Goal: Information Seeking & Learning: Learn about a topic

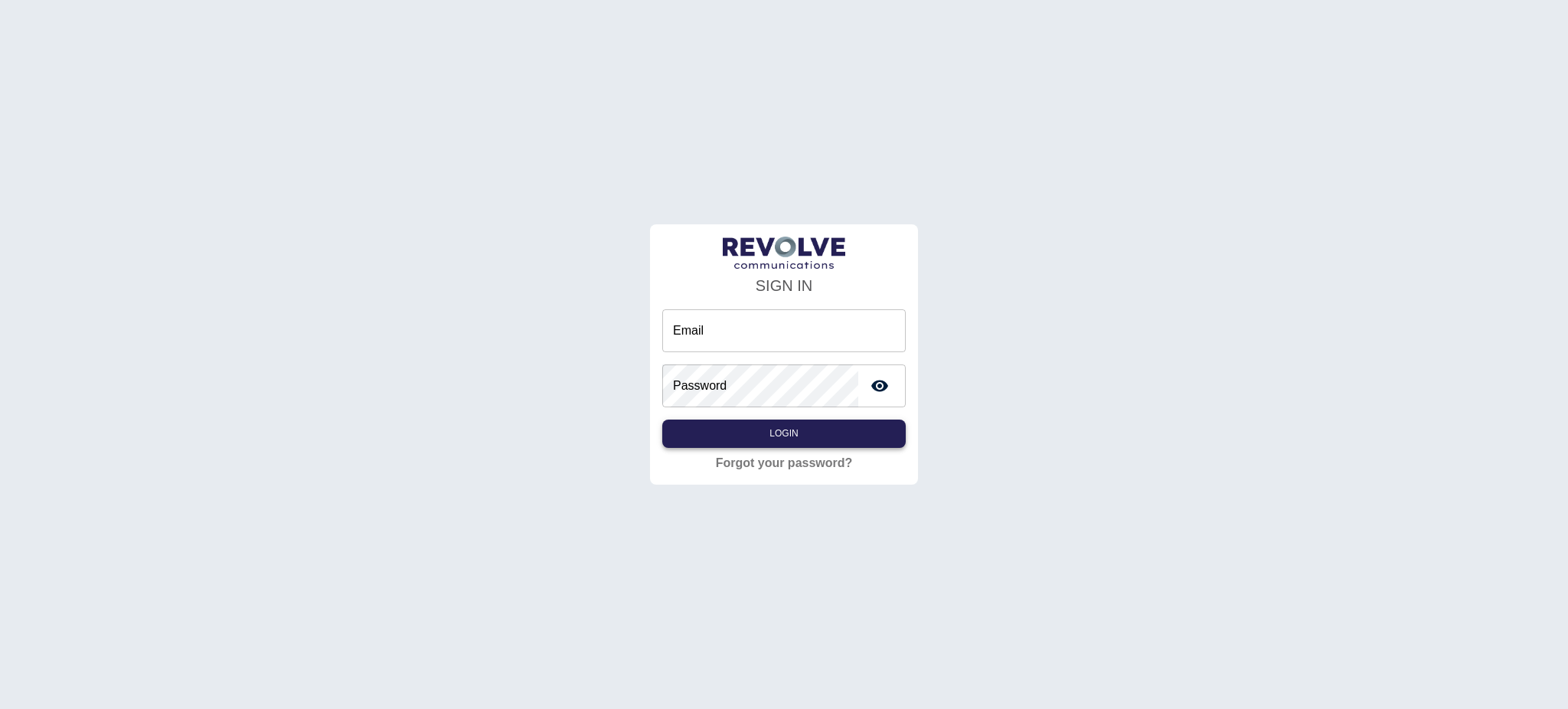
type input "**********"
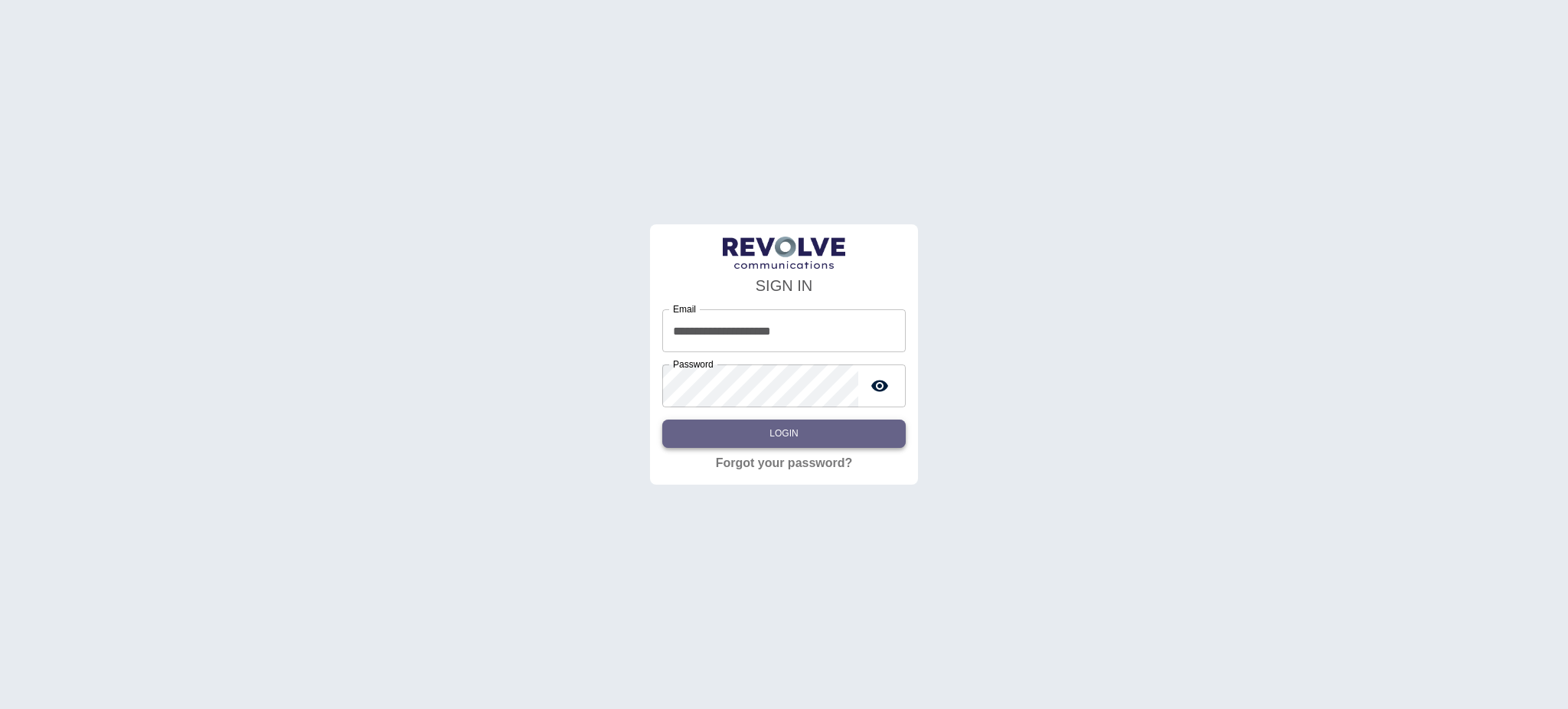
click at [865, 427] on button "Login" at bounding box center [784, 433] width 243 height 28
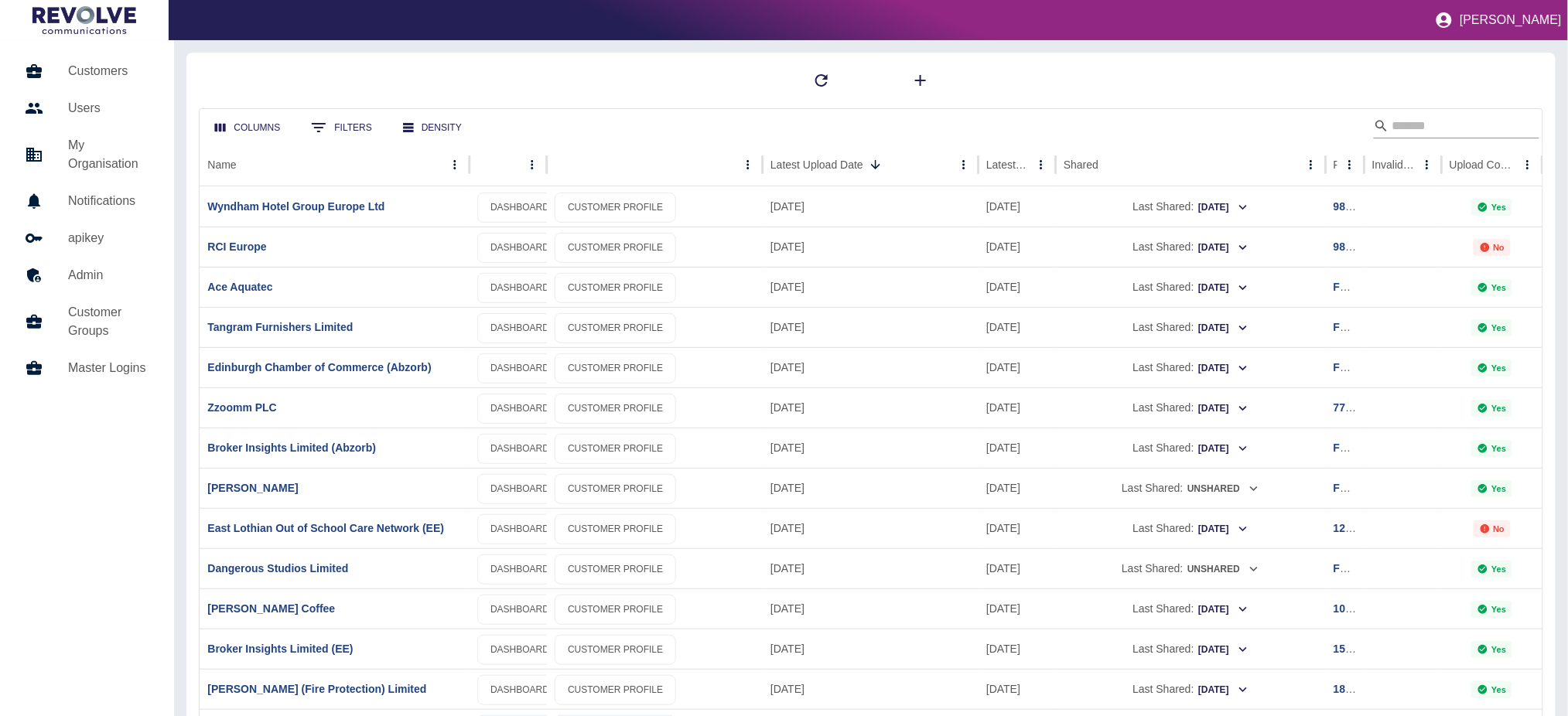
click at [1493, 117] on input "Search" at bounding box center [1454, 126] width 124 height 25
type input "***"
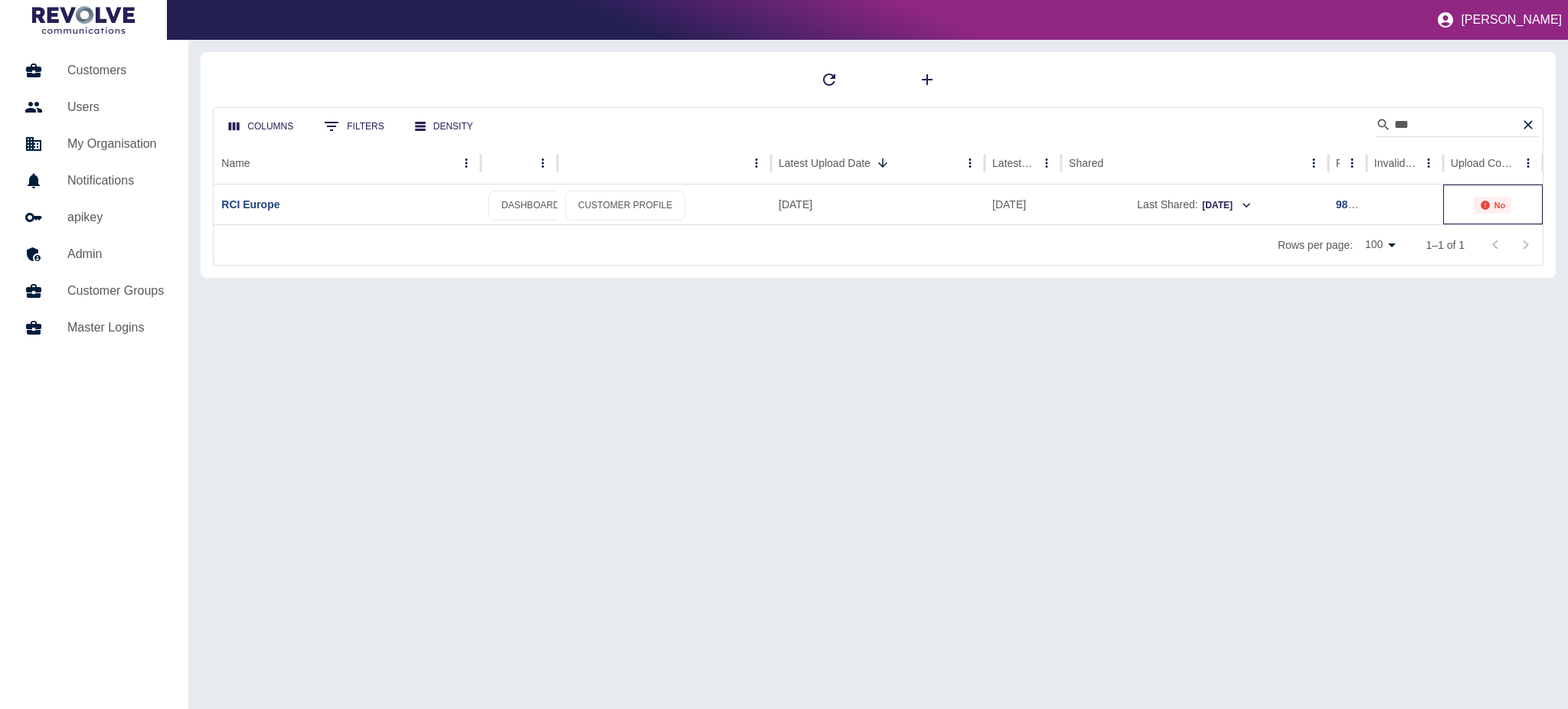
click at [1497, 204] on p "No" at bounding box center [1499, 205] width 12 height 9
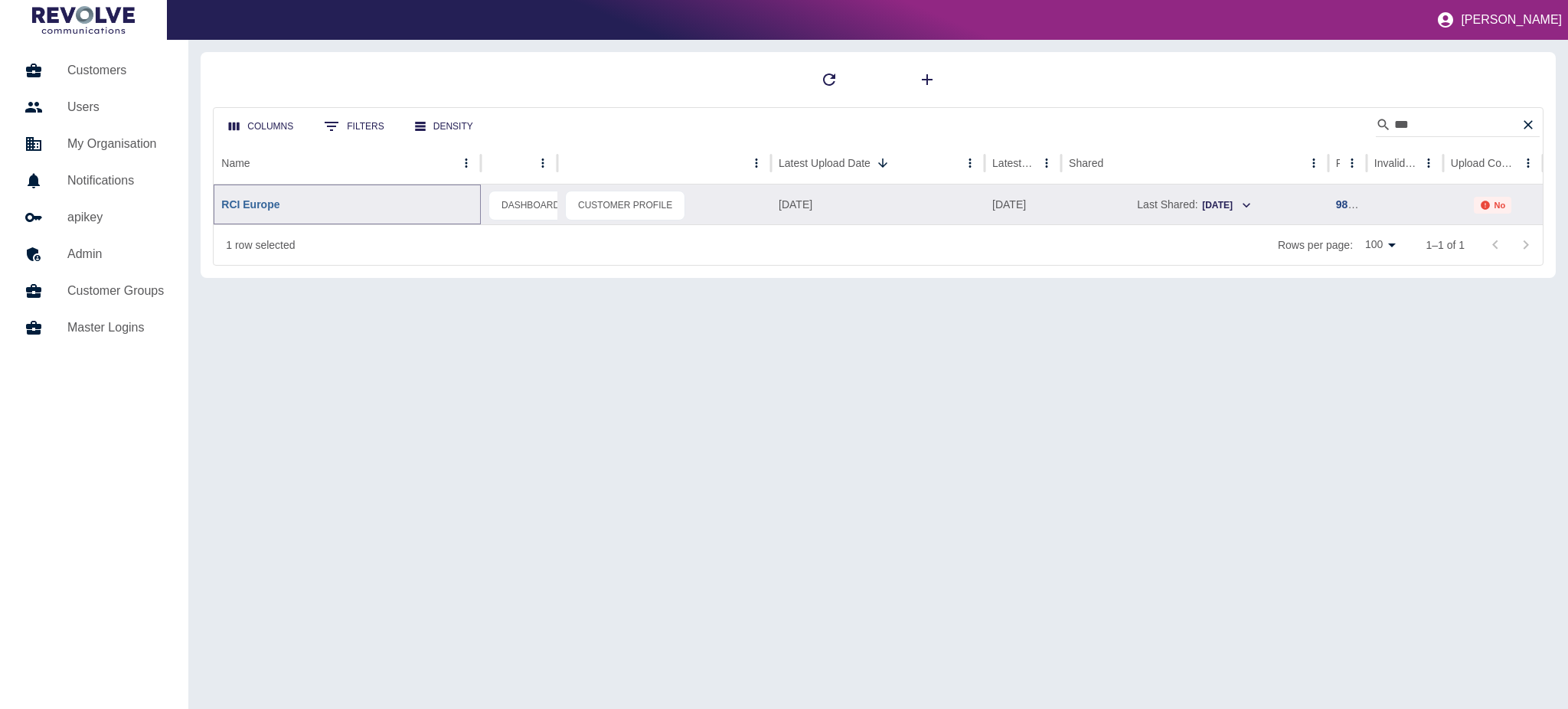
click at [257, 205] on link "RCI Europe" at bounding box center [250, 205] width 59 height 13
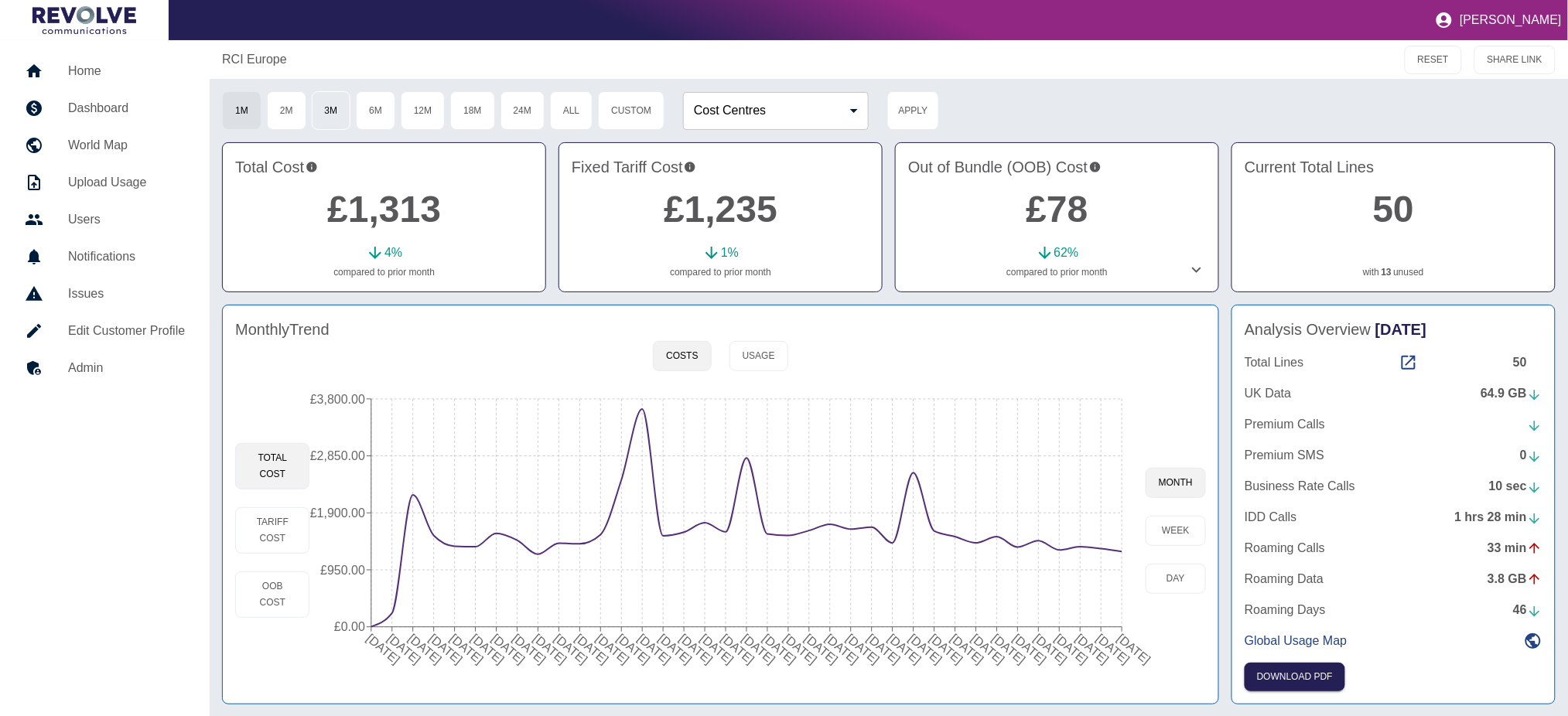
click at [332, 103] on button "3M" at bounding box center [331, 110] width 39 height 38
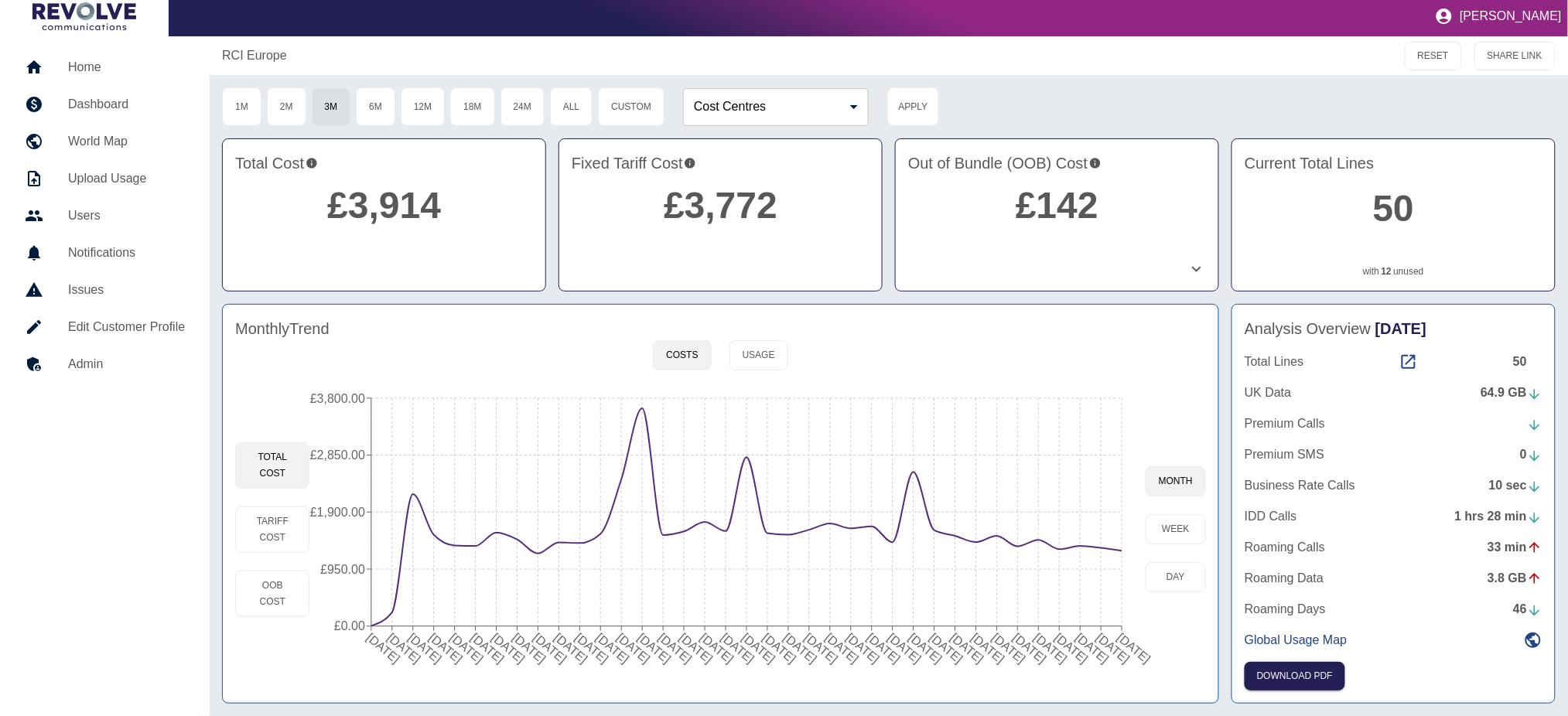
scroll to position [5, 0]
click at [239, 109] on button "1M" at bounding box center [241, 107] width 39 height 38
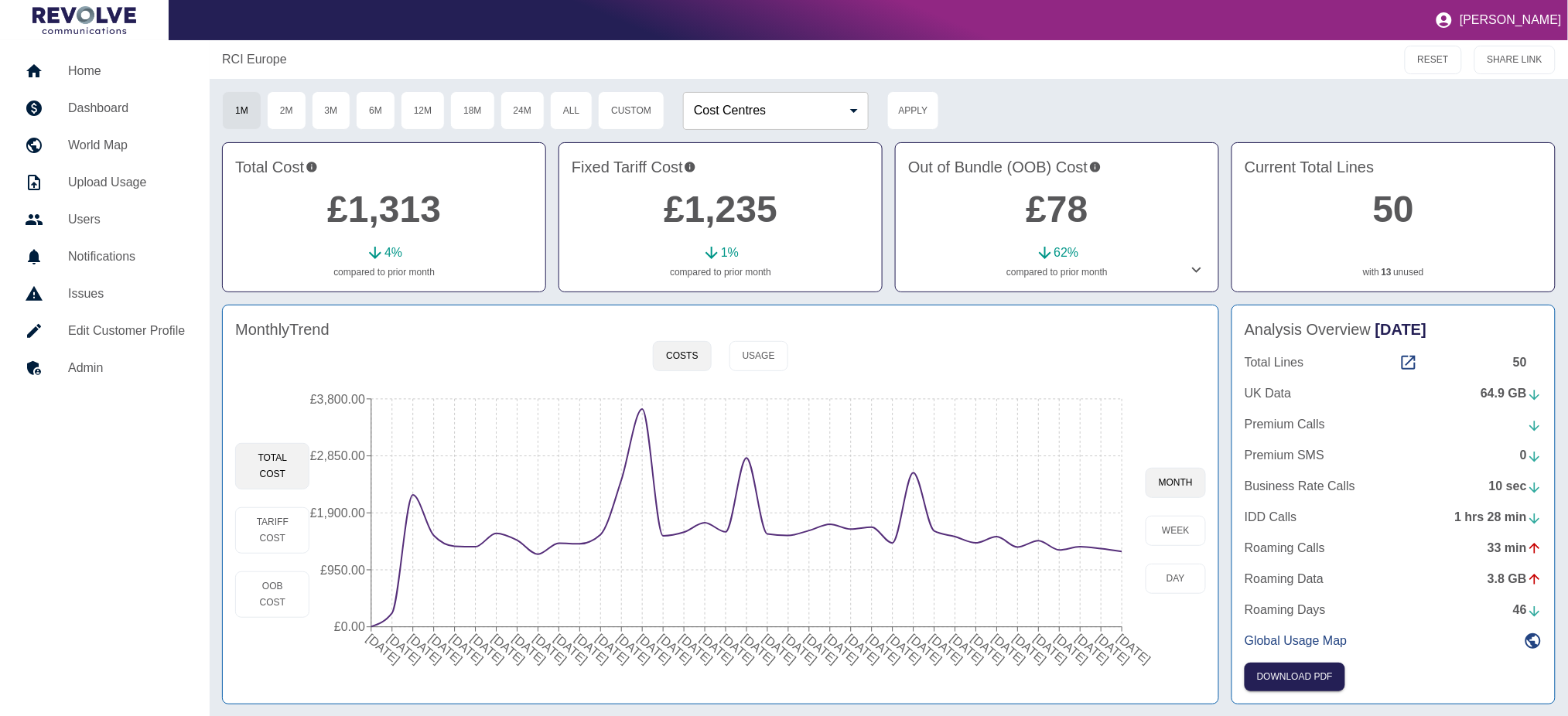
click at [1522, 395] on div "64.9 GB" at bounding box center [1512, 394] width 62 height 18
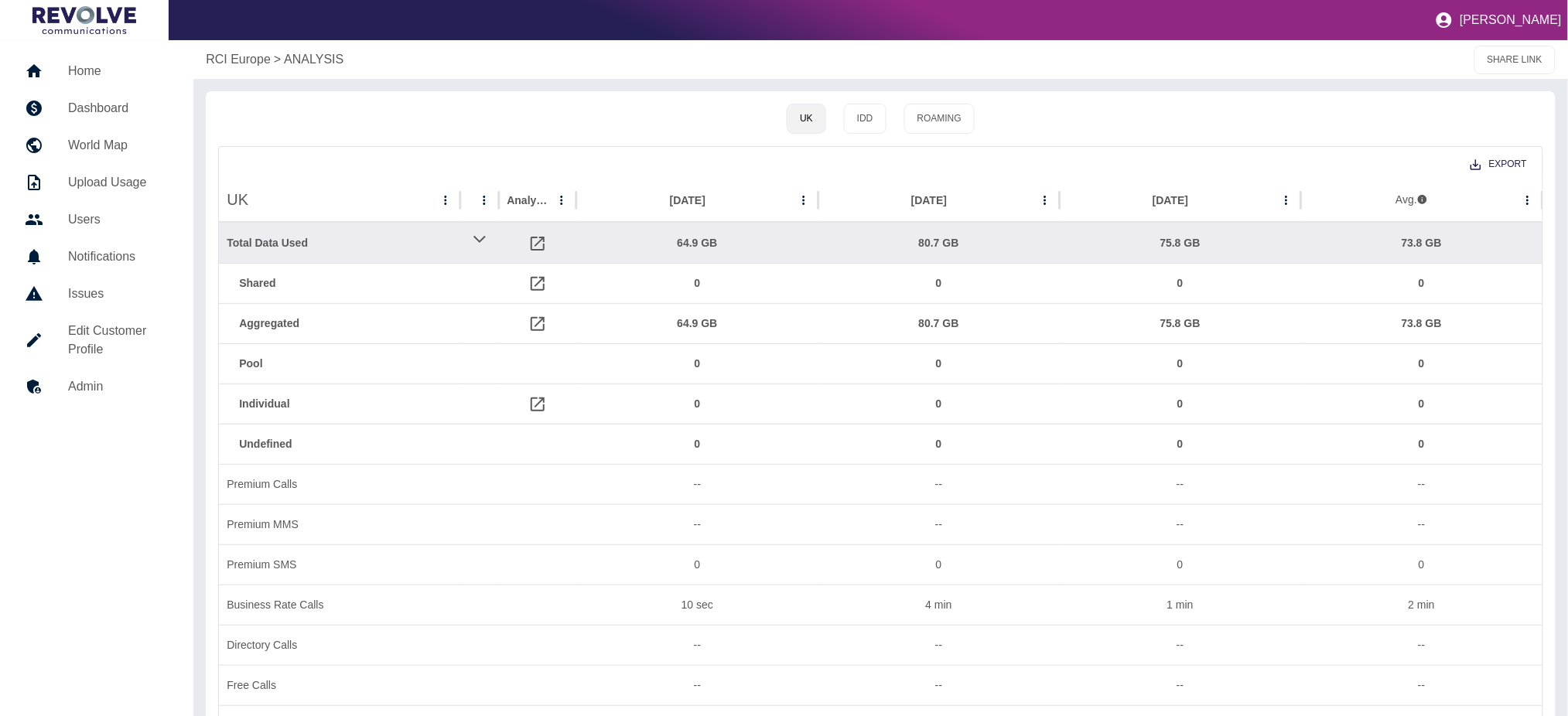
click at [122, 327] on h5 "Edit Customer Profile" at bounding box center [118, 340] width 100 height 37
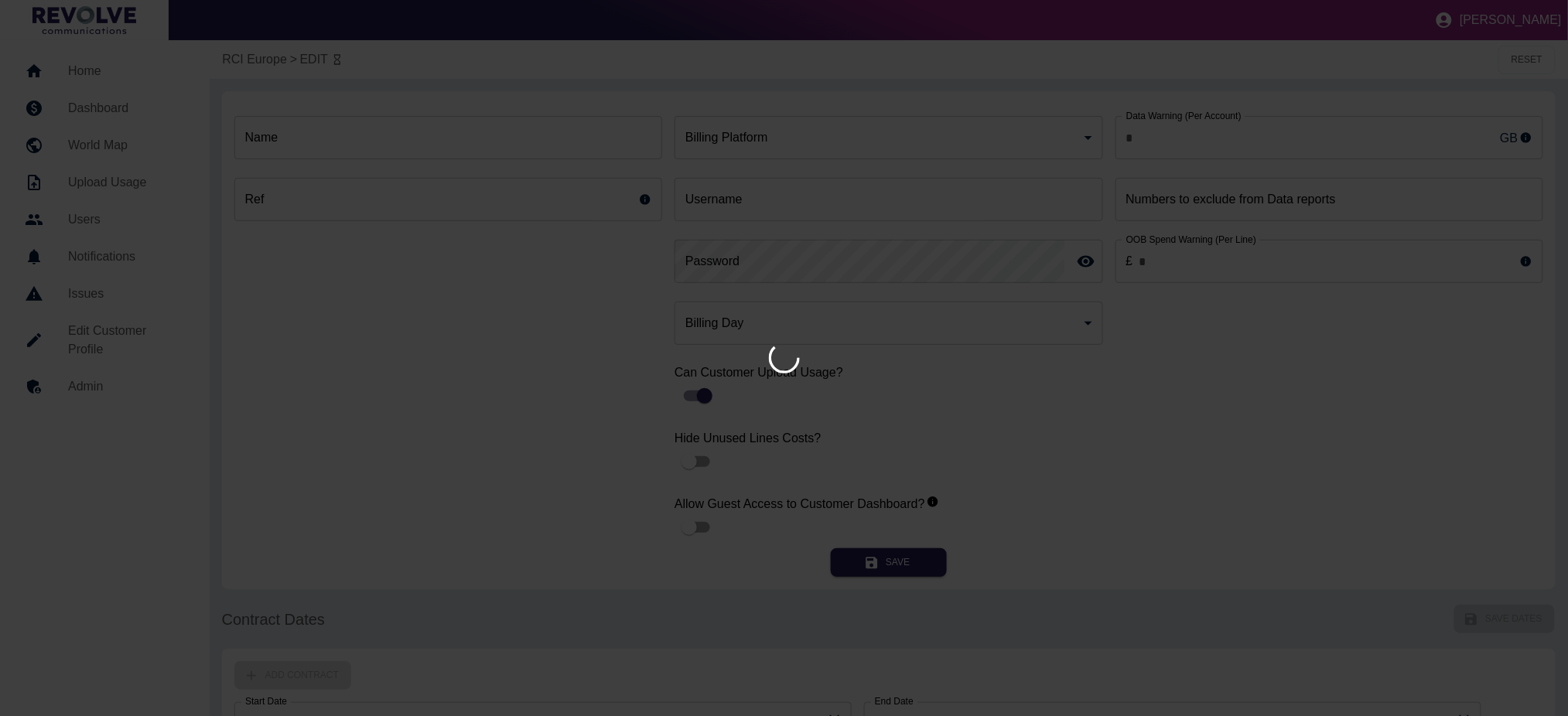
type input "**"
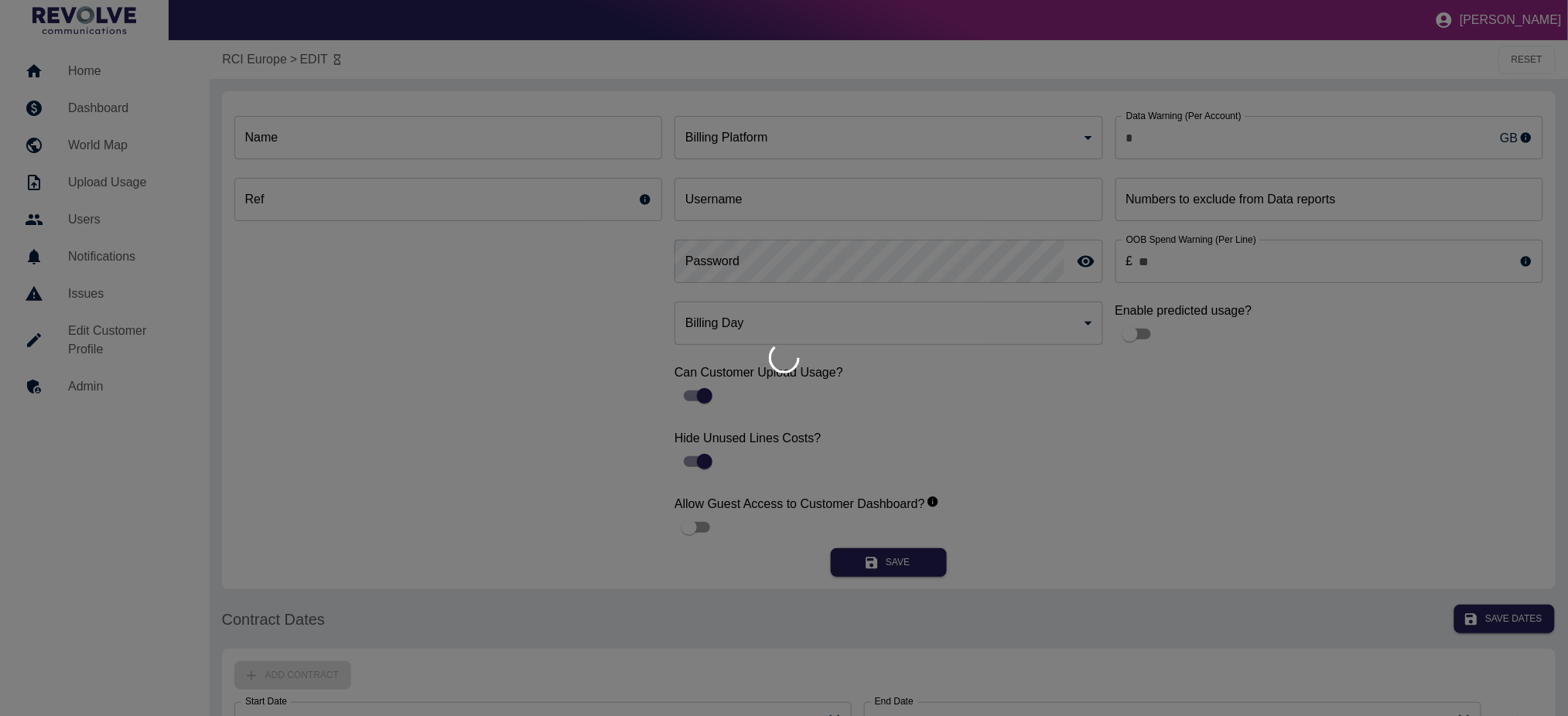
type input "**********"
type input "********"
type input "*"
type input "*********"
type input "*"
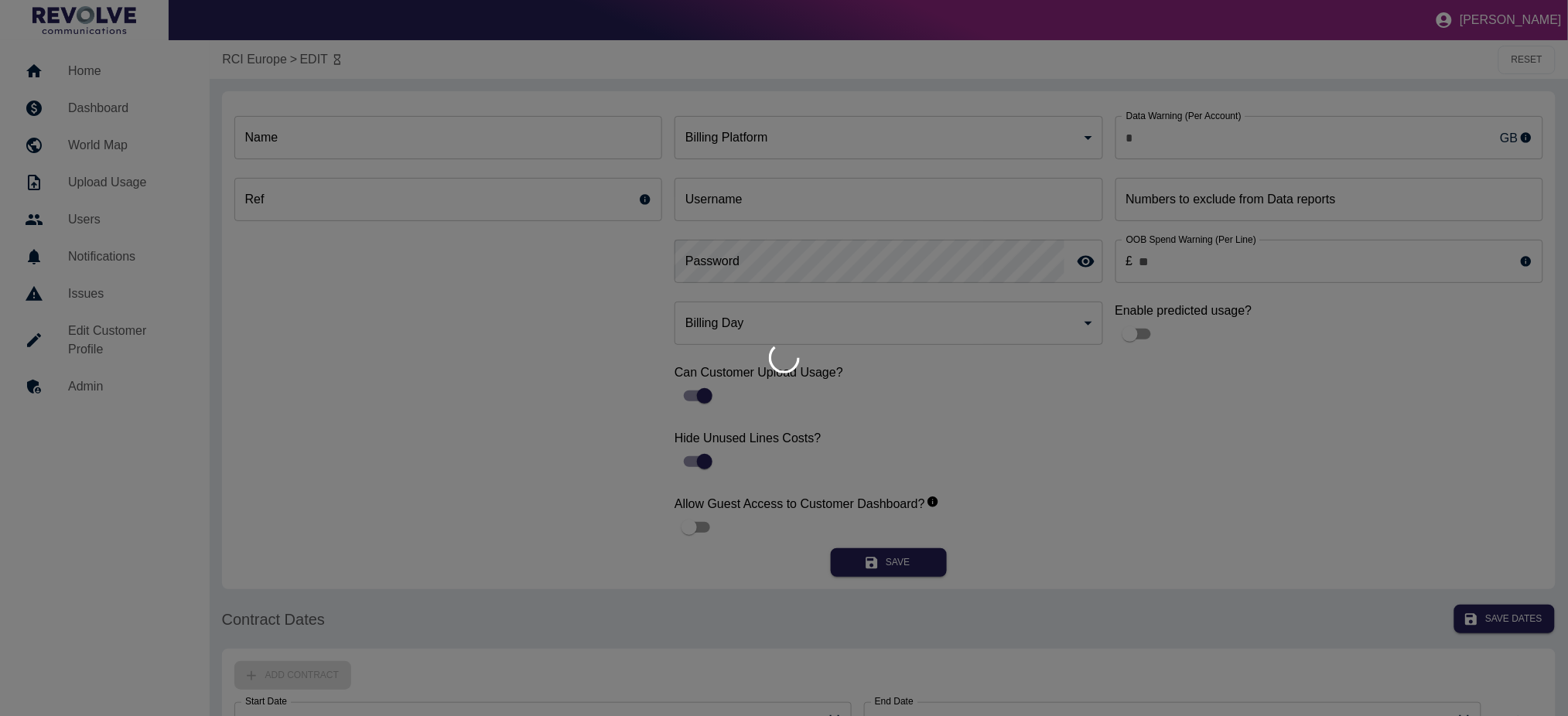
type input "***"
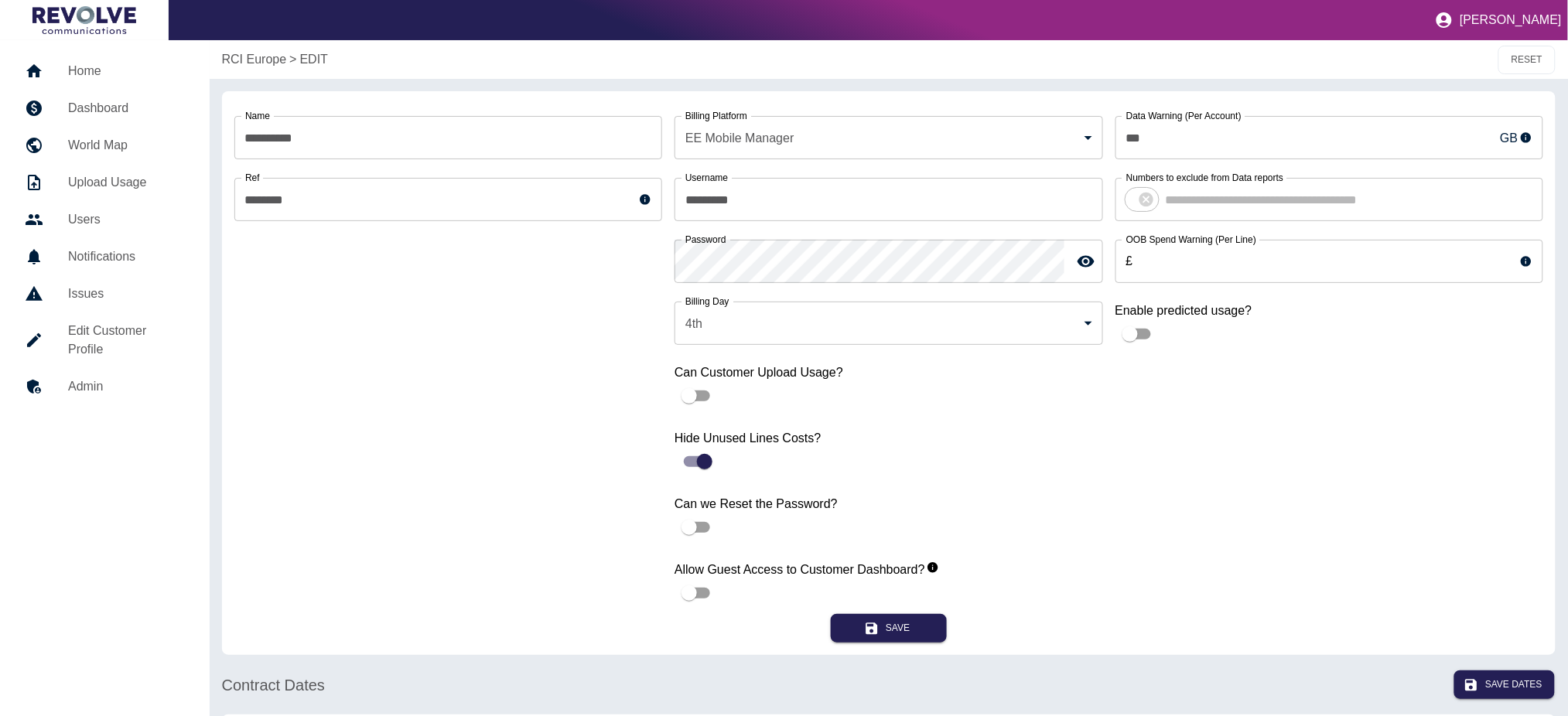
click at [121, 97] on link "Dashboard" at bounding box center [105, 108] width 185 height 37
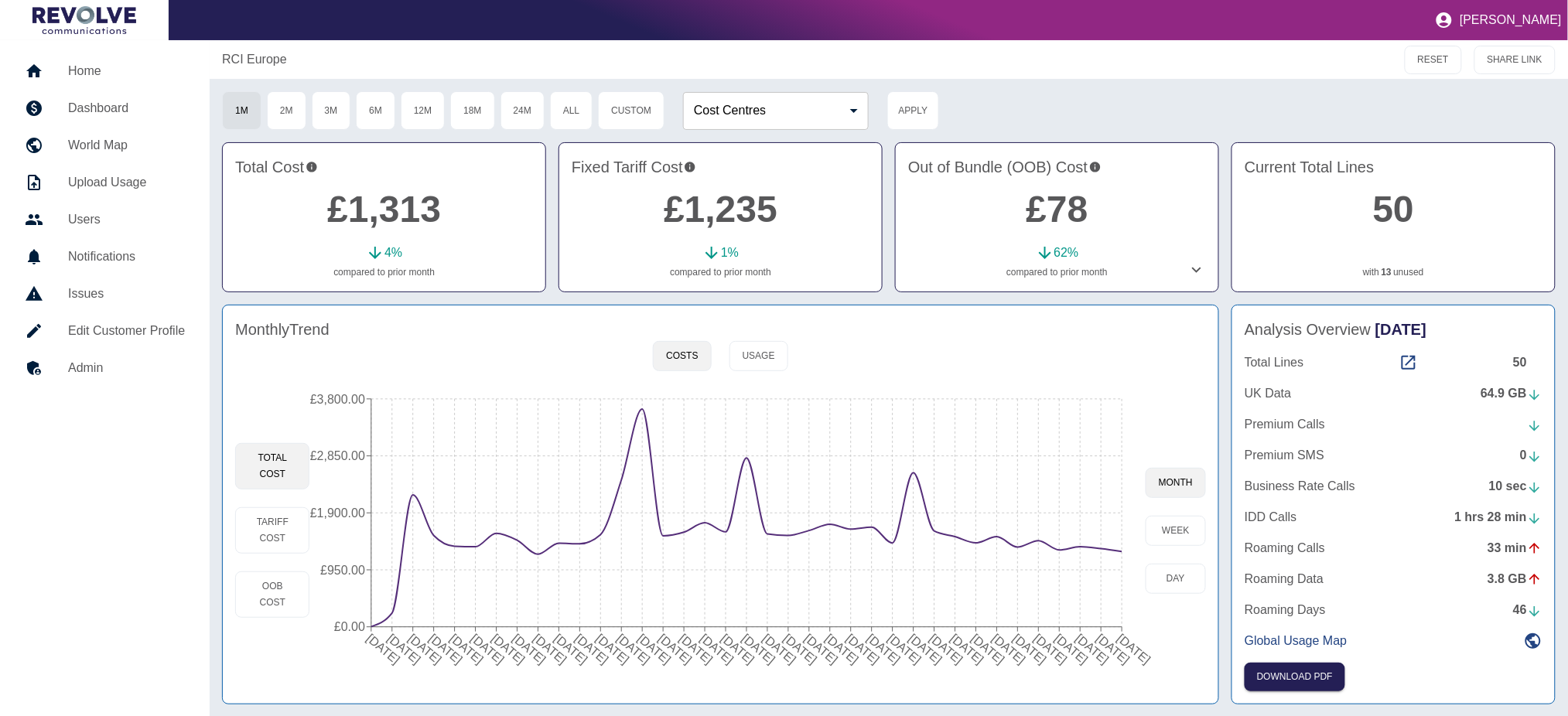
click at [398, 202] on link "£1,313" at bounding box center [384, 209] width 114 height 41
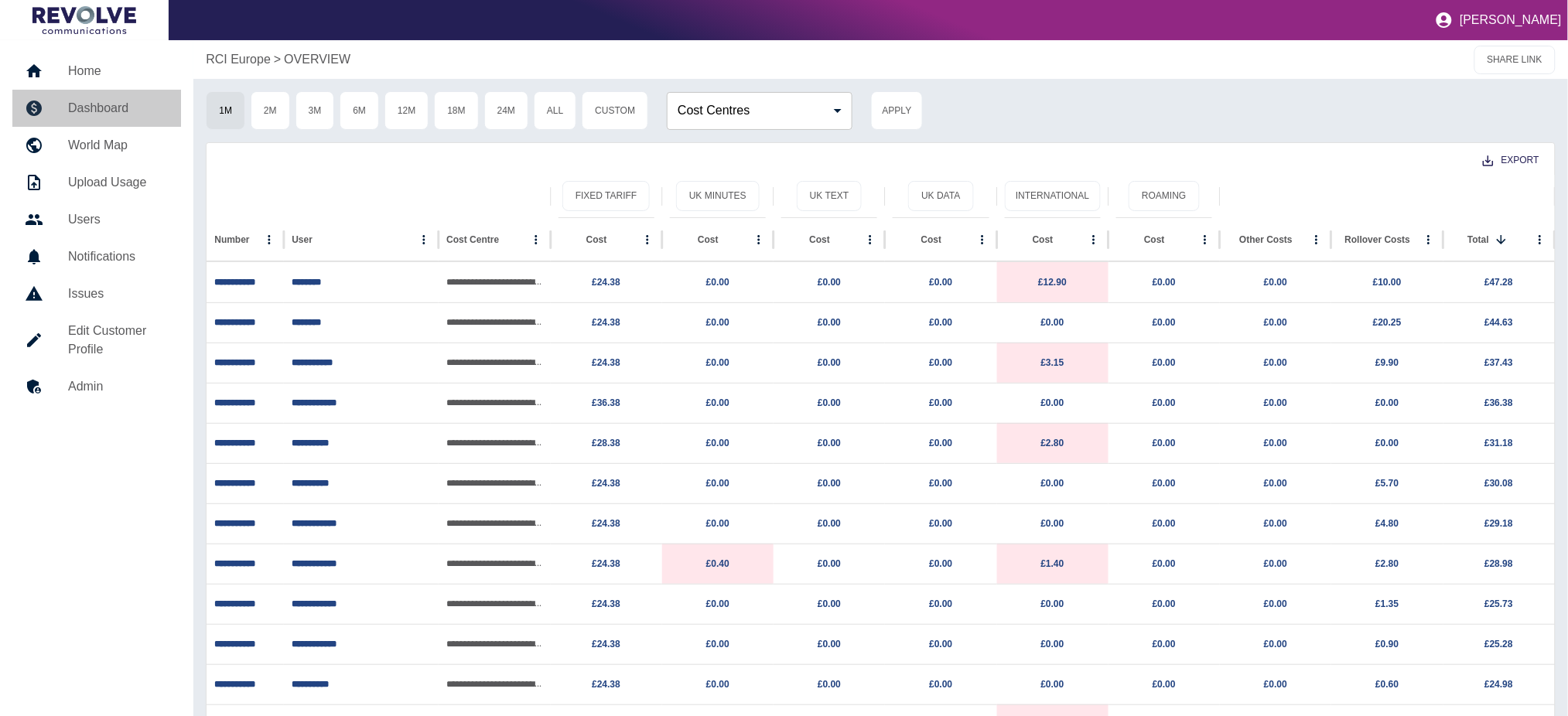
click at [111, 100] on h5 "Dashboard" at bounding box center [118, 108] width 100 height 18
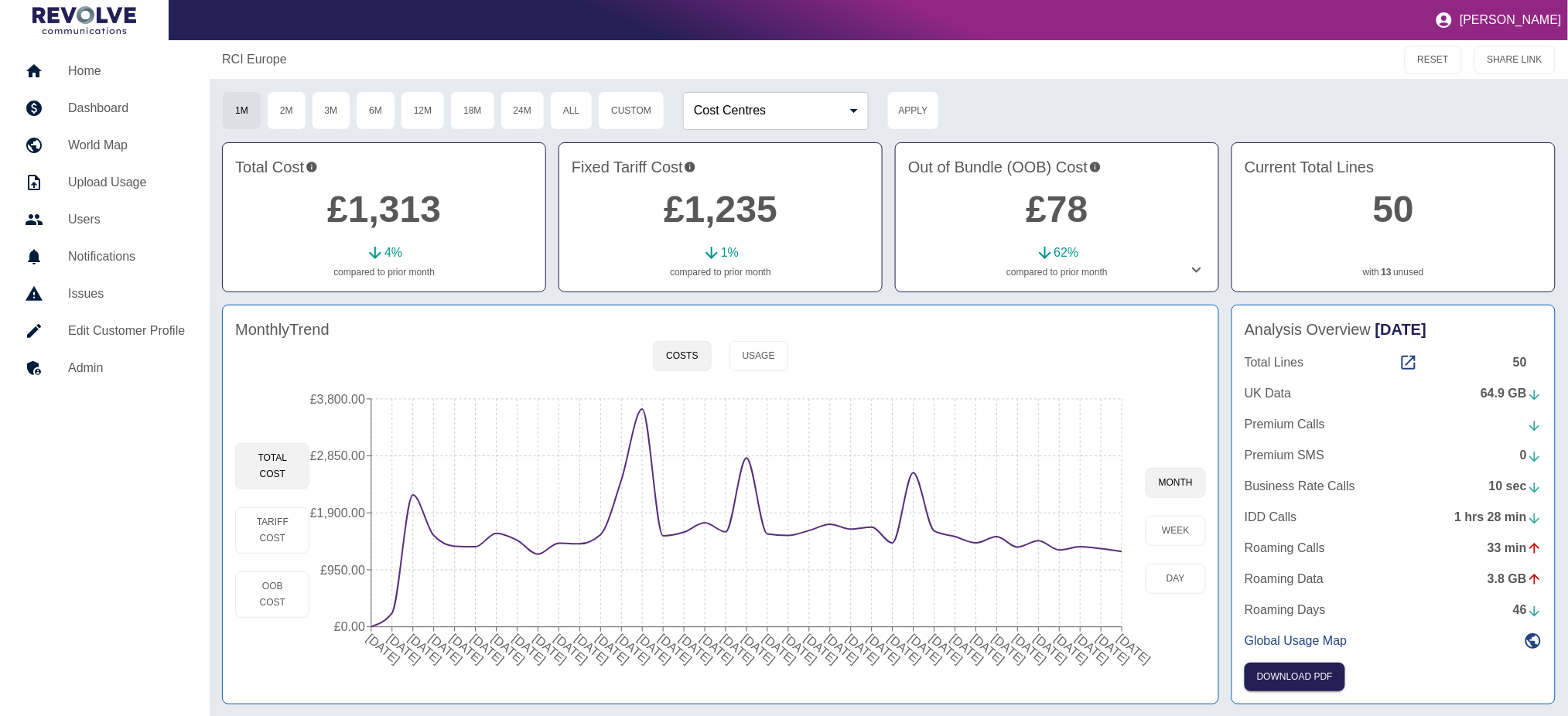
click at [382, 198] on link "£1,313" at bounding box center [384, 209] width 114 height 41
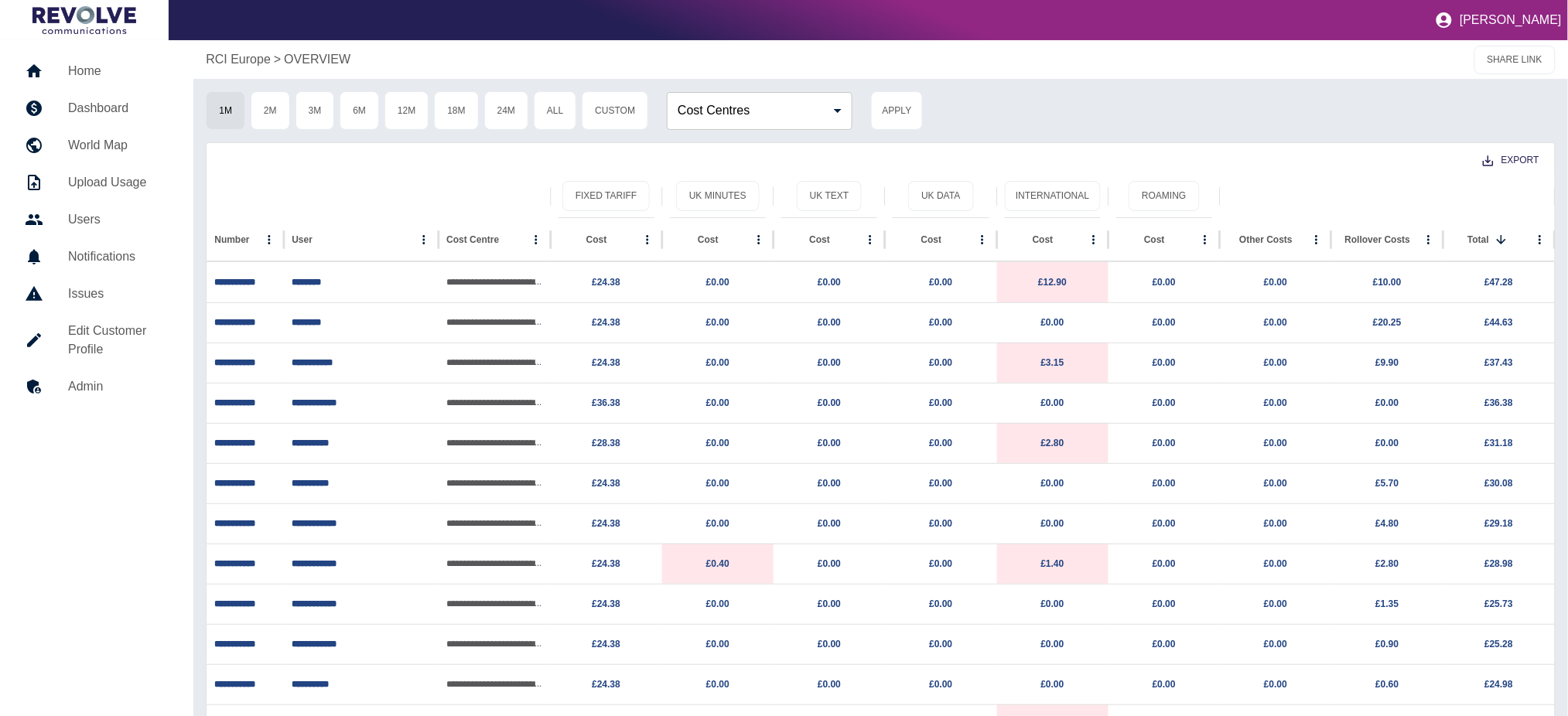
click at [112, 97] on link "Dashboard" at bounding box center [97, 108] width 169 height 37
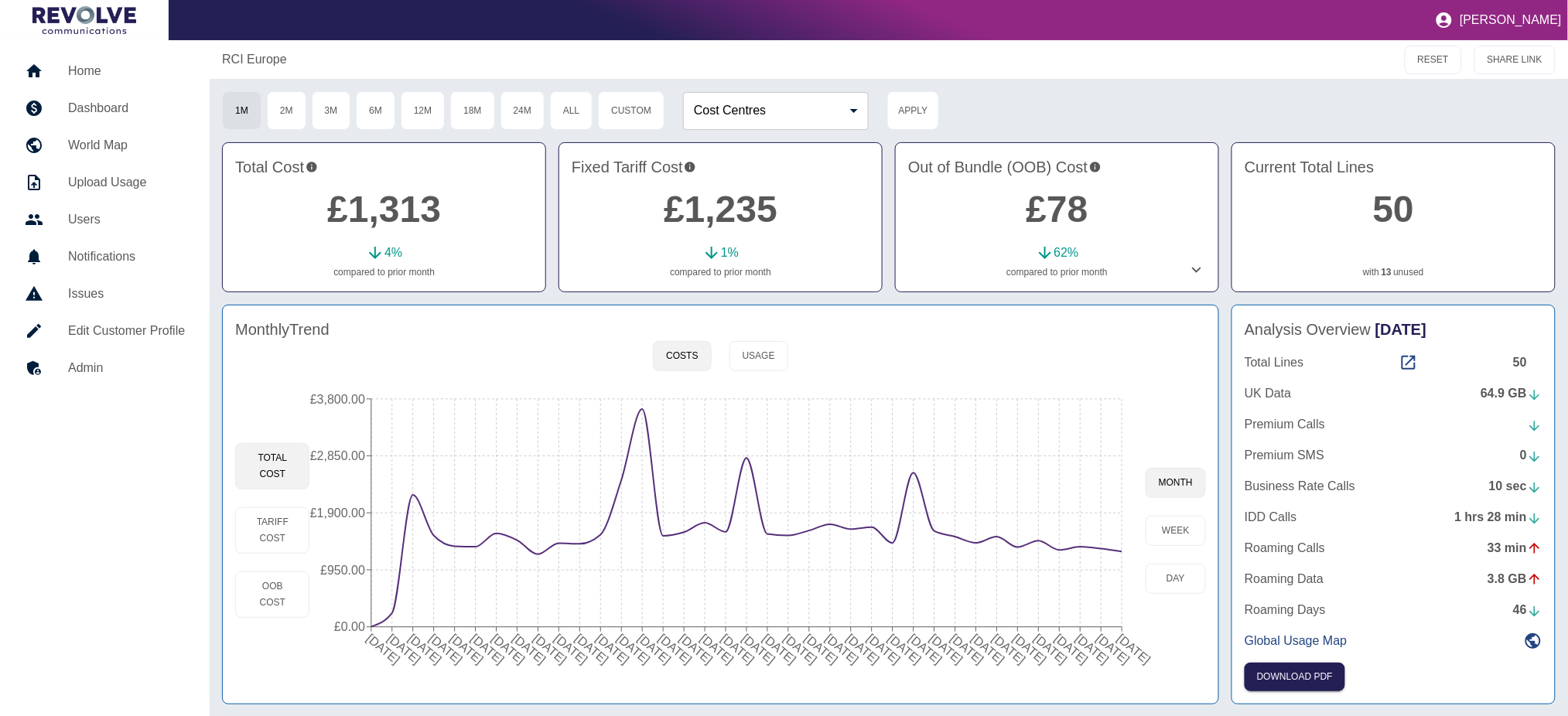
scroll to position [2, 0]
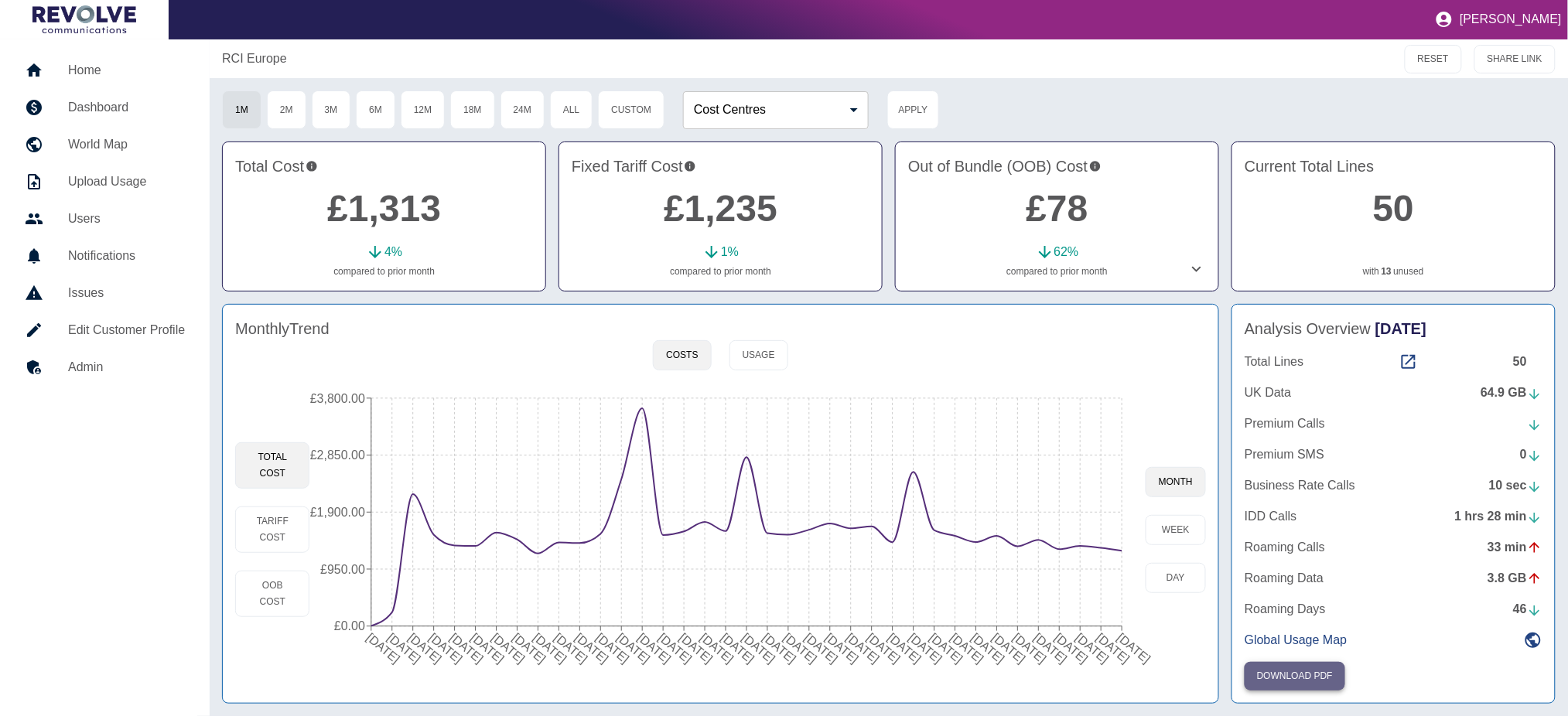
click at [1318, 669] on button "Download PDF" at bounding box center [1295, 676] width 100 height 28
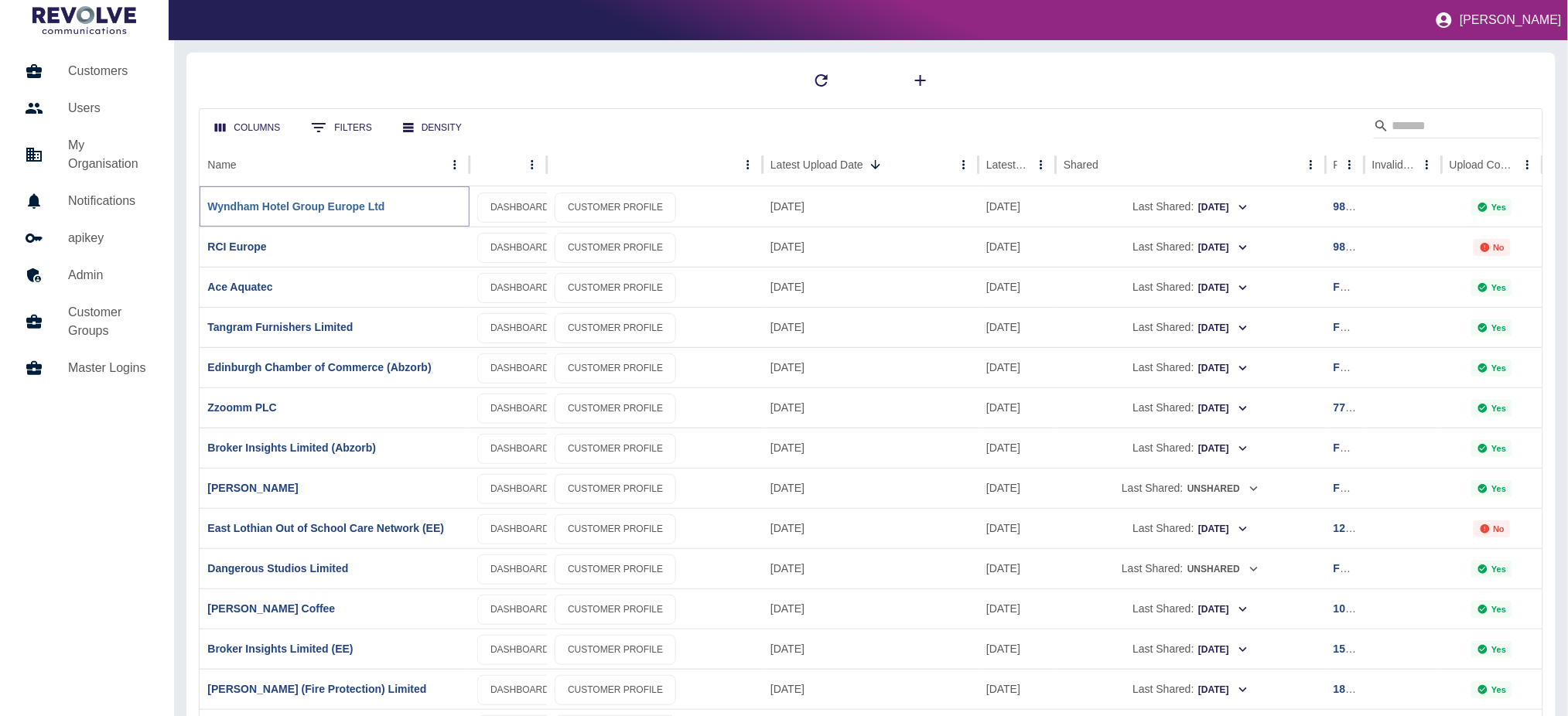
click at [307, 211] on link "Wyndham Hotel Group Europe Ltd" at bounding box center [296, 207] width 177 height 13
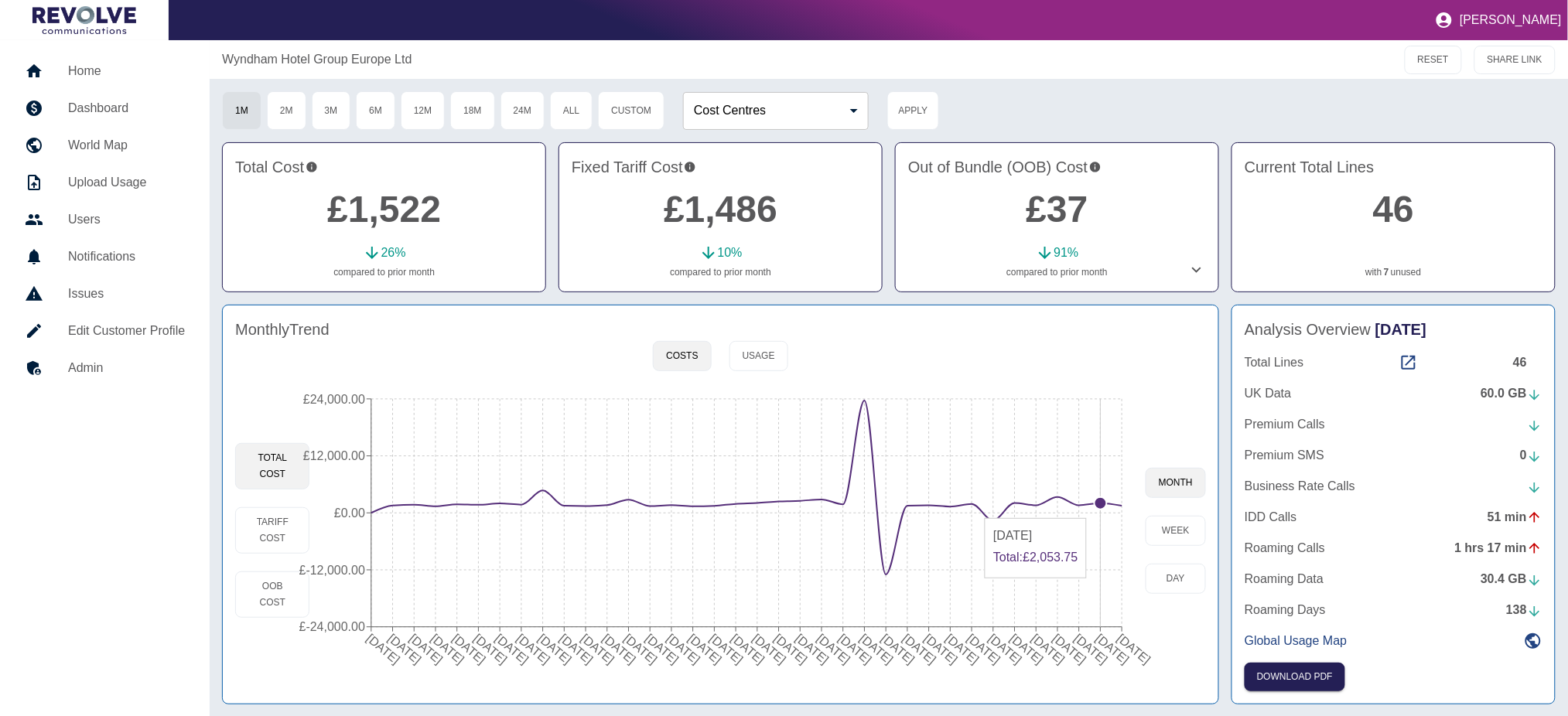
click at [1092, 512] on icon "[DATE] [DATE] [DATE] [DATE] [DATE] [DATE] [DATE] [DATE] [DATE] [DATE] [DATE] [D…" at bounding box center [728, 530] width 836 height 294
click at [101, 69] on h5 "Home" at bounding box center [127, 71] width 117 height 18
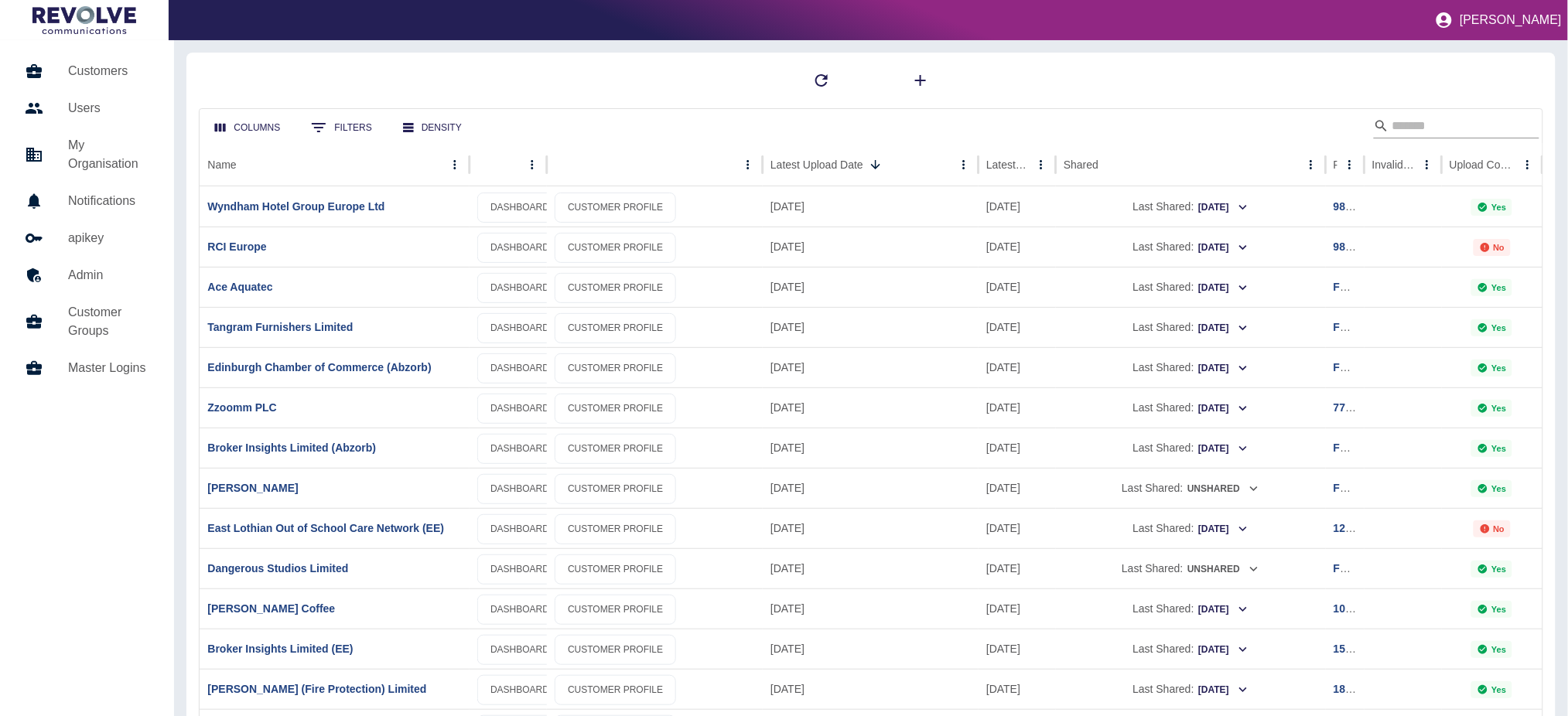
click at [1392, 128] on input "Search" at bounding box center [1454, 126] width 124 height 25
type input "***"
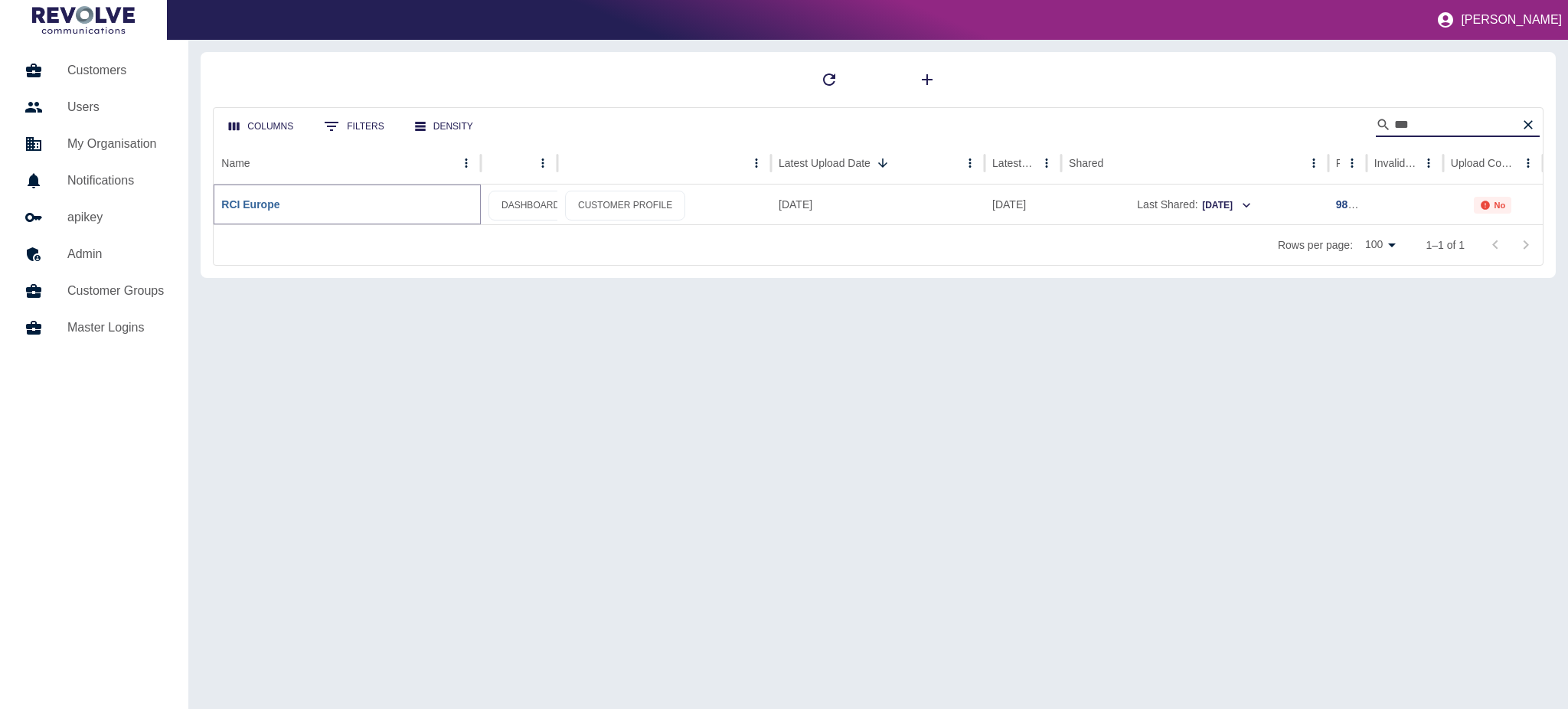
click at [275, 207] on link "RCI Europe" at bounding box center [250, 205] width 59 height 13
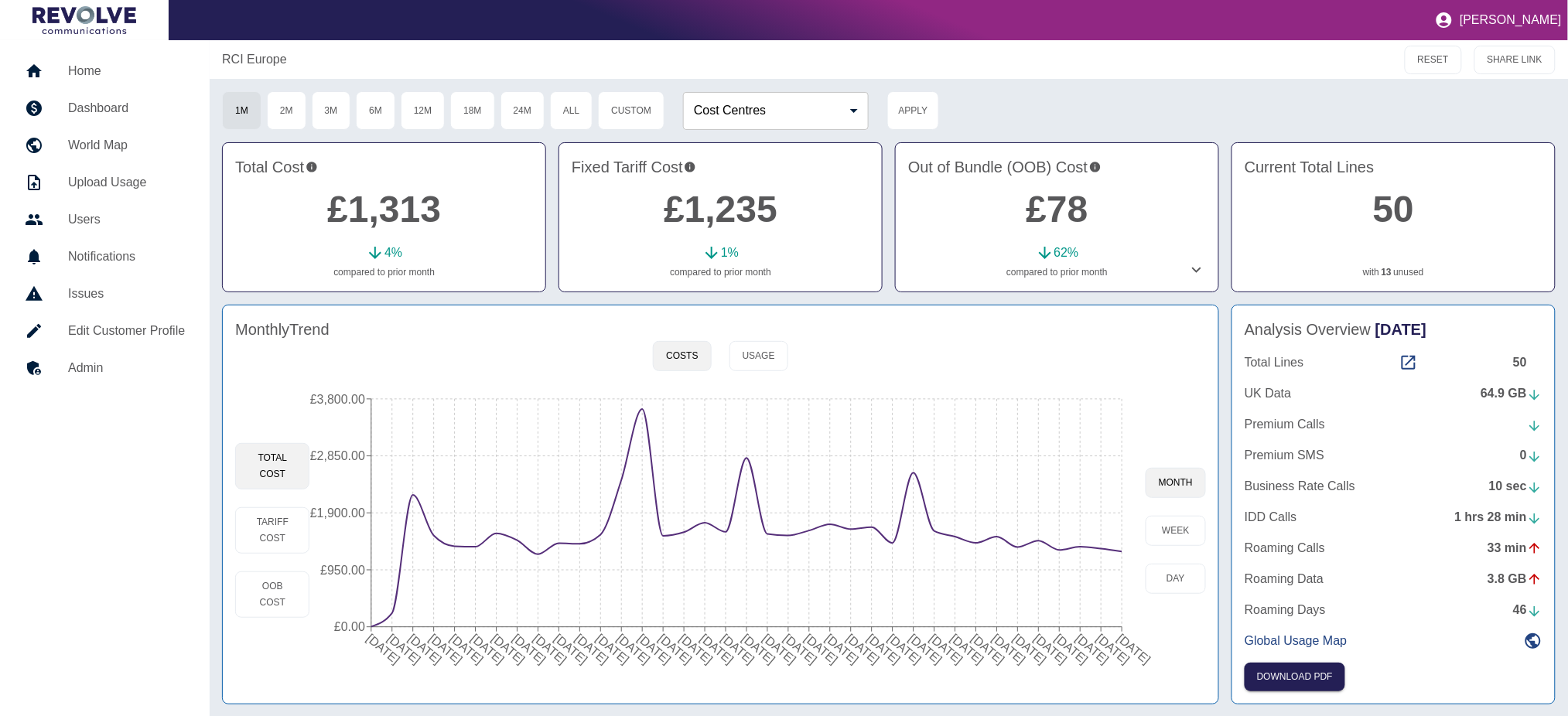
click at [423, 218] on link "£1,313" at bounding box center [384, 209] width 114 height 41
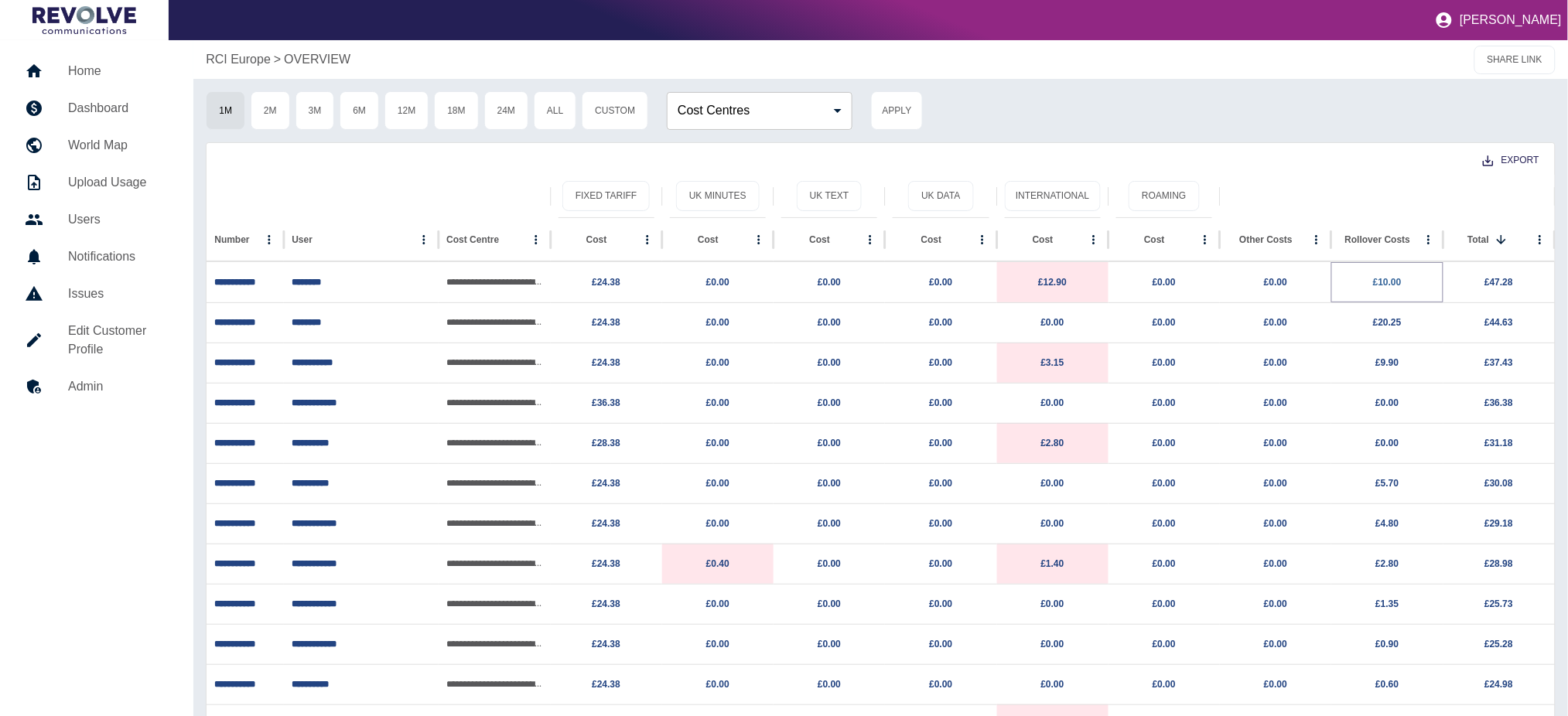
click at [1385, 282] on link "£10.00" at bounding box center [1387, 282] width 28 height 11
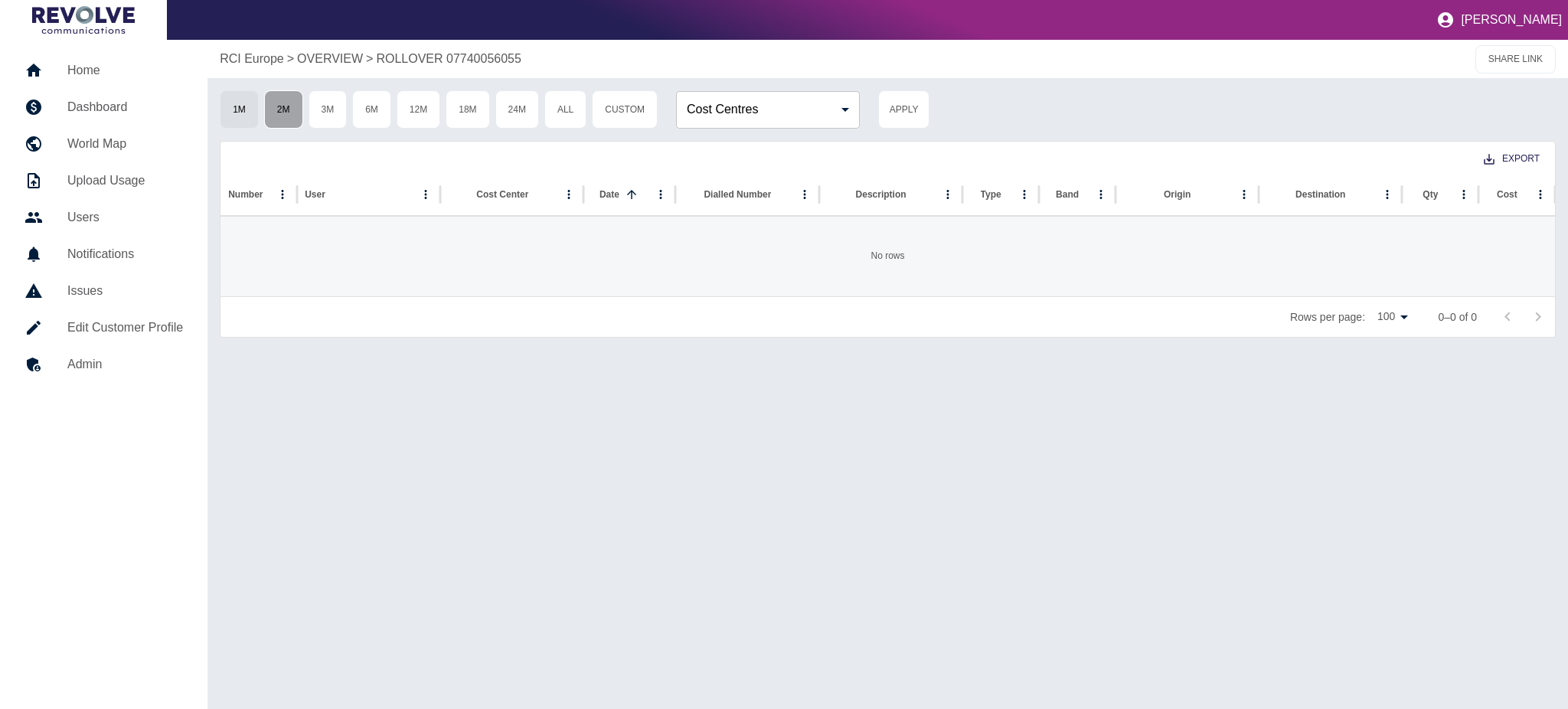
click at [274, 119] on button "2M" at bounding box center [283, 109] width 39 height 38
click at [334, 114] on button "3M" at bounding box center [327, 109] width 39 height 38
click at [236, 111] on button "1M" at bounding box center [239, 109] width 39 height 38
click at [344, 59] on p "OVERVIEW" at bounding box center [329, 59] width 66 height 18
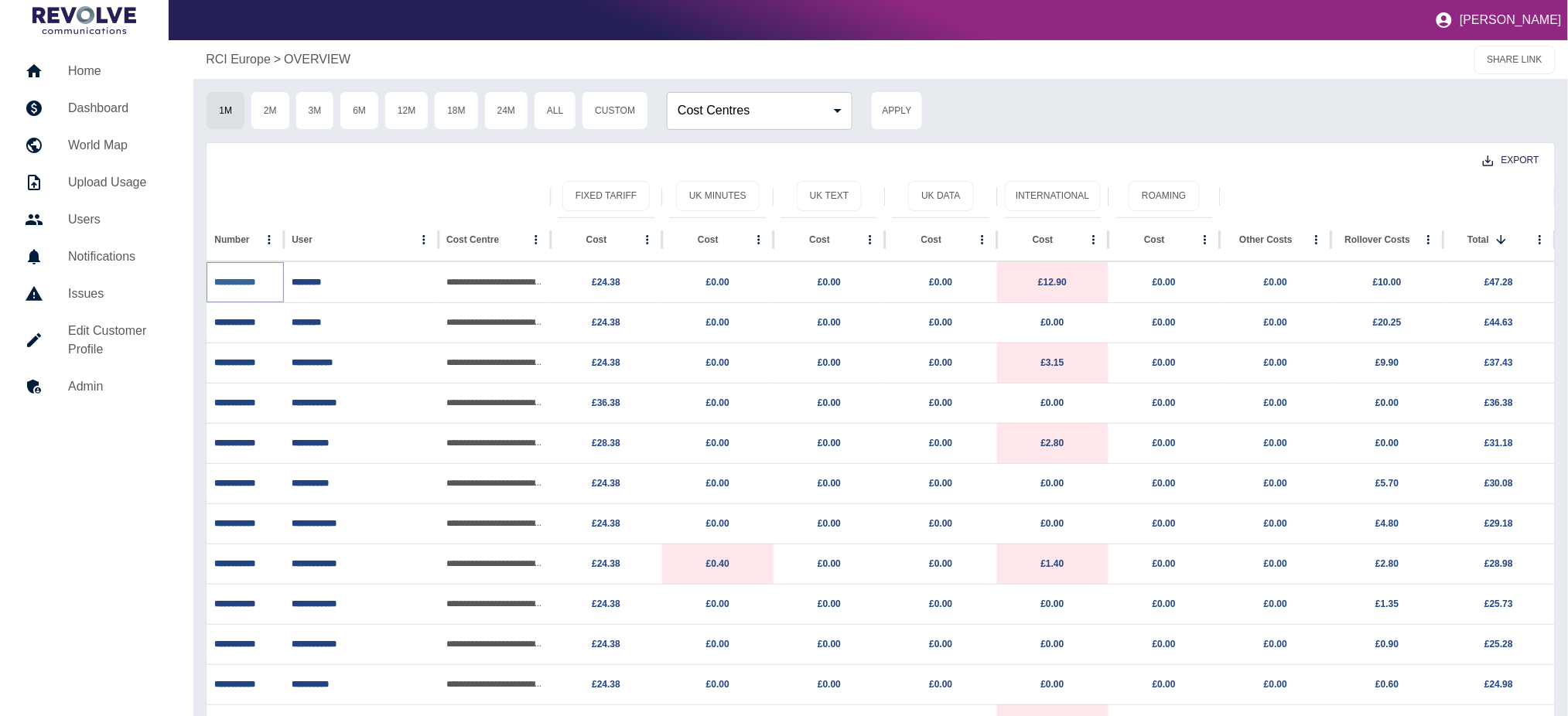
click at [251, 283] on link "**********" at bounding box center [234, 282] width 41 height 9
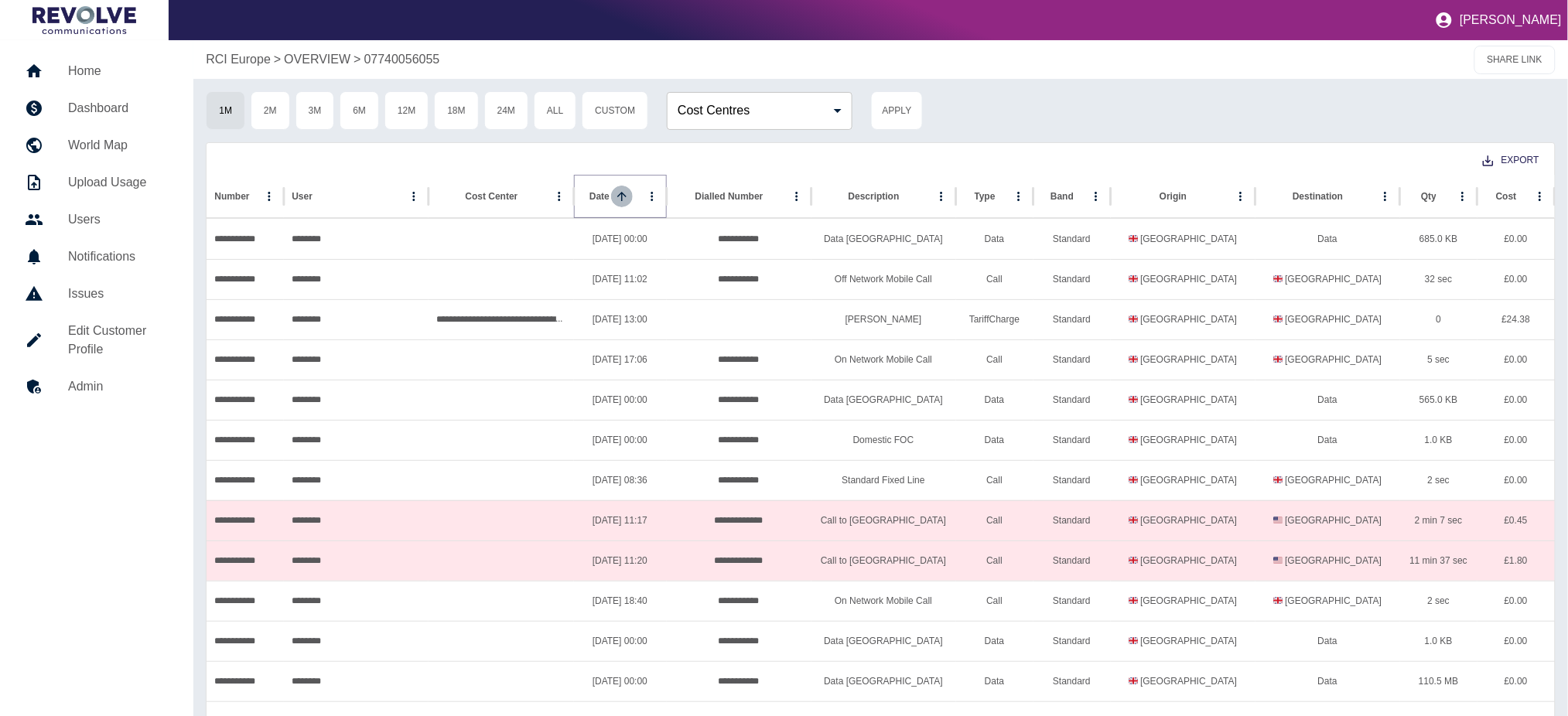
click at [624, 194] on icon "Sort" at bounding box center [622, 197] width 9 height 9
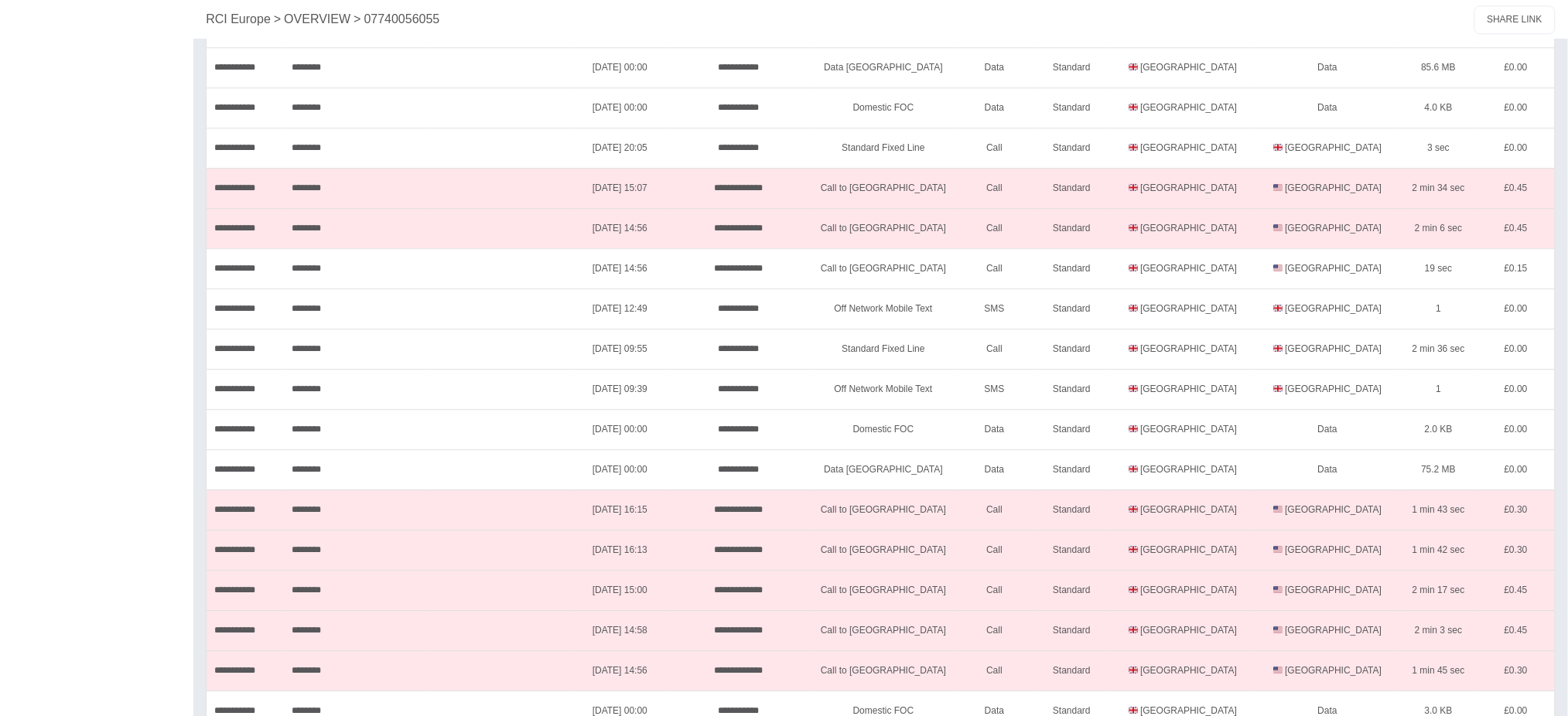
scroll to position [3578, 0]
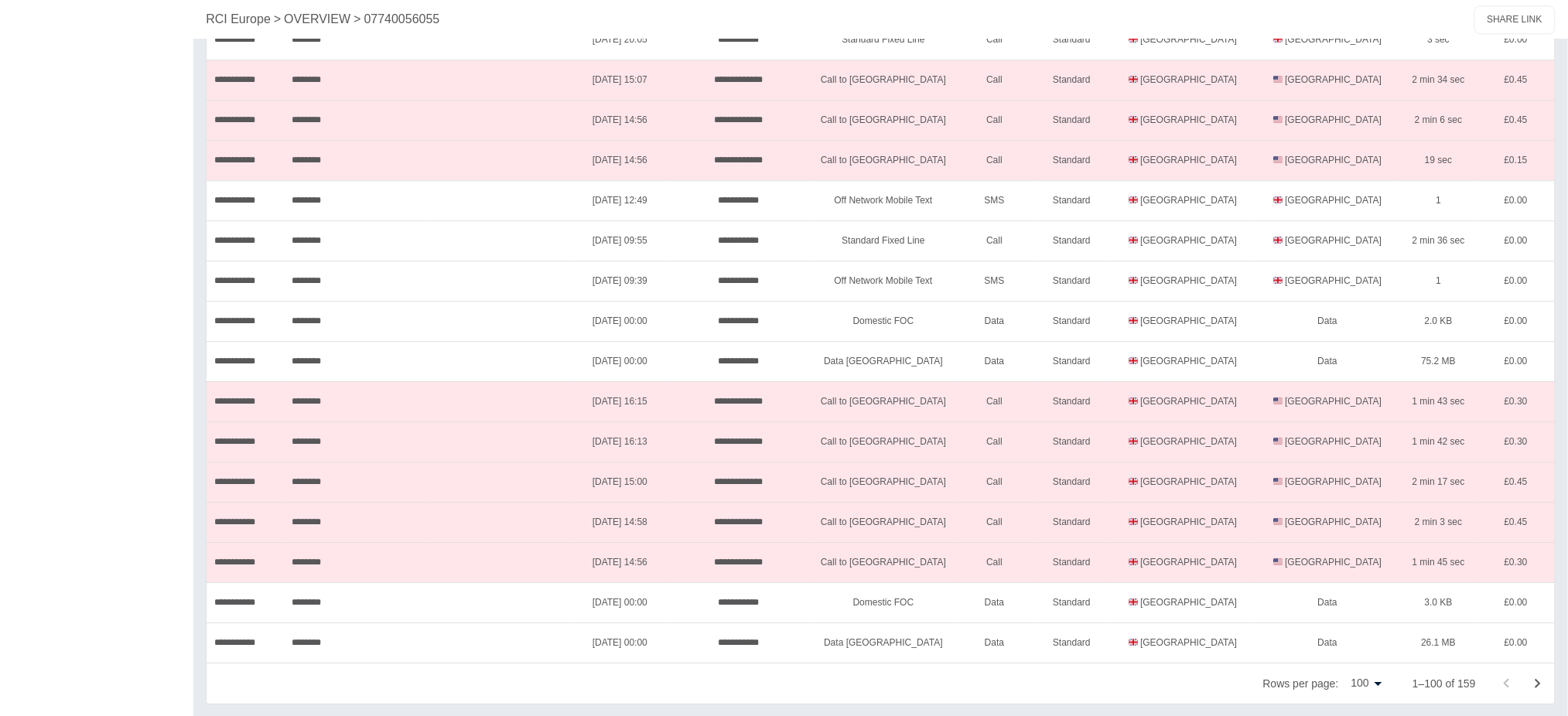
click at [1537, 686] on icon "Go to next page" at bounding box center [1539, 684] width 5 height 9
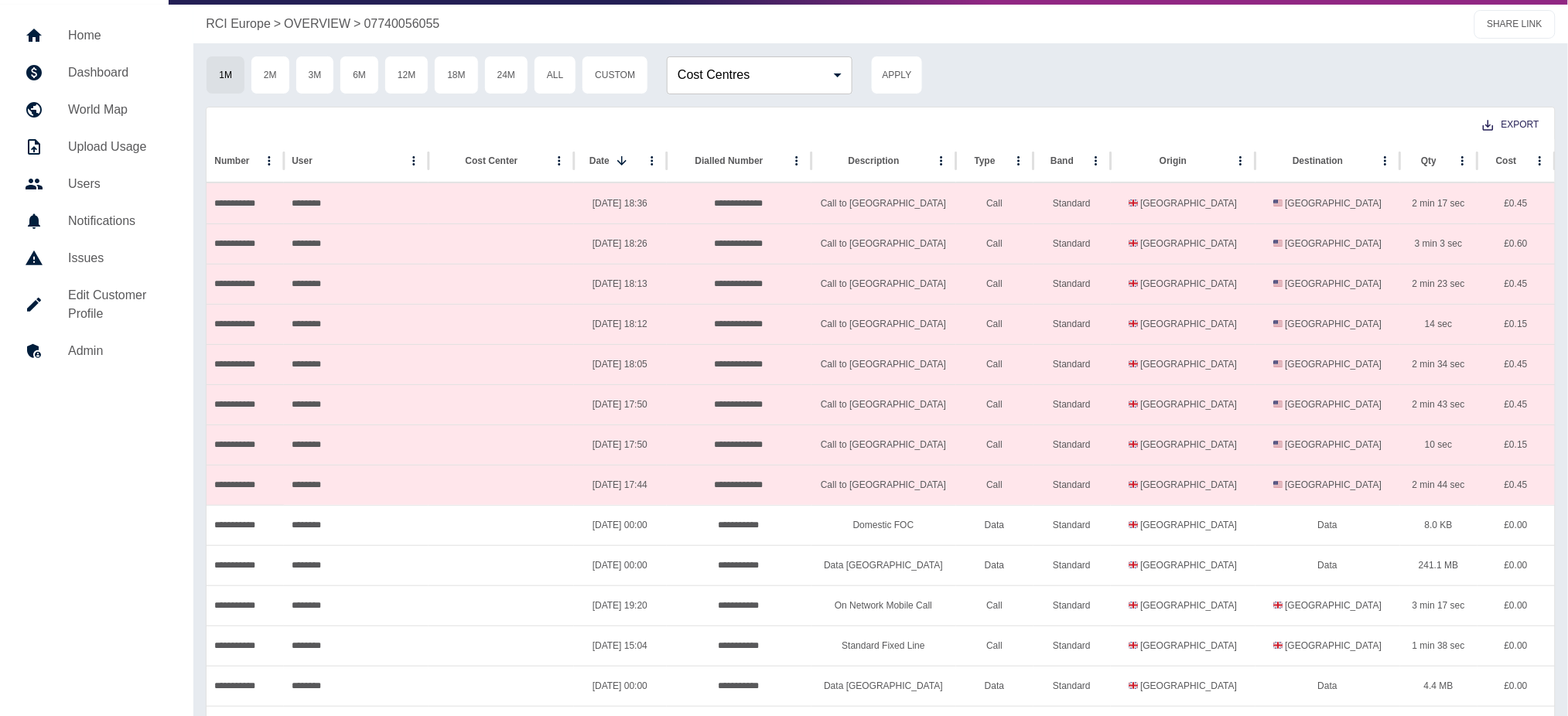
scroll to position [0, 0]
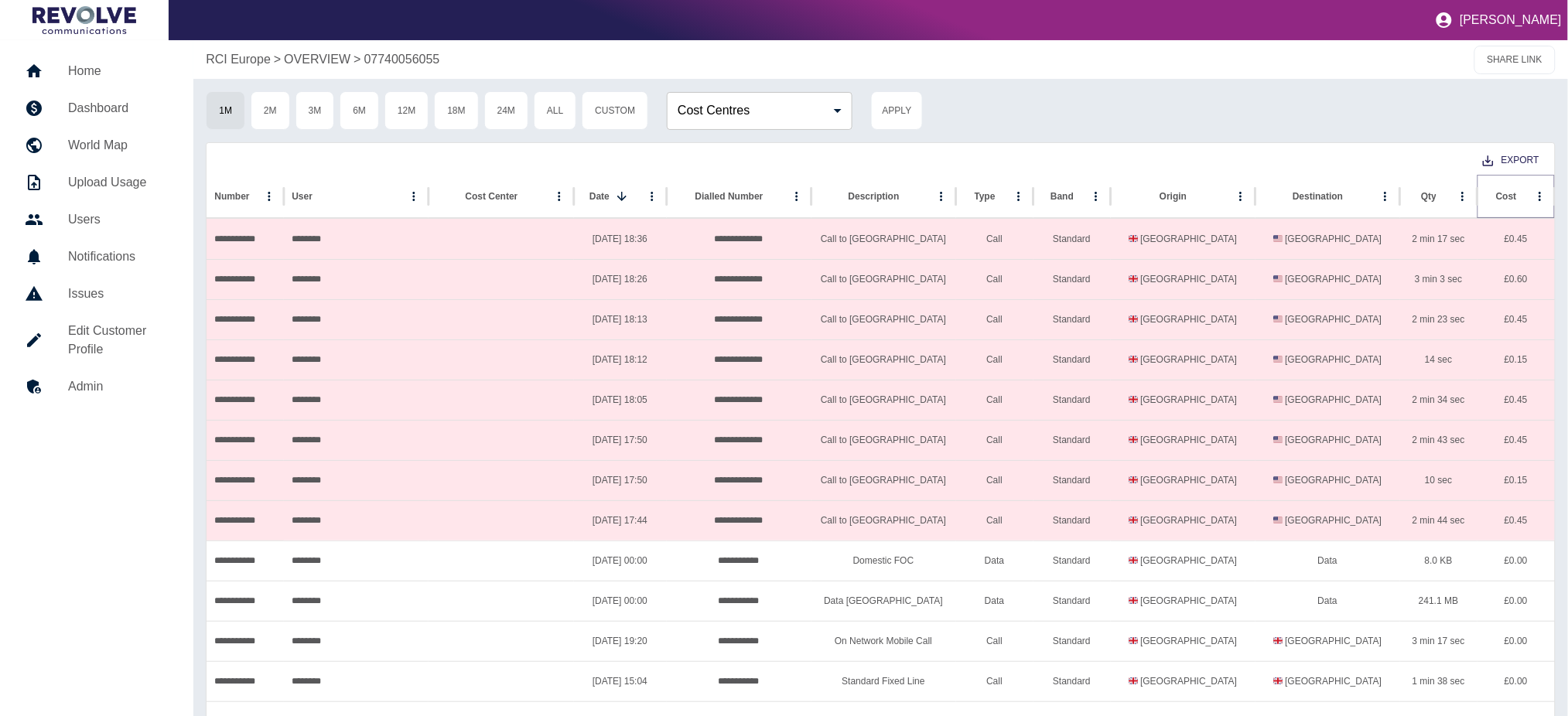
click at [1526, 194] on icon "Sort" at bounding box center [1529, 196] width 14 height 14
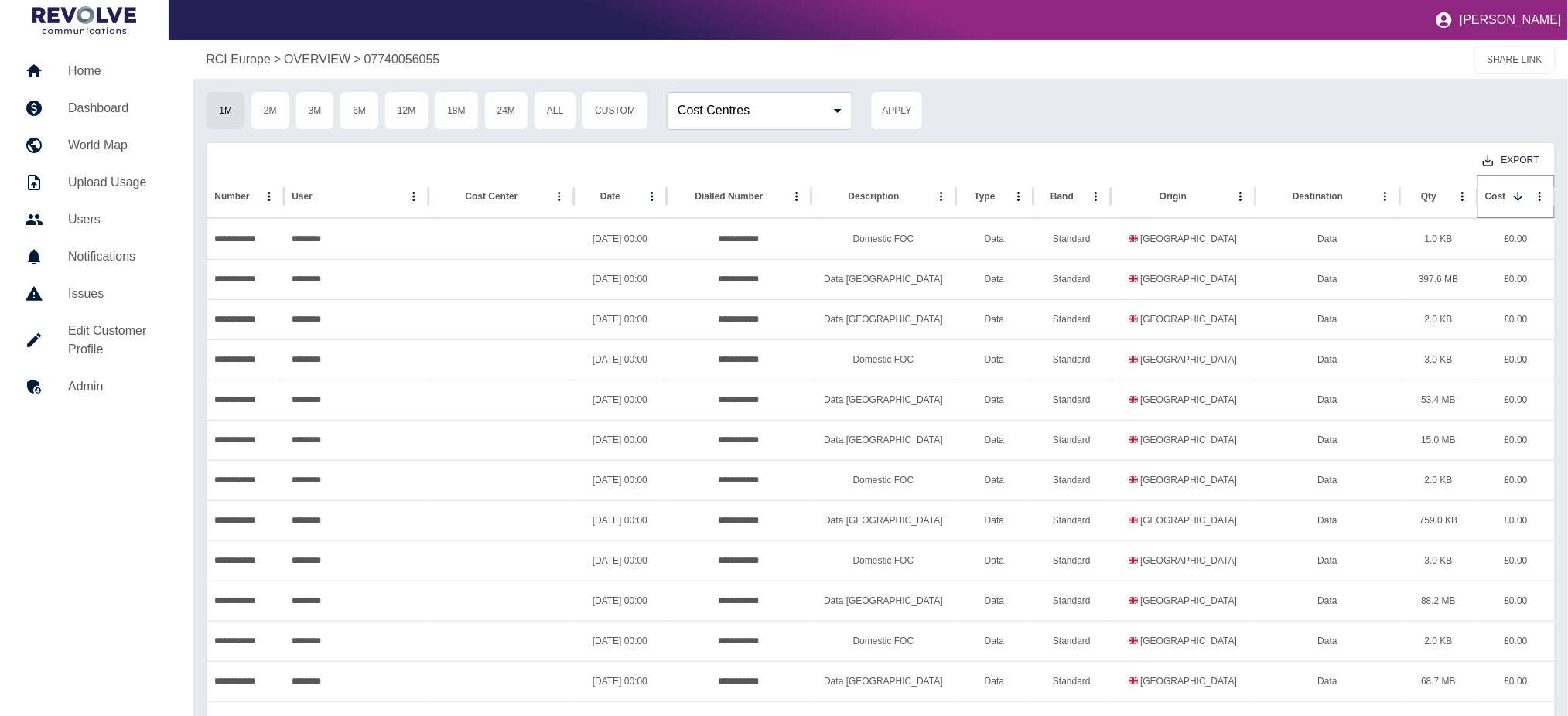
click at [1523, 194] on icon "Sort" at bounding box center [1518, 196] width 14 height 14
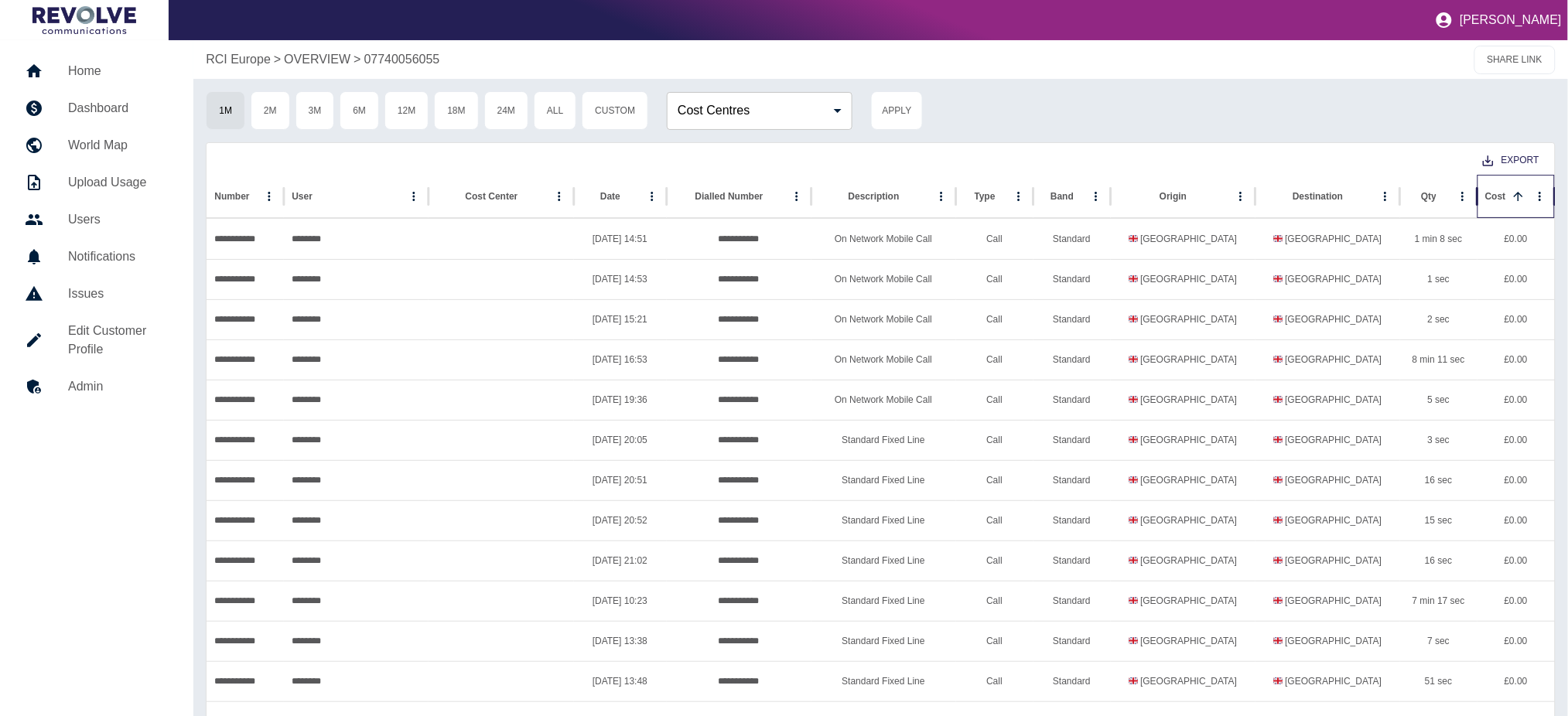
click at [1501, 194] on div "Cost" at bounding box center [1495, 197] width 21 height 11
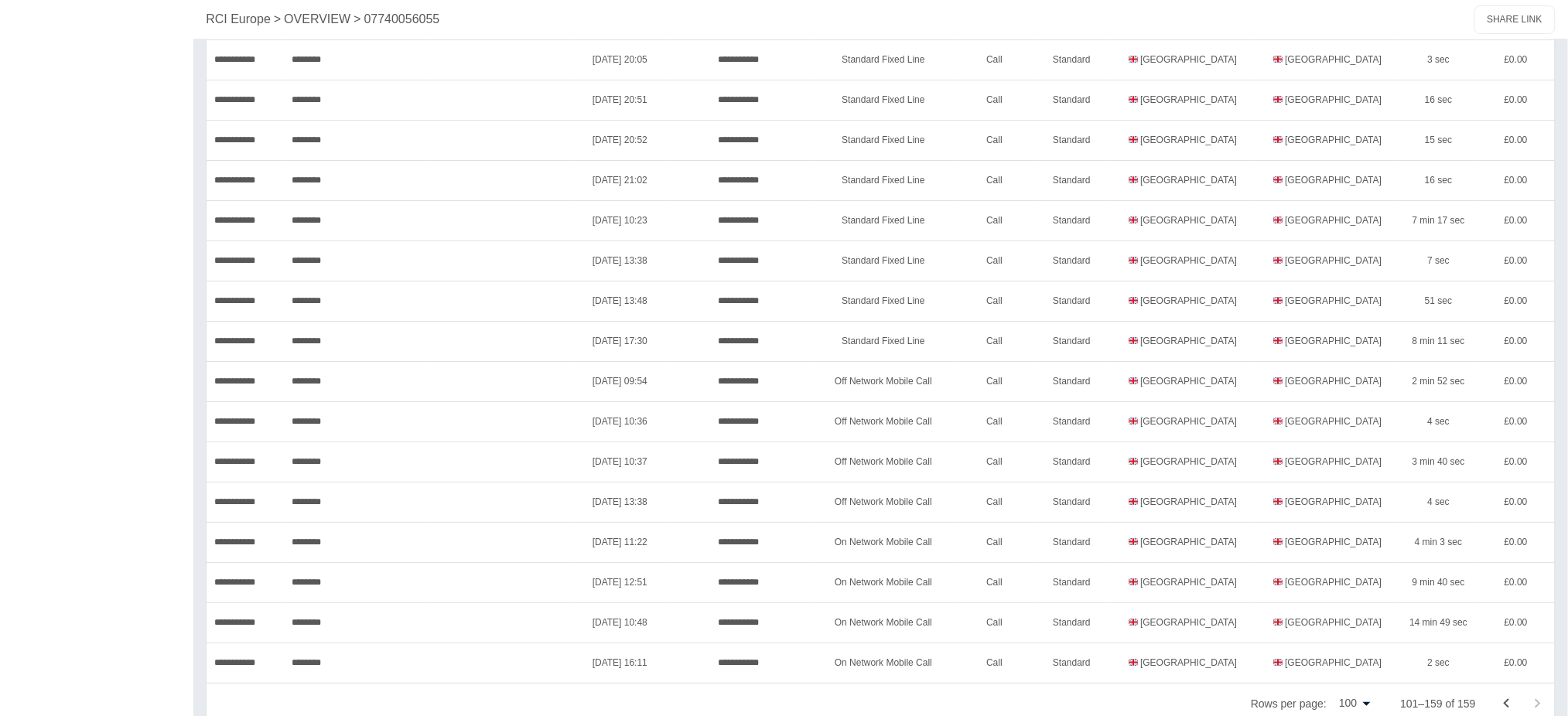
scroll to position [1928, 0]
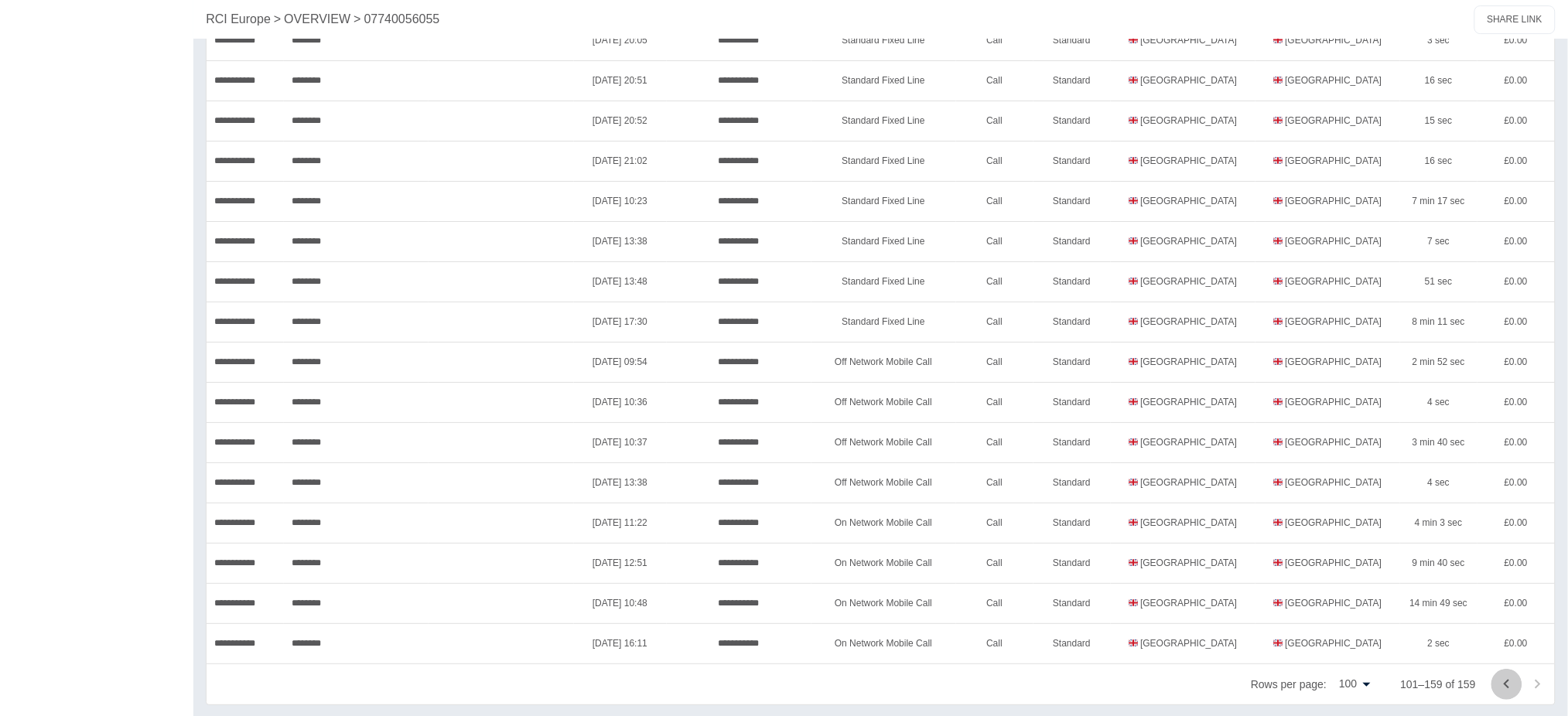
click at [1502, 684] on icon "Go to previous page" at bounding box center [1507, 684] width 18 height 18
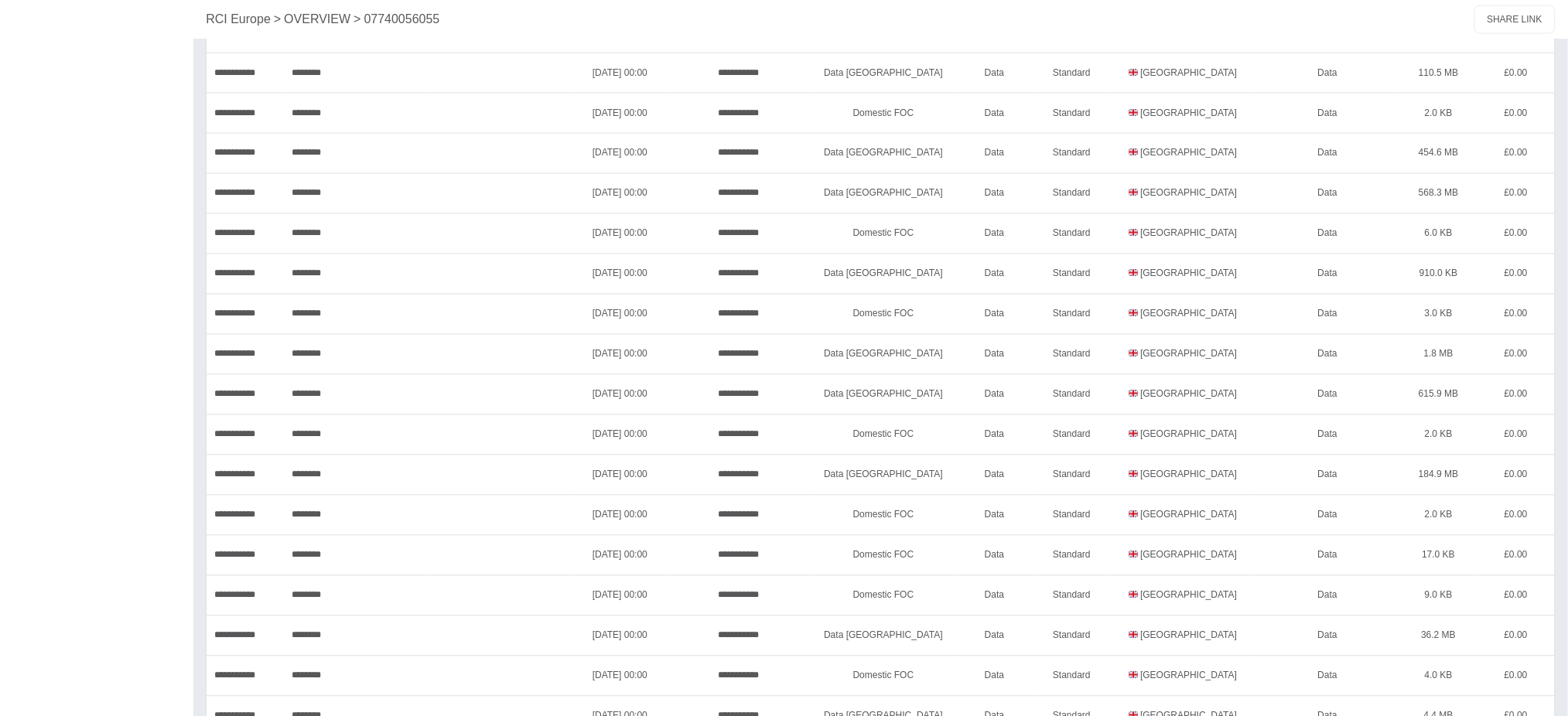
scroll to position [3578, 0]
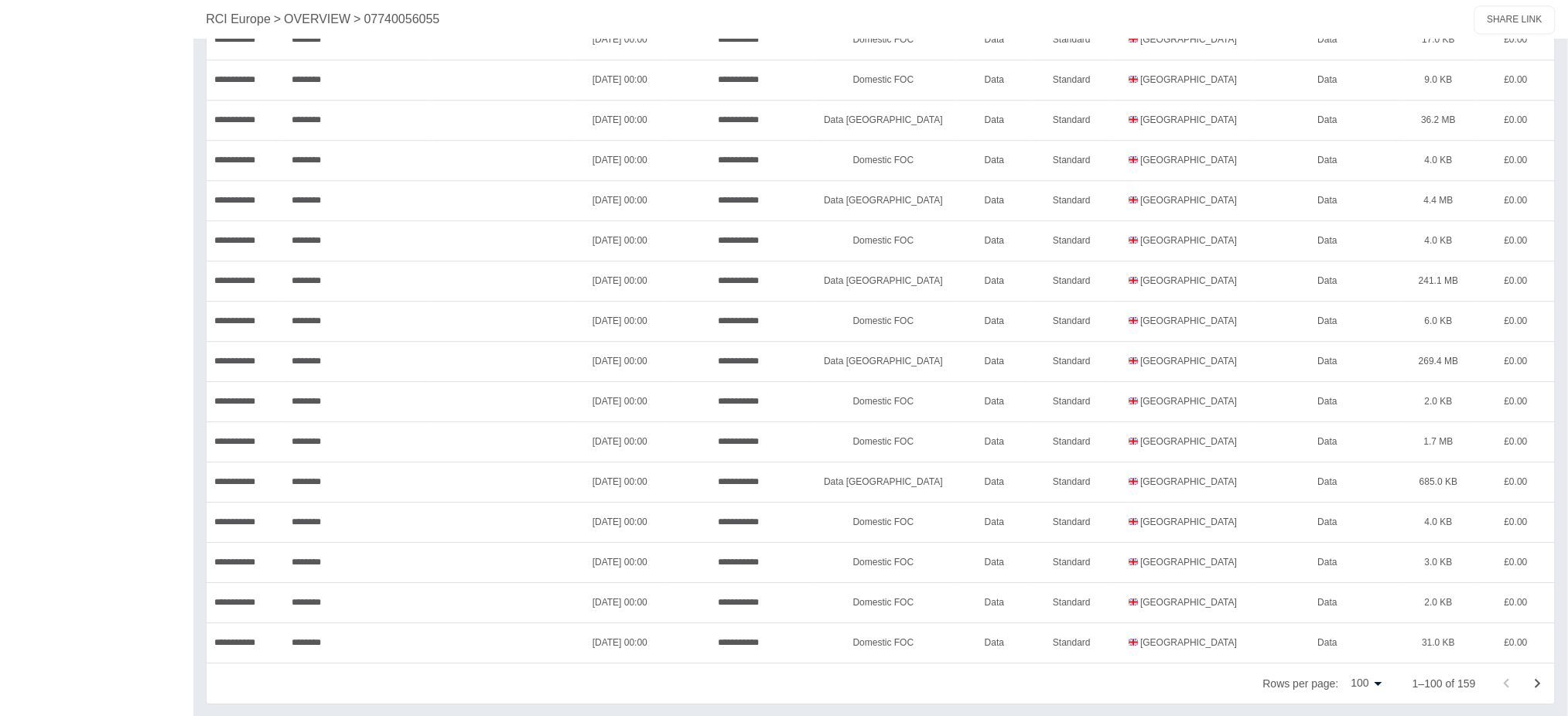
click at [1538, 679] on icon "Go to next page" at bounding box center [1538, 683] width 18 height 18
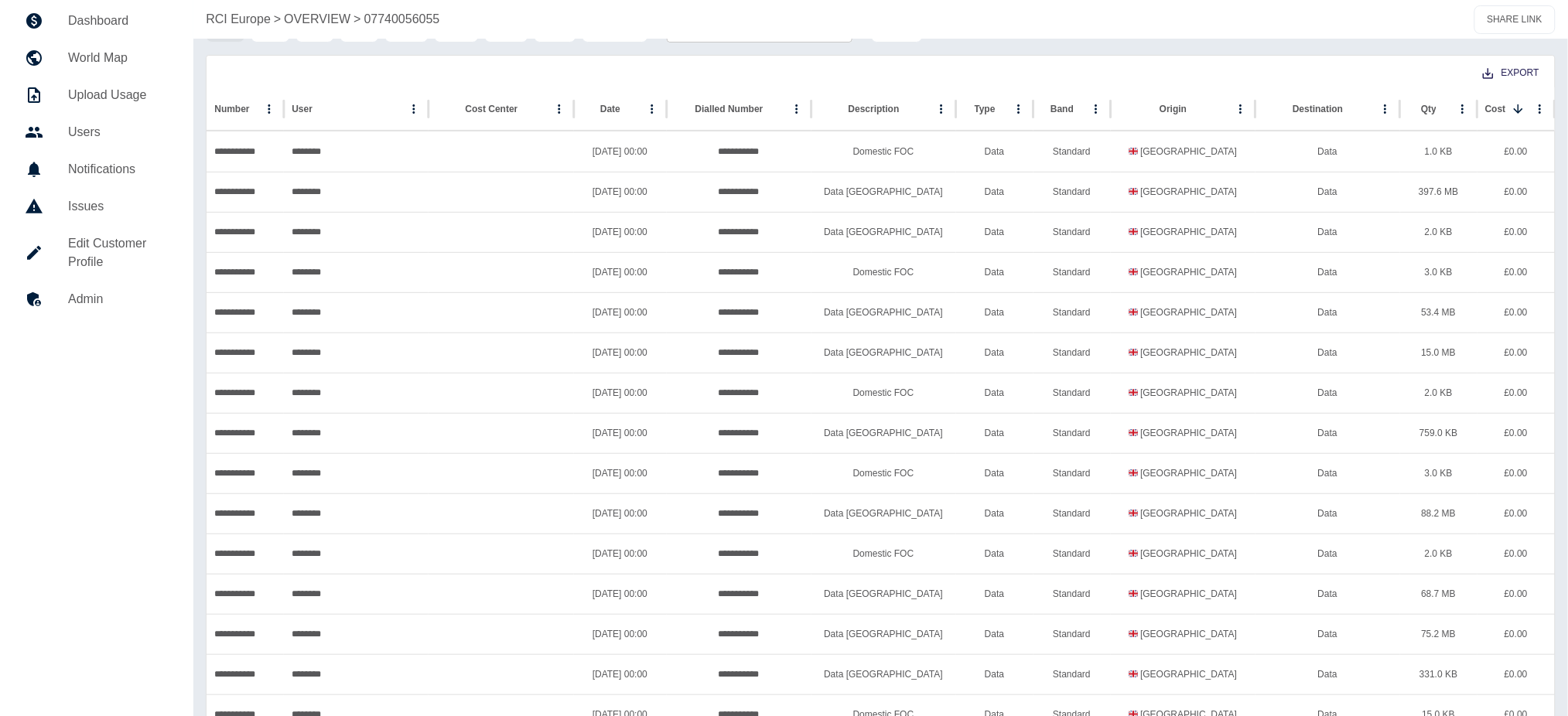
scroll to position [0, 0]
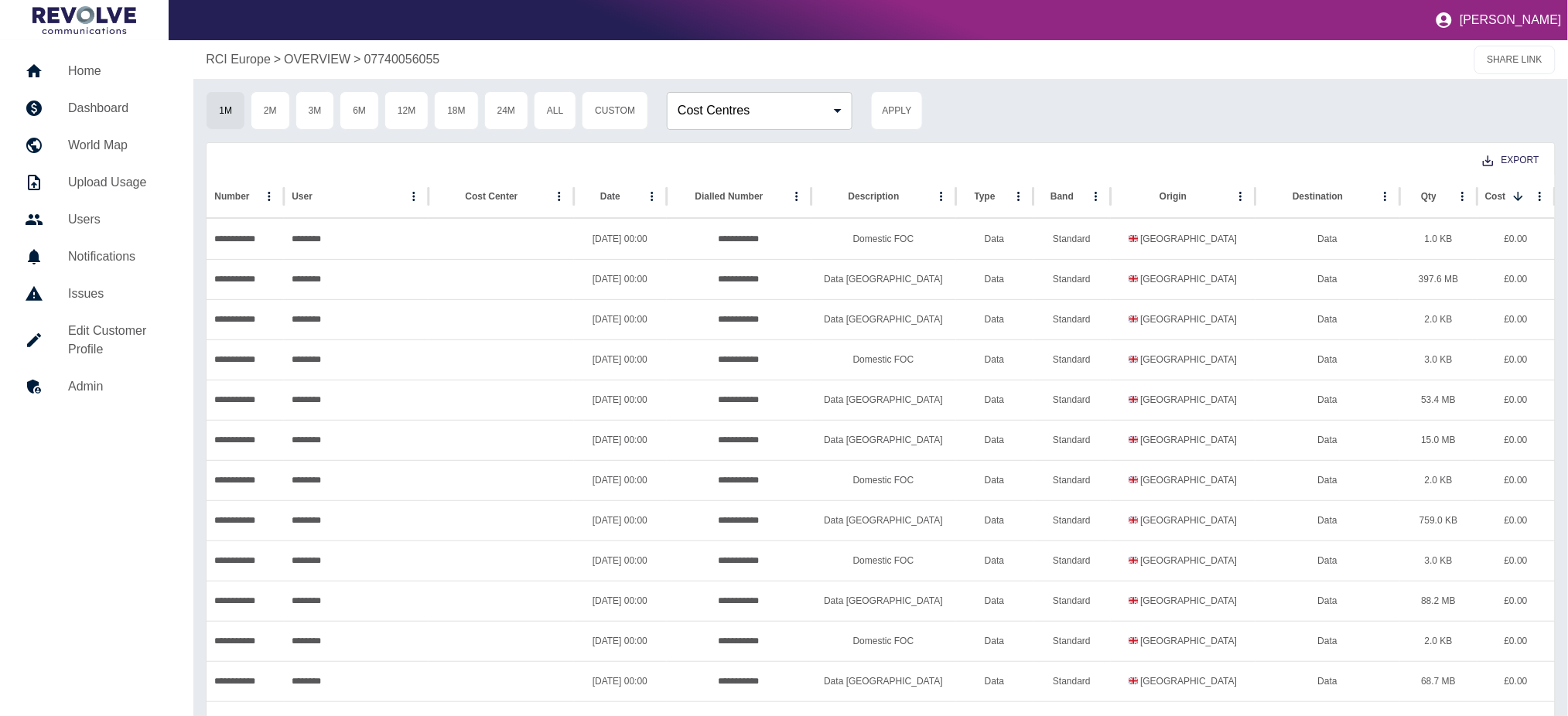
click at [298, 59] on p "OVERVIEW" at bounding box center [317, 59] width 67 height 18
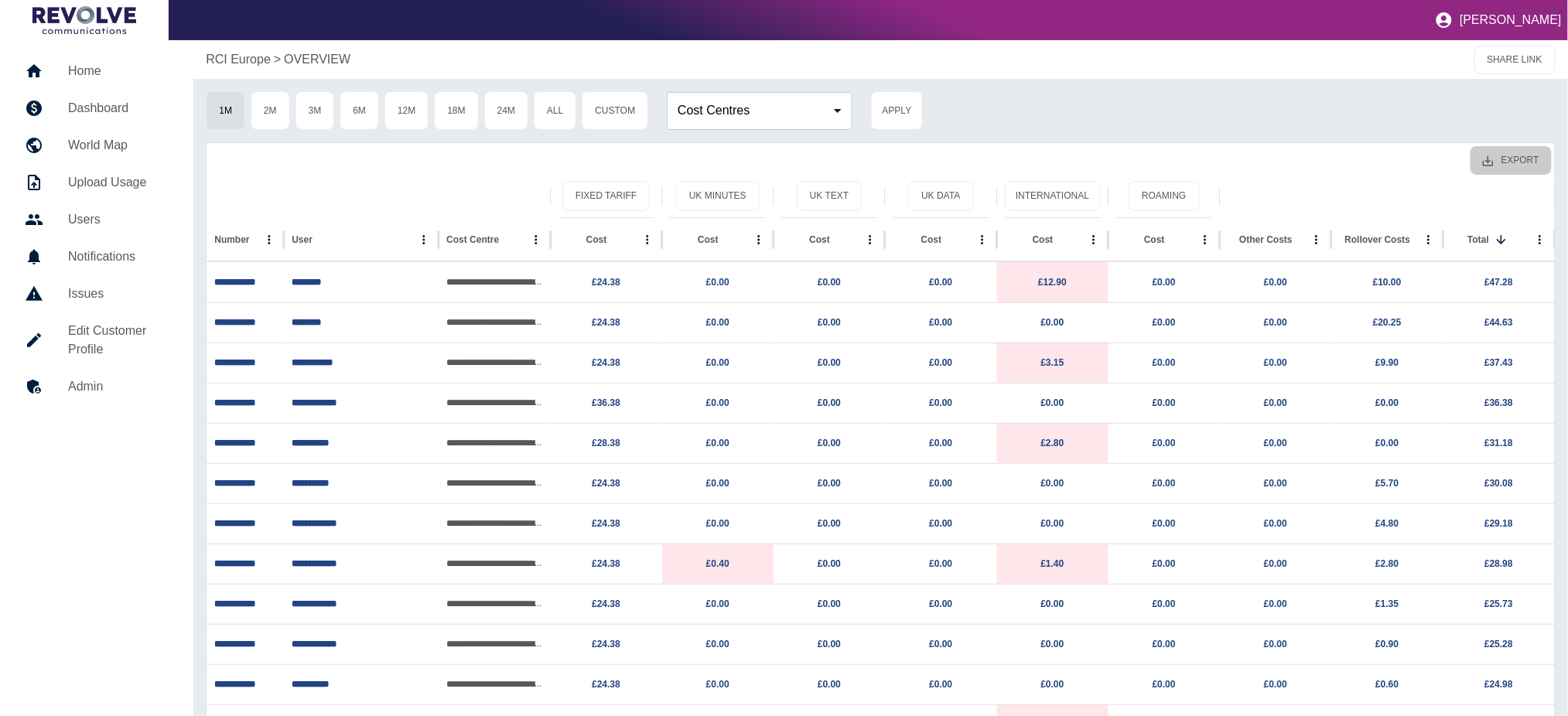
click at [1532, 159] on button "Export" at bounding box center [1511, 159] width 81 height 28
click at [1507, 218] on li "Download as EXCEL" at bounding box center [1482, 222] width 140 height 28
click at [79, 99] on h5 "Dashboard" at bounding box center [118, 108] width 100 height 18
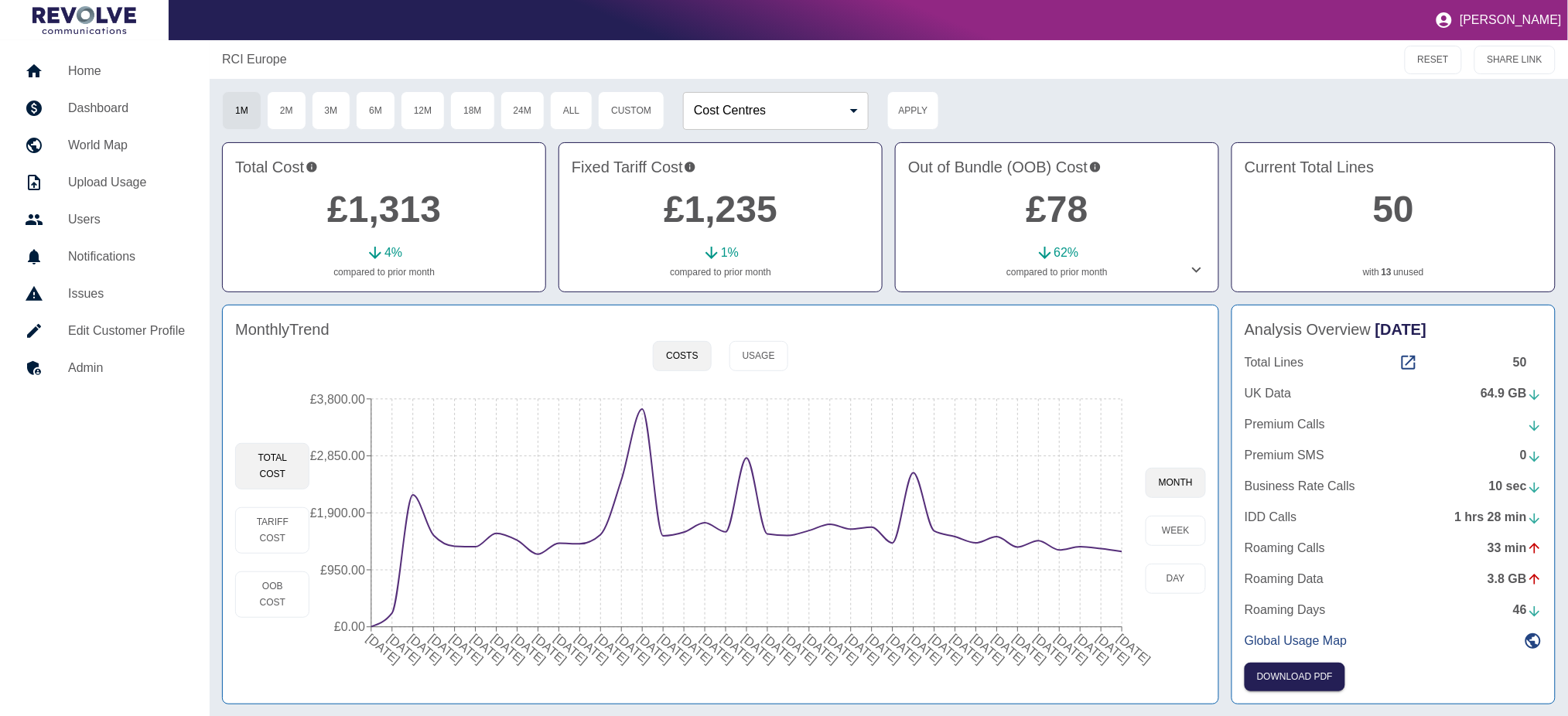
click at [1394, 328] on span "[DATE]" at bounding box center [1401, 329] width 51 height 17
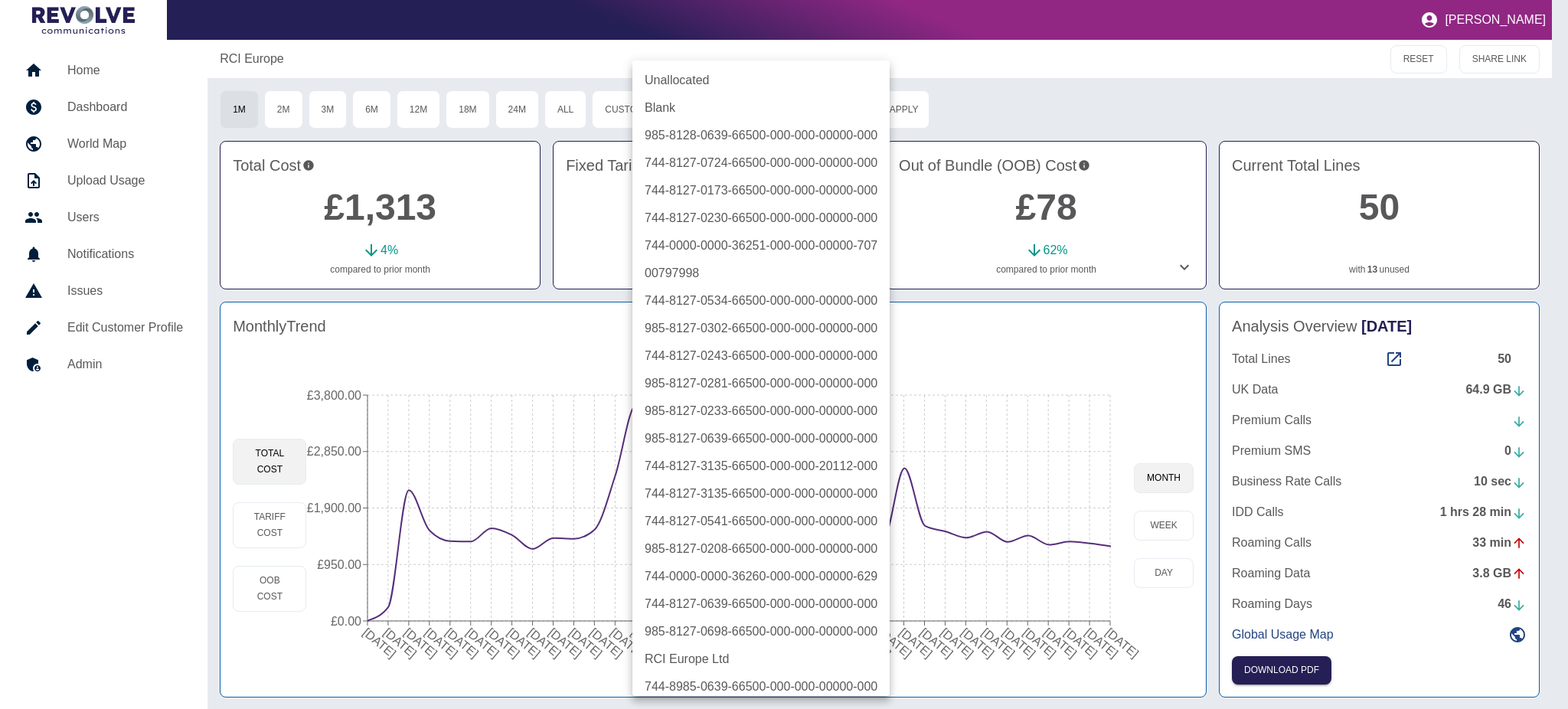
click at [812, 107] on body "[PERSON_NAME] Home Dashboard World Map Upload Usage Users Notifications Issues …" at bounding box center [784, 354] width 1568 height 709
click at [812, 108] on li "Blank" at bounding box center [760, 107] width 257 height 28
click at [1098, 585] on div at bounding box center [784, 354] width 1568 height 709
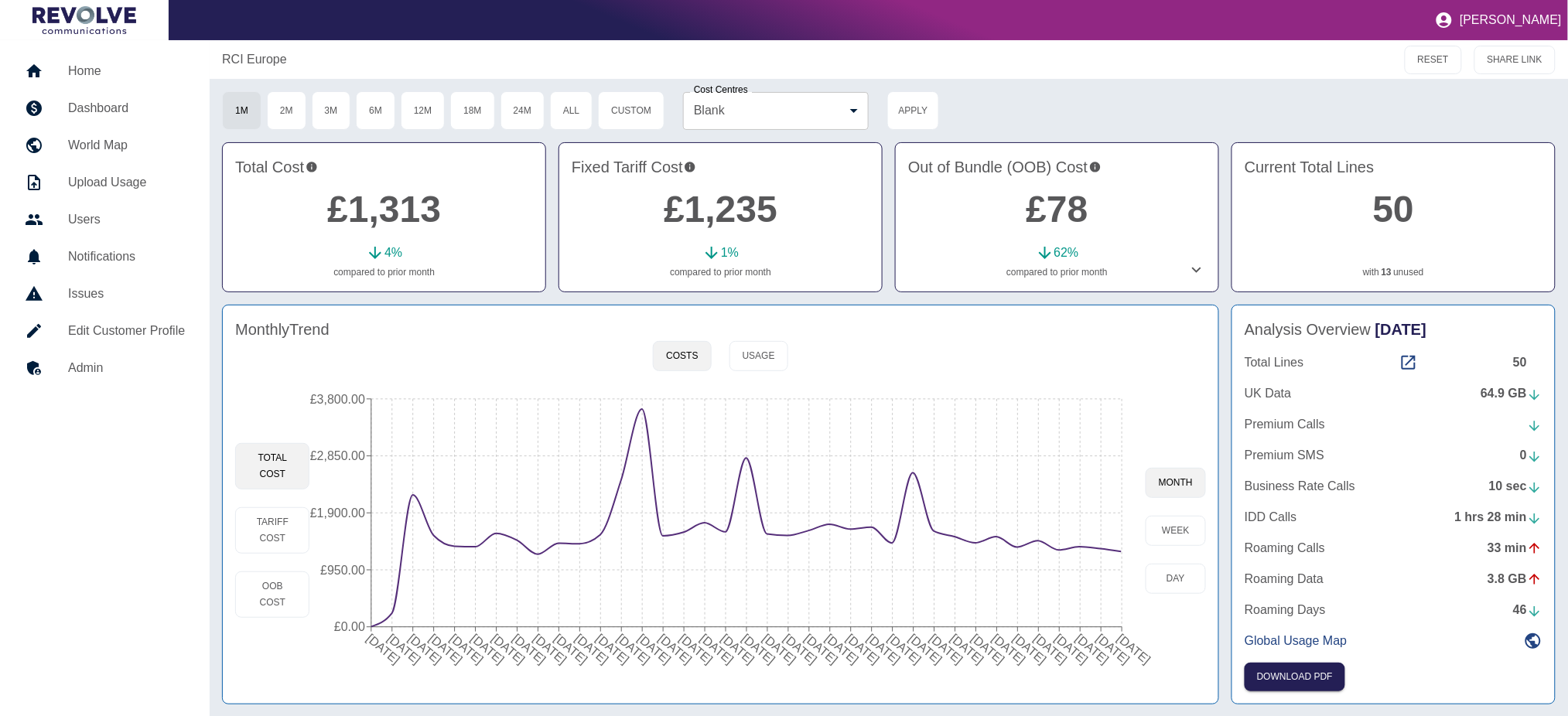
click at [1105, 619] on div "Unallocated Blank 985-8128-0639-66500-000-000-00000-000 744-8127-0724-66500-000…" at bounding box center [784, 358] width 1568 height 716
click at [1100, 628] on icon "[DATE] [DATE] [DATE] [DATE] [DATE] [DATE] [DATE] [DATE] [DATE] [DATE] [DATE] [D…" at bounding box center [728, 530] width 836 height 294
click at [1100, 551] on circle at bounding box center [1102, 549] width 13 height 13
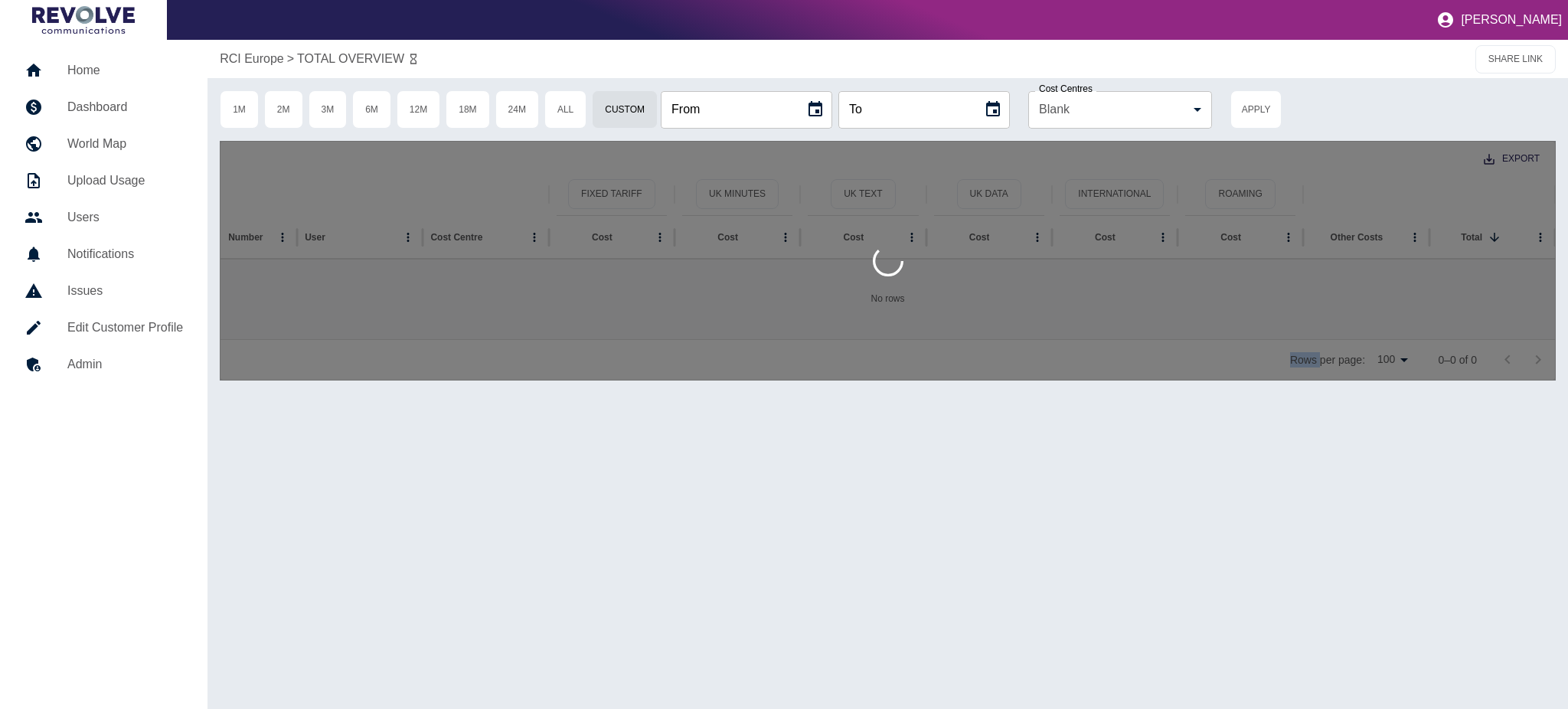
type input "**********"
click at [1088, 546] on div "**********" at bounding box center [887, 374] width 1361 height 669
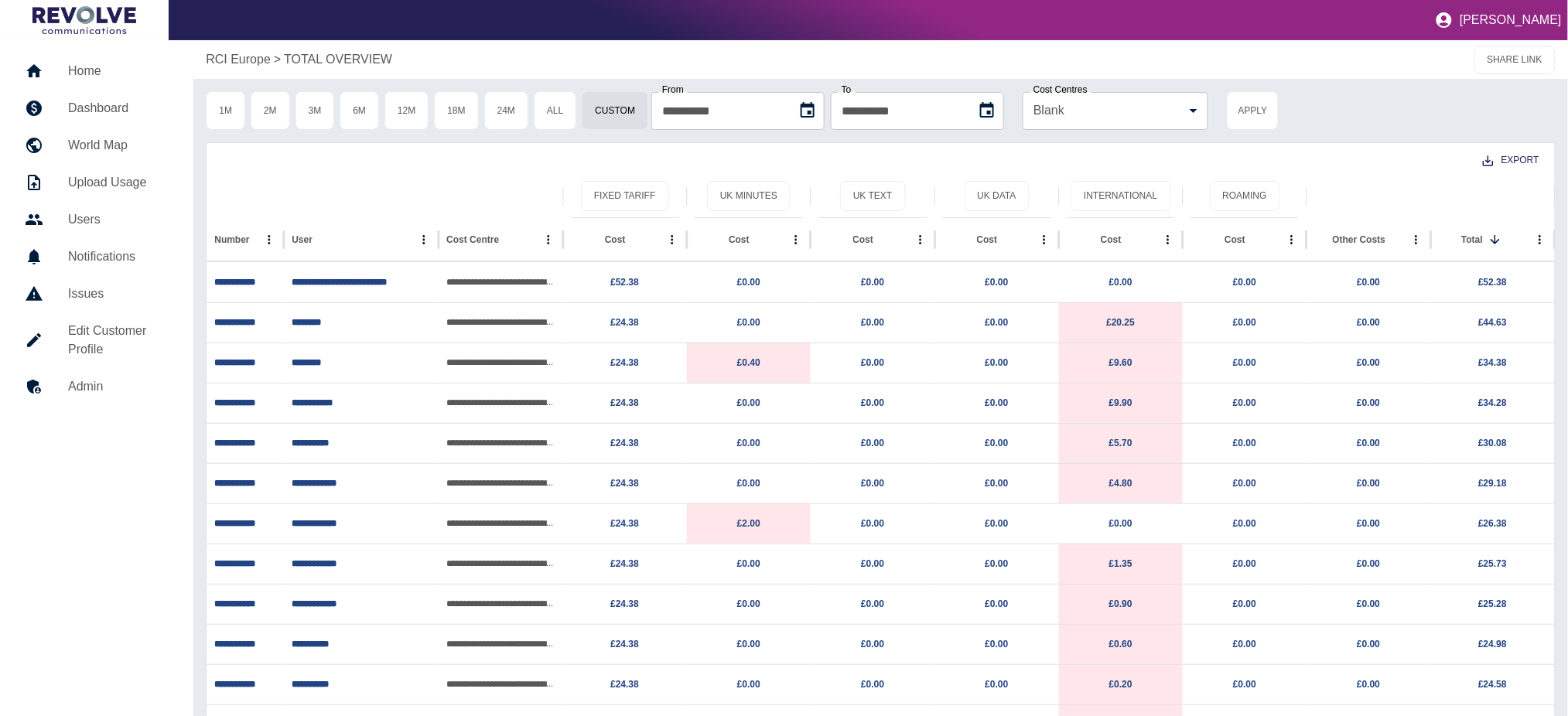
click at [823, 100] on button "Choose date, selected date is 4 Jul 2025" at bounding box center [808, 110] width 31 height 31
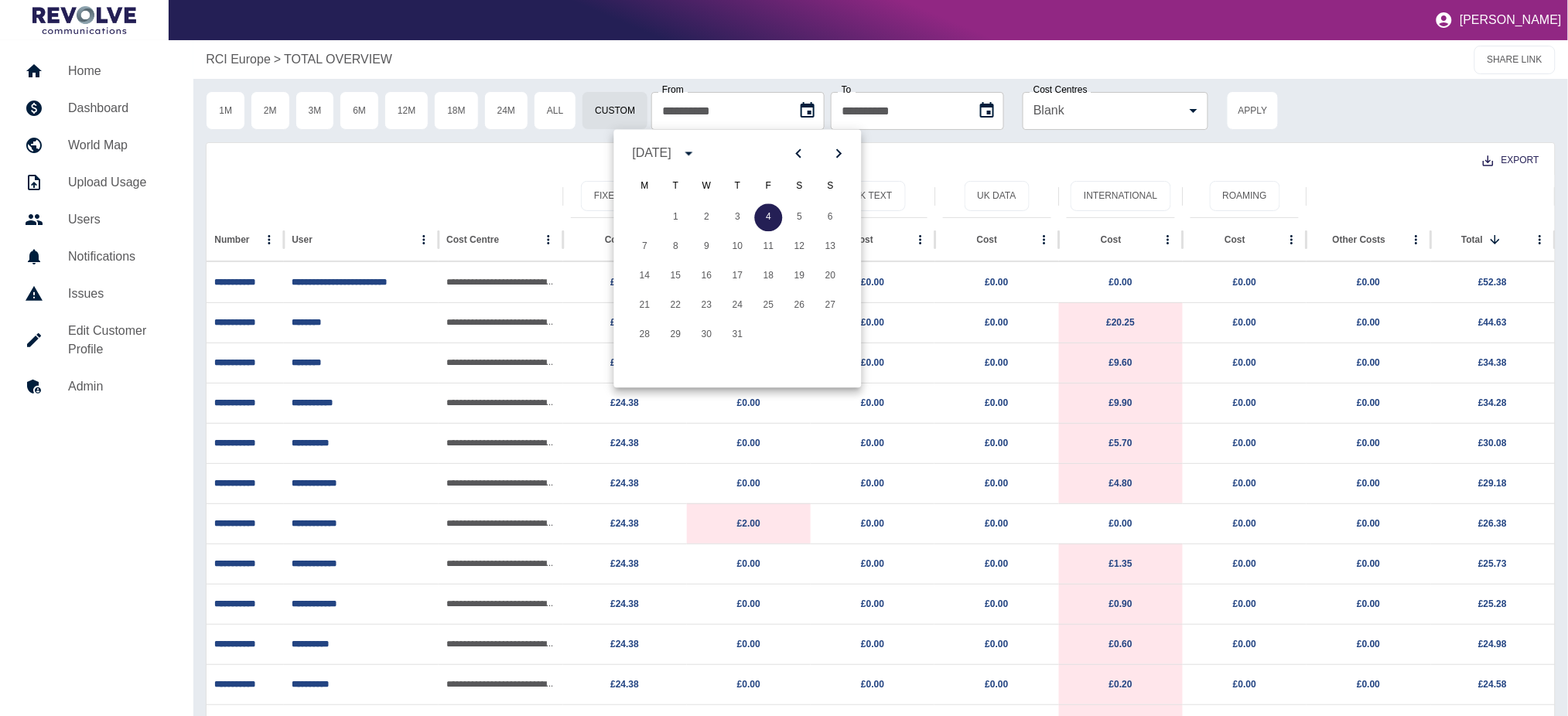
drag, startPoint x: 1391, startPoint y: 120, endPoint x: 567, endPoint y: 48, distance: 827.1
click at [1389, 120] on div "**********" at bounding box center [881, 110] width 1350 height 38
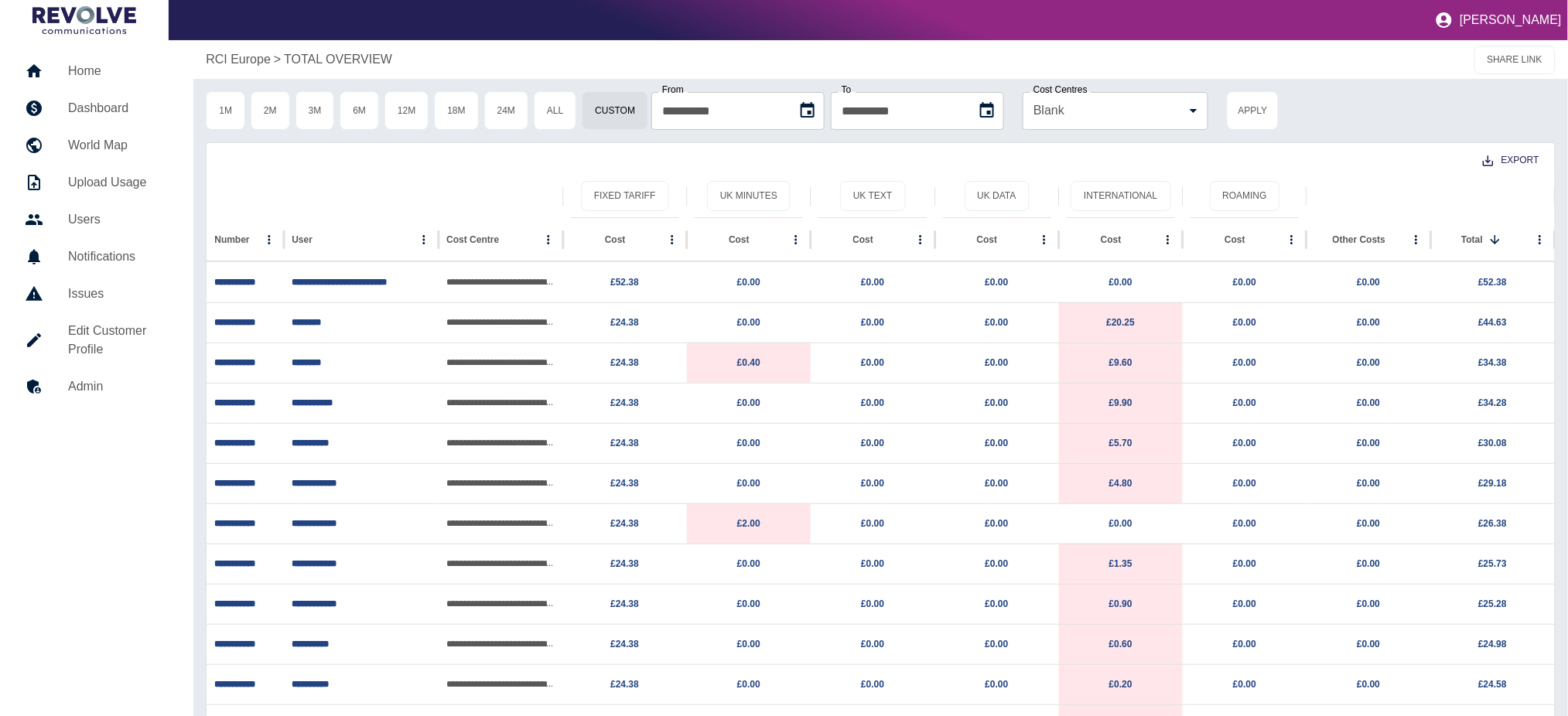
click at [249, 67] on p "RCI Europe" at bounding box center [238, 59] width 65 height 18
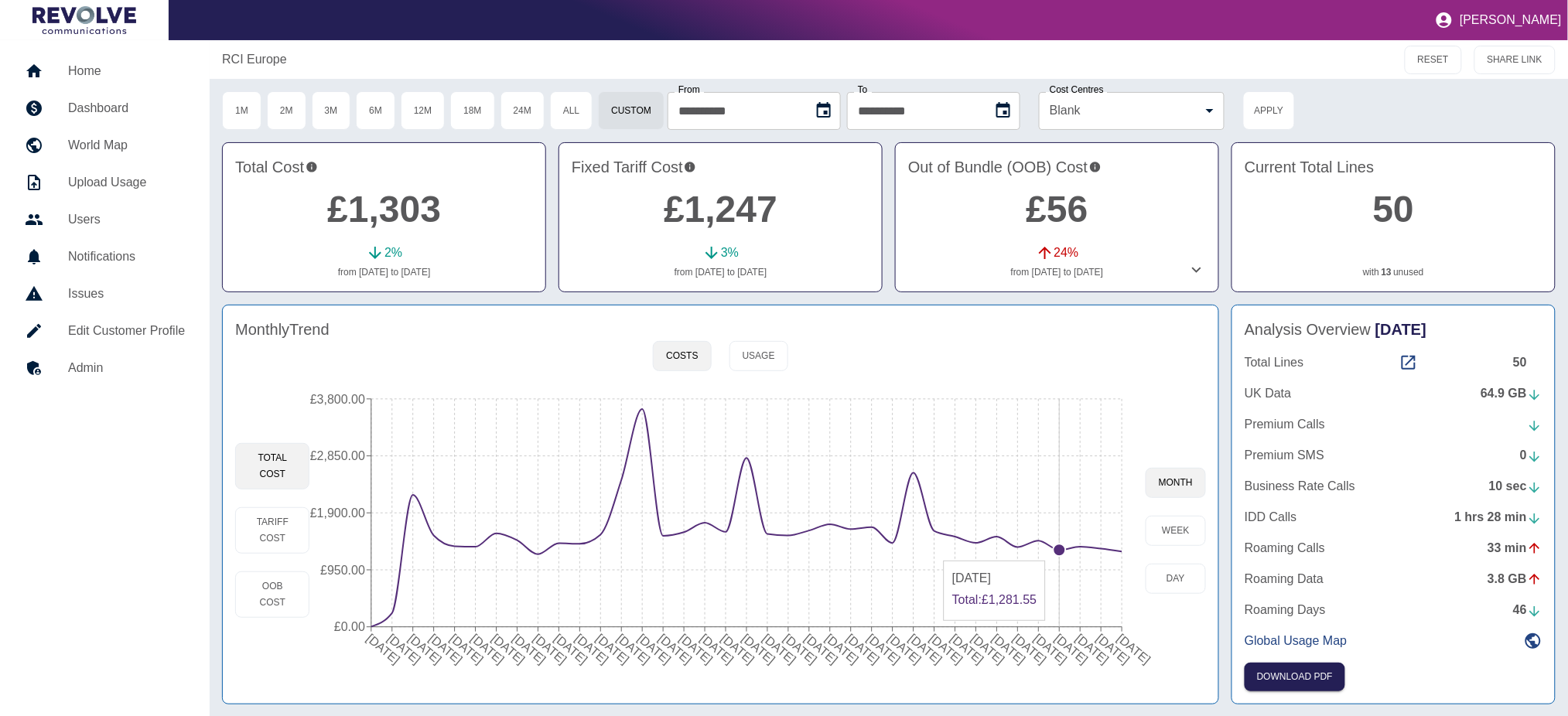
click at [1063, 555] on circle at bounding box center [1061, 551] width 13 height 13
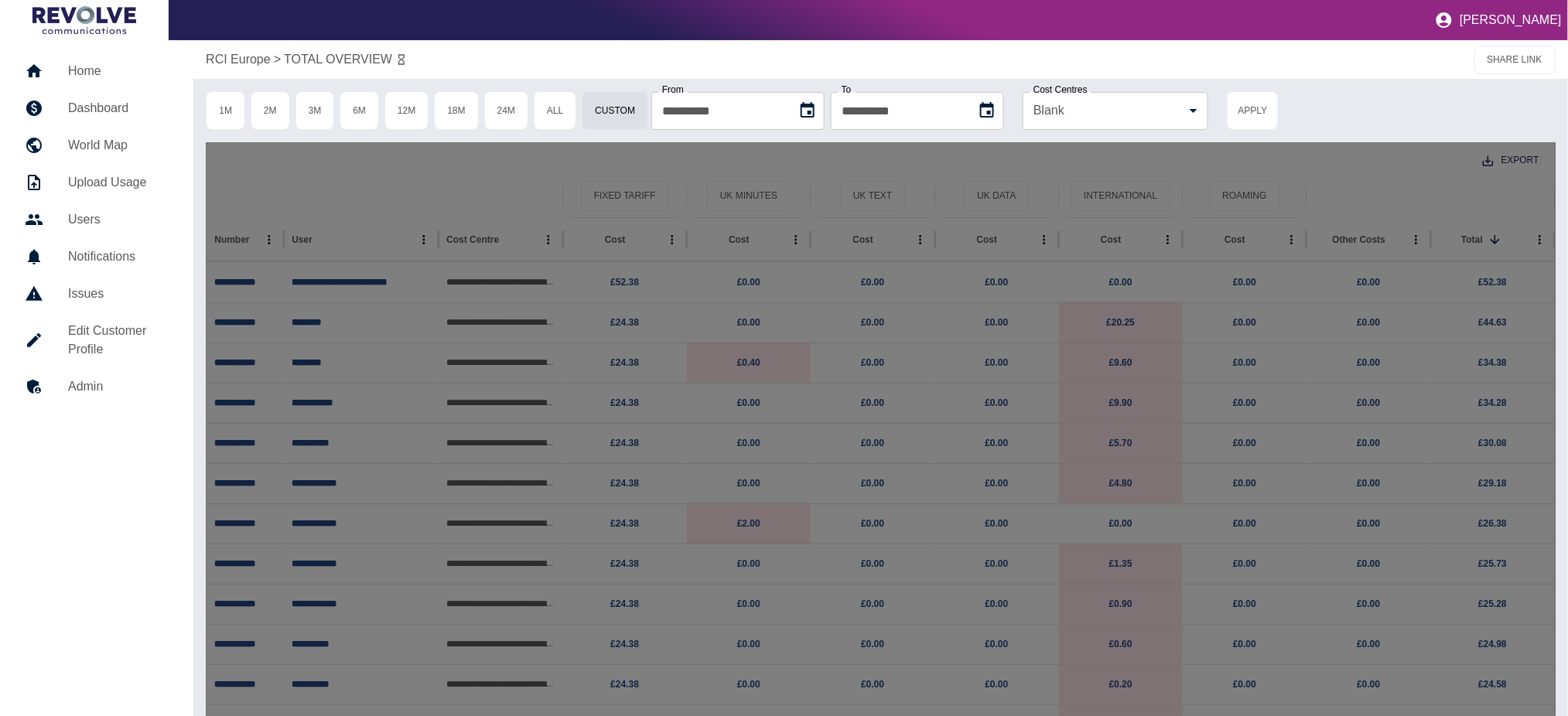
type input "**********"
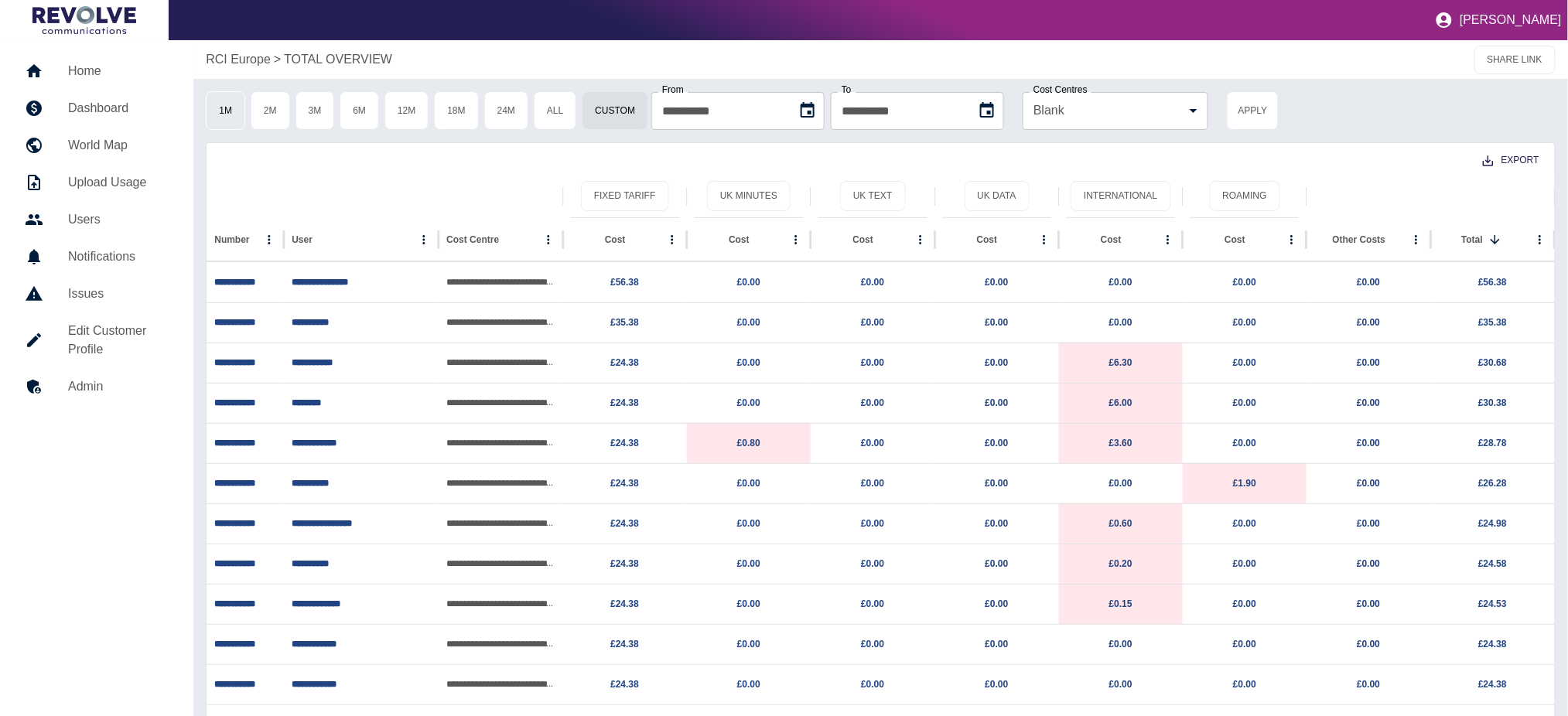
drag, startPoint x: 223, startPoint y: 109, endPoint x: 607, endPoint y: 108, distance: 384.0
click at [223, 108] on button "1M" at bounding box center [225, 110] width 39 height 38
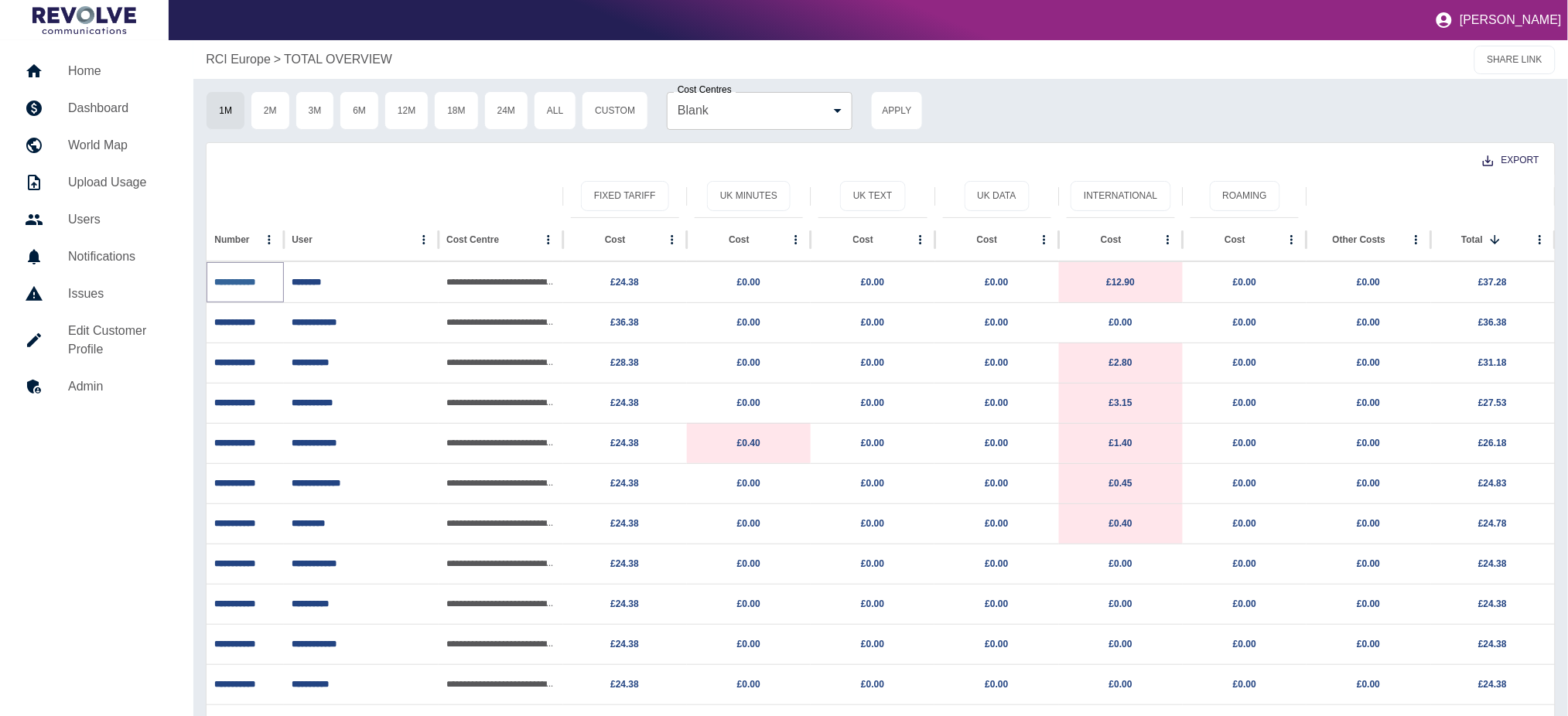
click at [255, 278] on link "**********" at bounding box center [234, 282] width 41 height 9
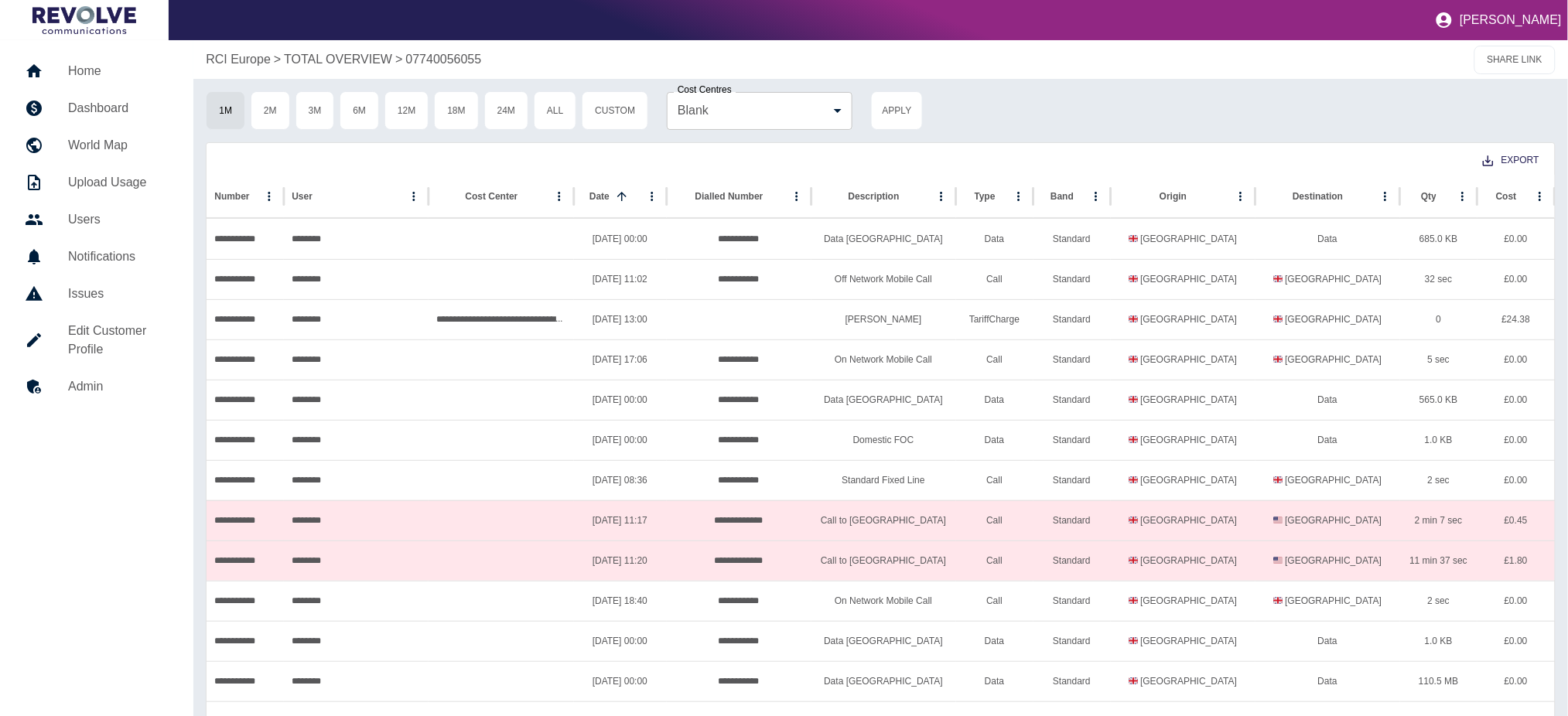
click at [264, 60] on p "RCI Europe" at bounding box center [238, 59] width 65 height 18
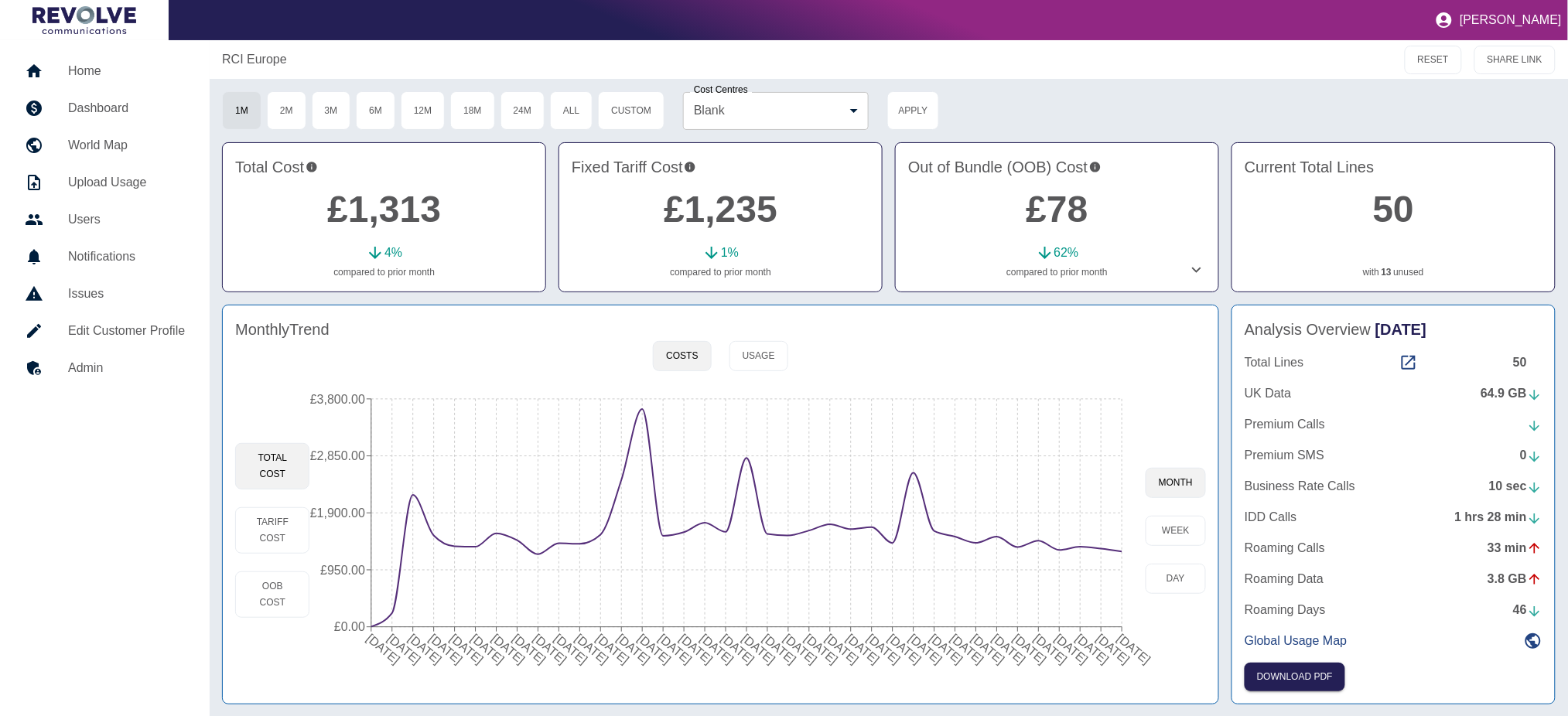
click at [406, 196] on link "£1,313" at bounding box center [384, 209] width 114 height 41
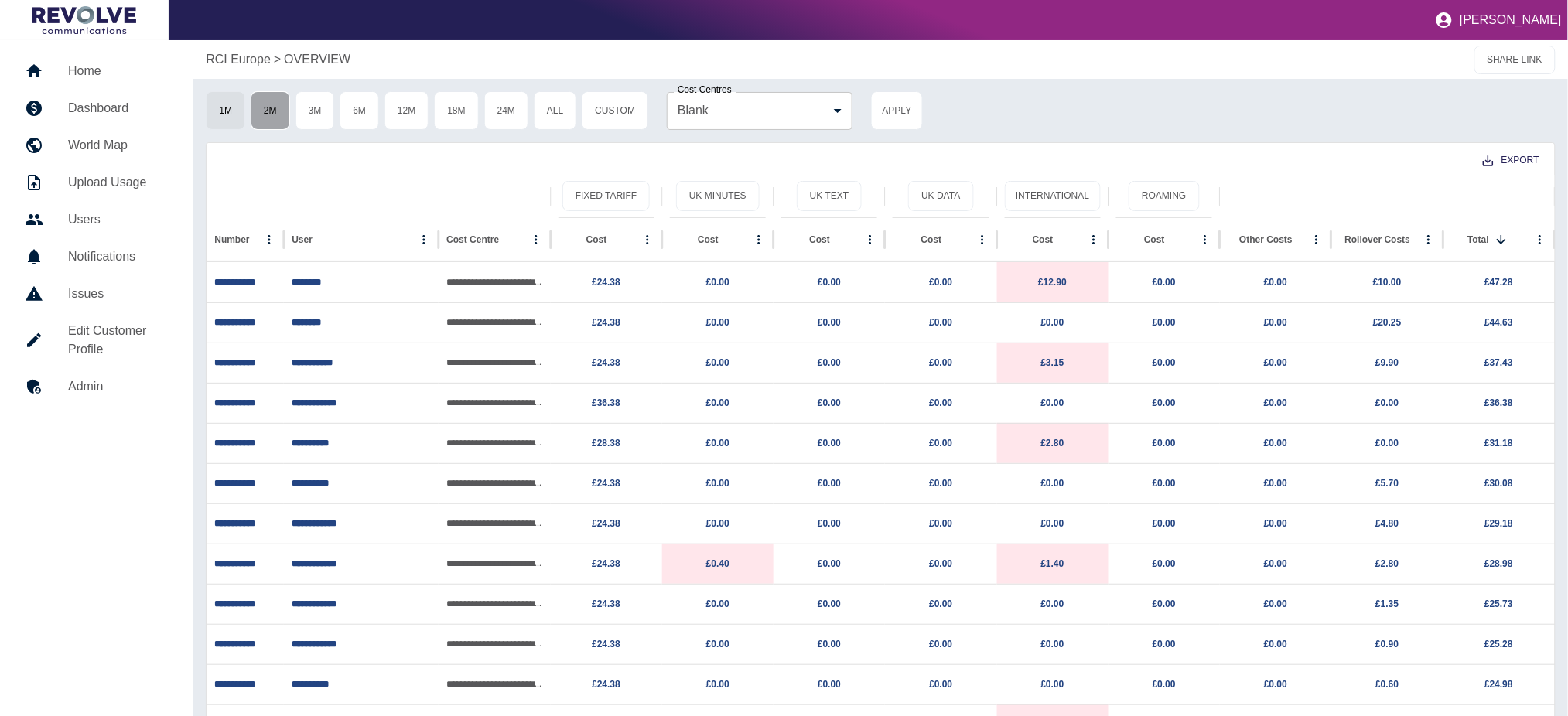
click at [275, 109] on button "2M" at bounding box center [270, 110] width 39 height 38
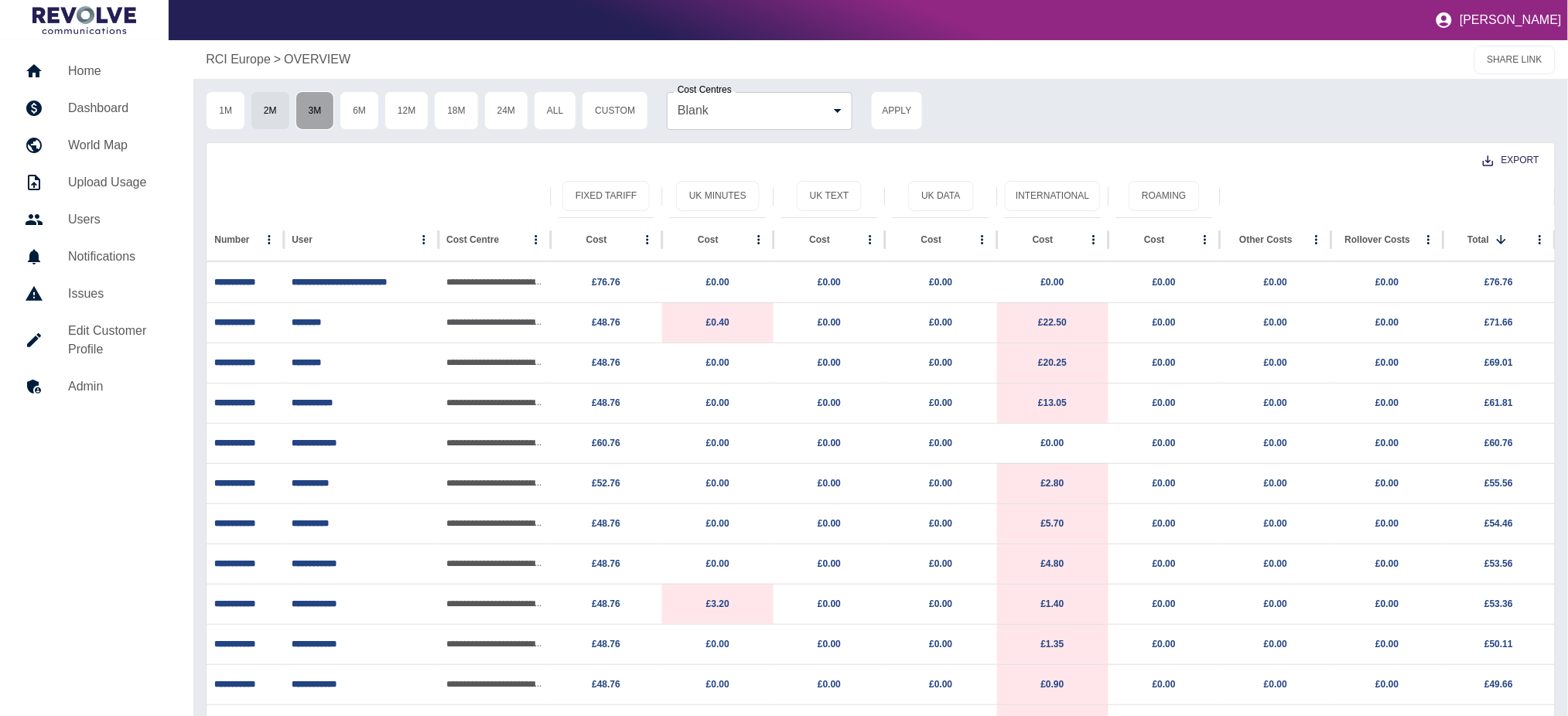
click at [300, 109] on button "3M" at bounding box center [314, 110] width 39 height 38
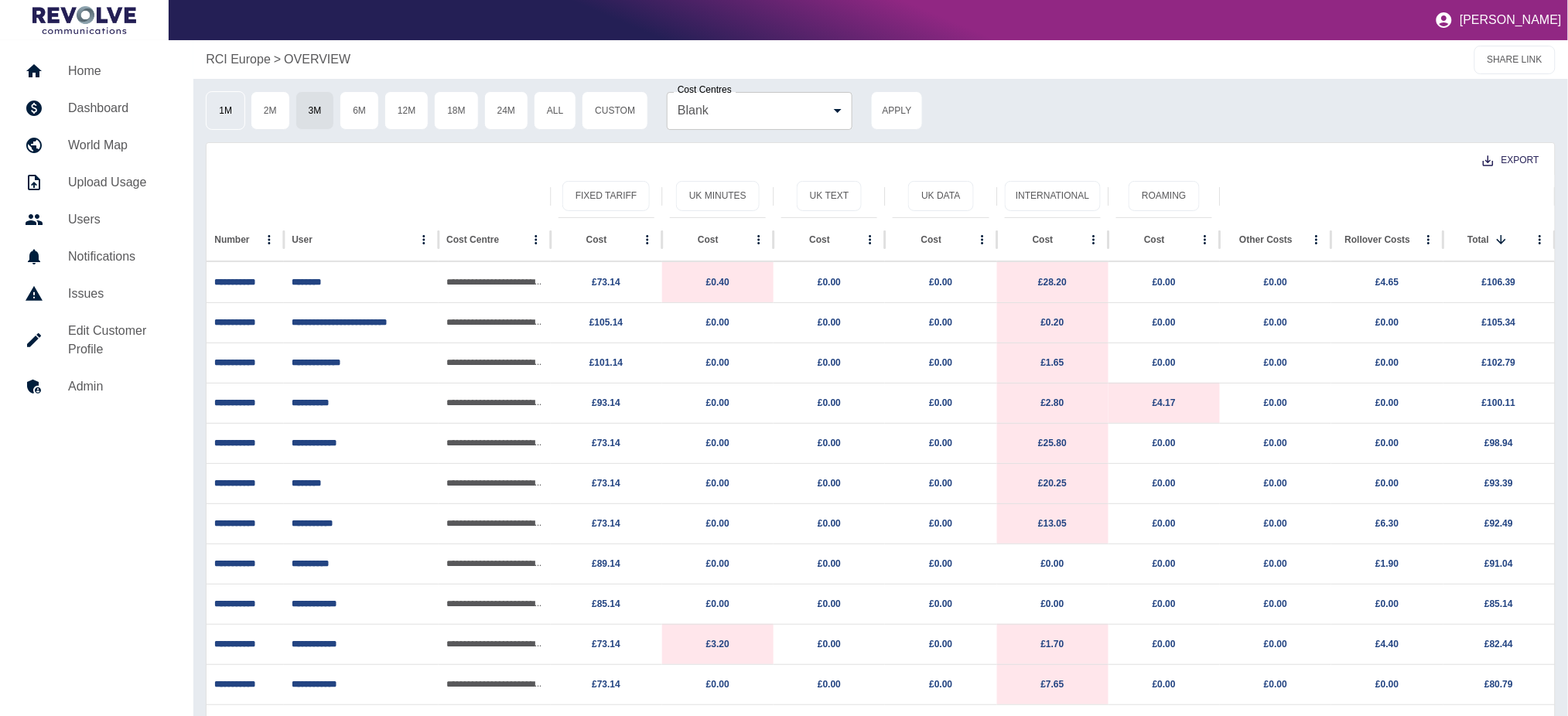
click at [224, 107] on button "1M" at bounding box center [225, 110] width 39 height 38
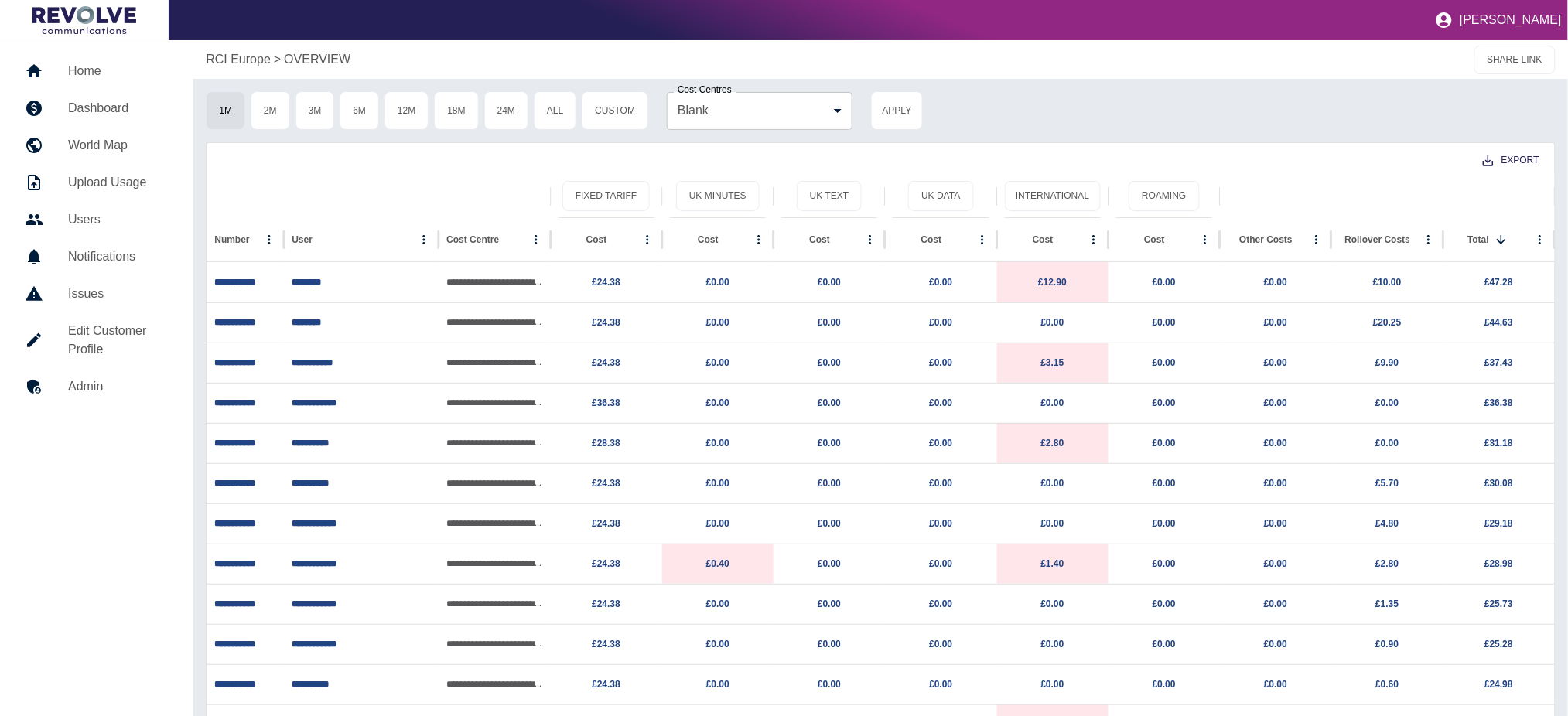
type button "1M"
click at [252, 58] on p "RCI Europe" at bounding box center [238, 59] width 65 height 18
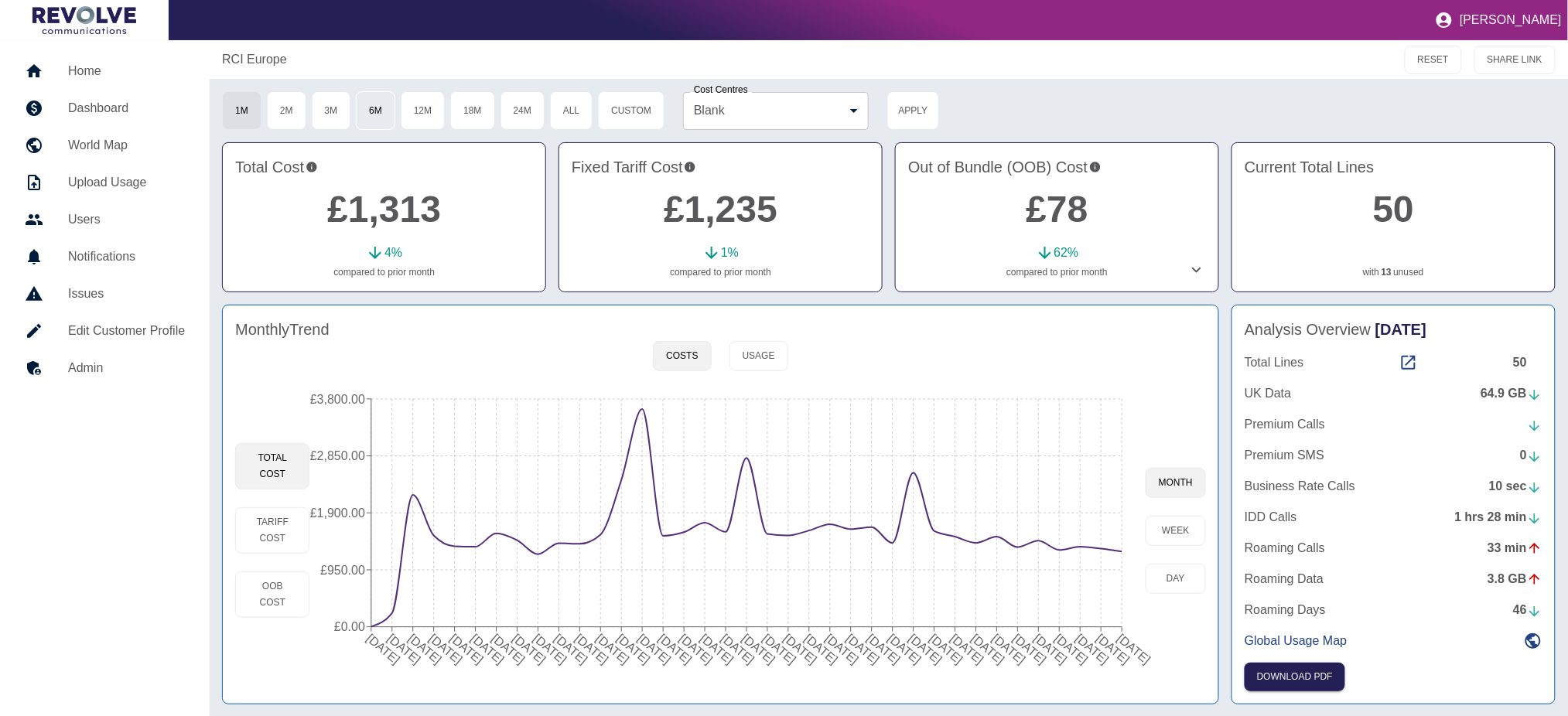
click at [377, 111] on button "6M" at bounding box center [375, 110] width 39 height 38
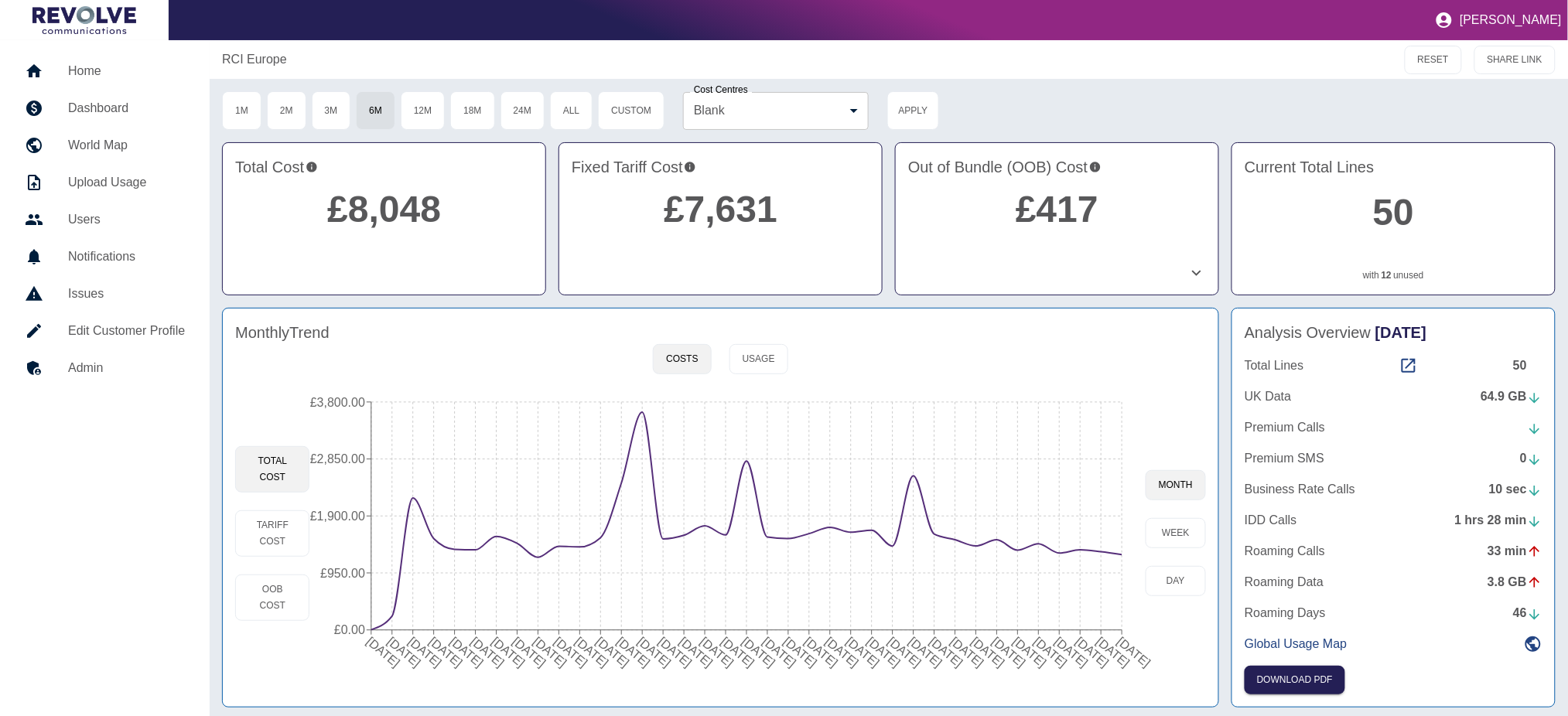
click at [1480, 391] on div "UK Data 64.9 GB" at bounding box center [1393, 396] width 298 height 18
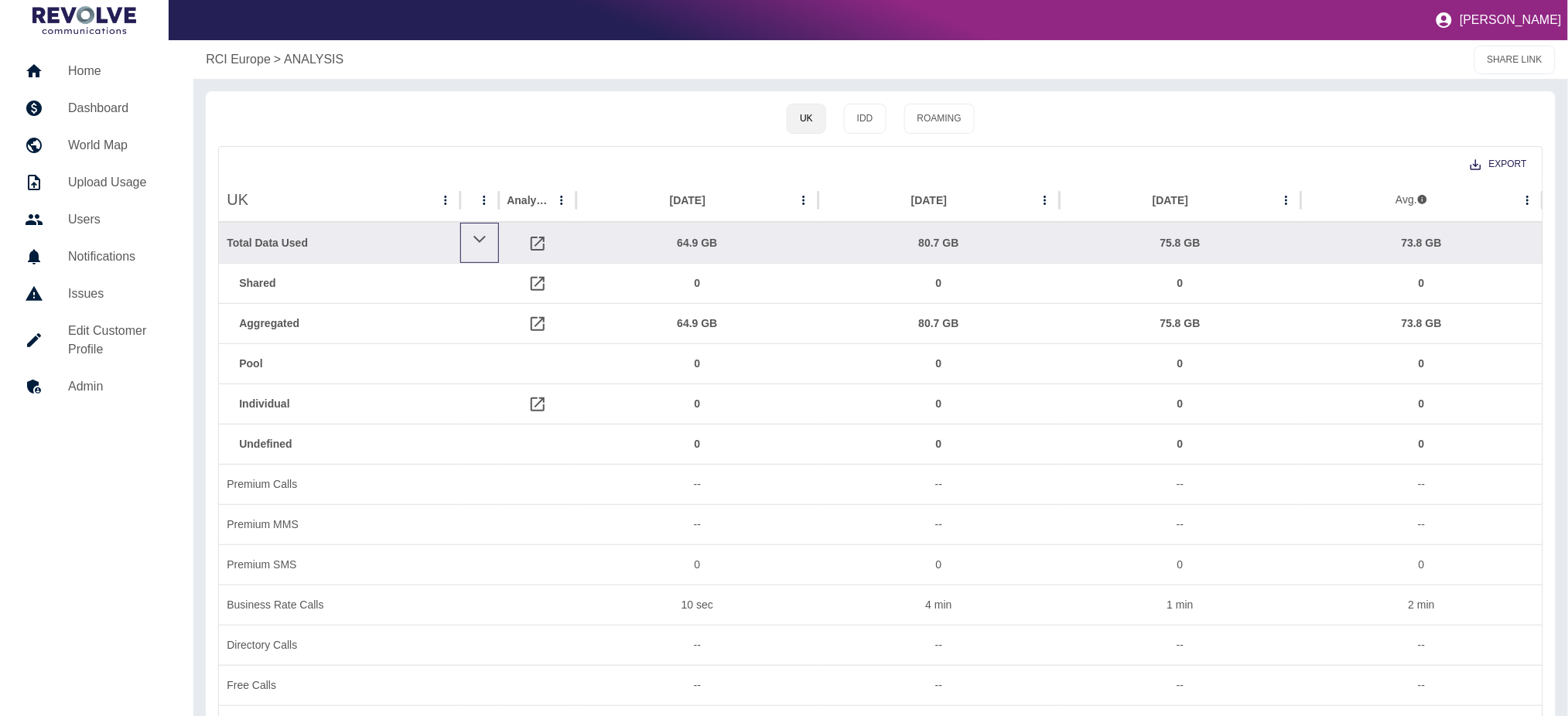
click at [479, 235] on icon at bounding box center [480, 239] width 15 height 18
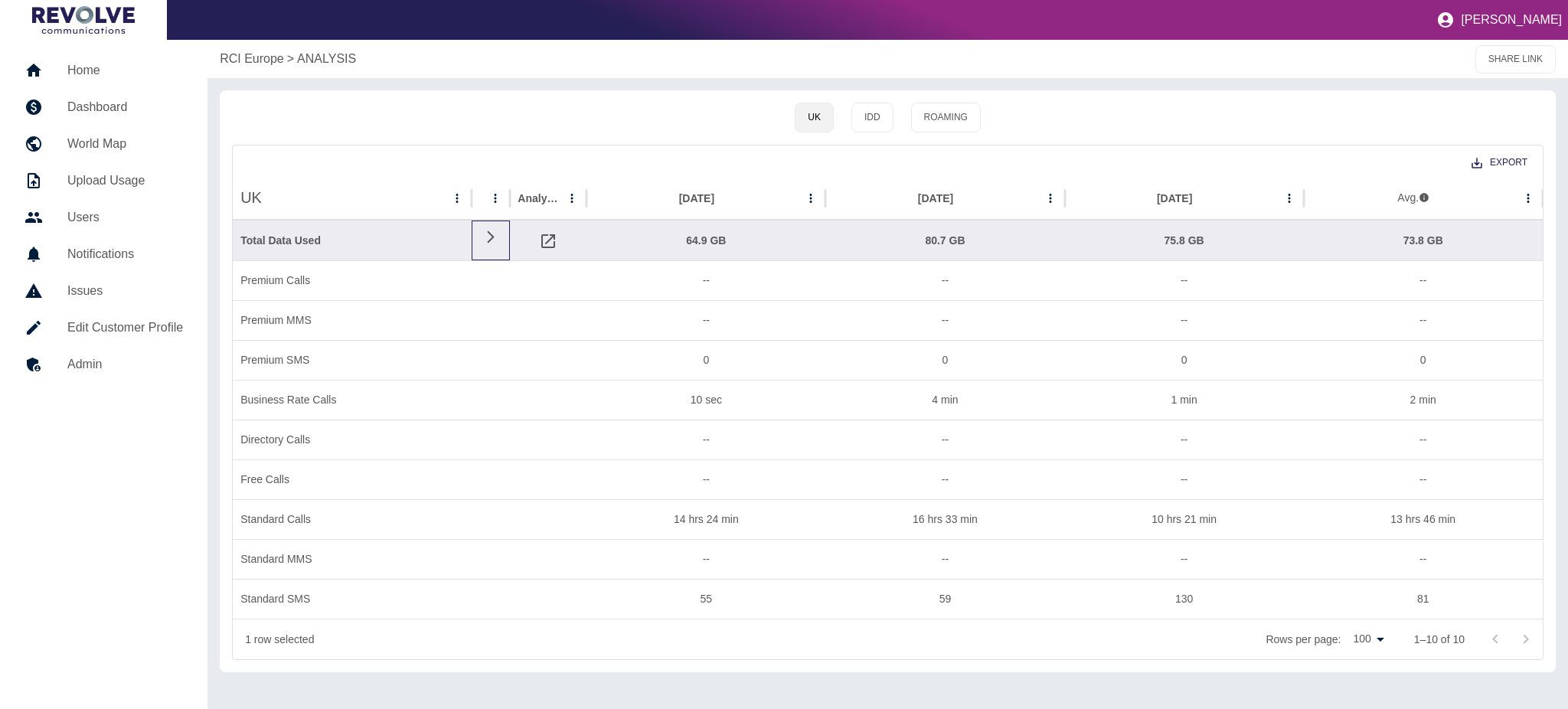
click at [474, 234] on div at bounding box center [491, 241] width 38 height 40
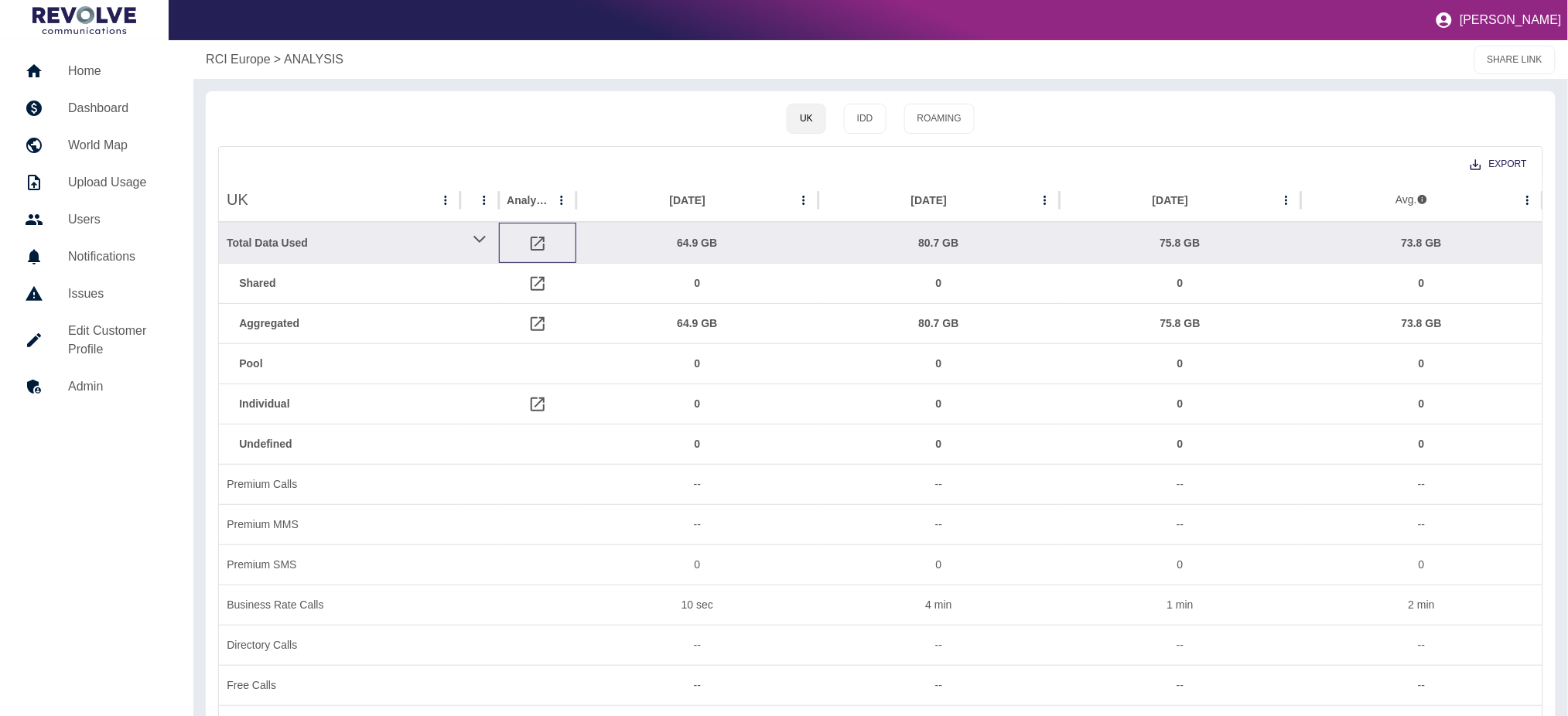
click at [530, 240] on icon at bounding box center [538, 243] width 18 height 18
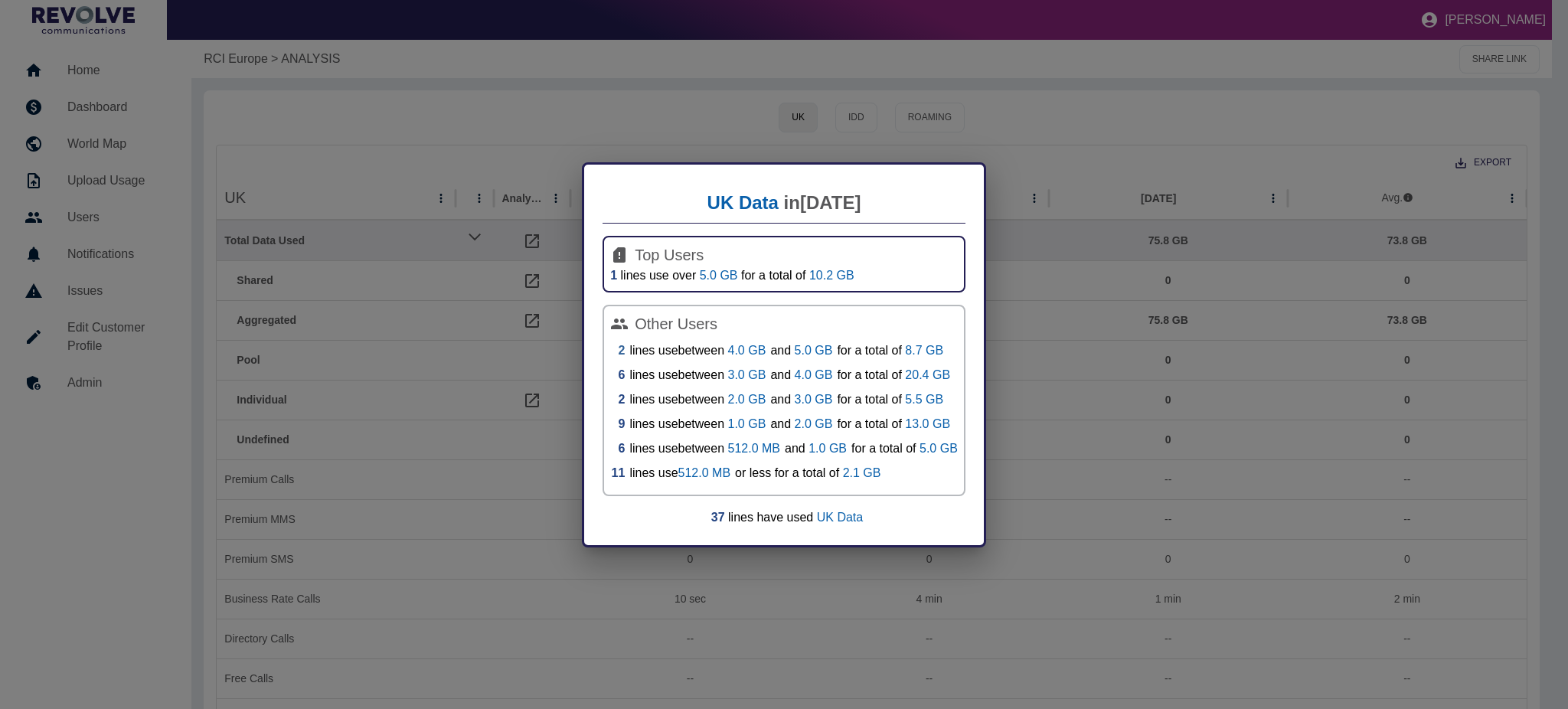
click at [622, 348] on link "2" at bounding box center [621, 351] width 7 height 18
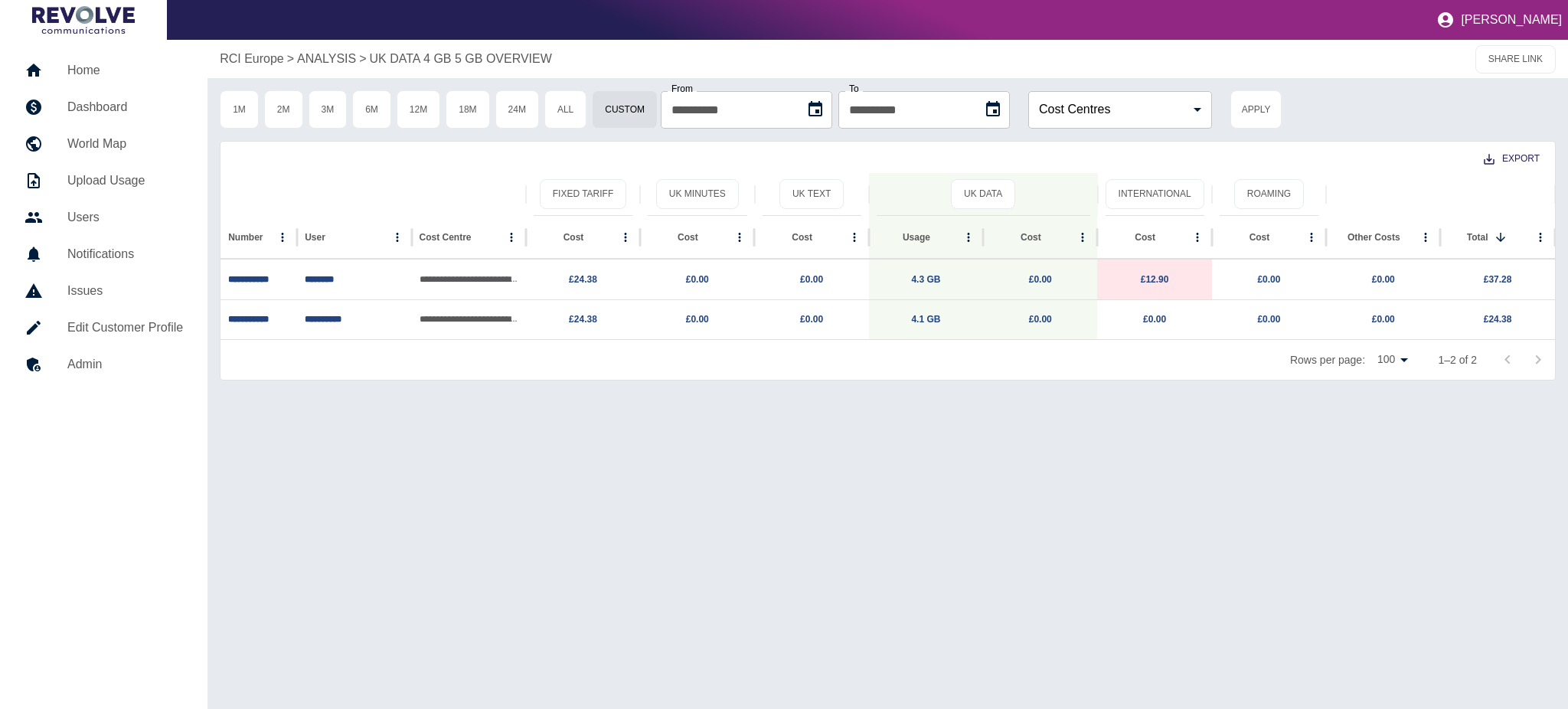
click at [319, 53] on p "ANALYSIS" at bounding box center [326, 59] width 59 height 18
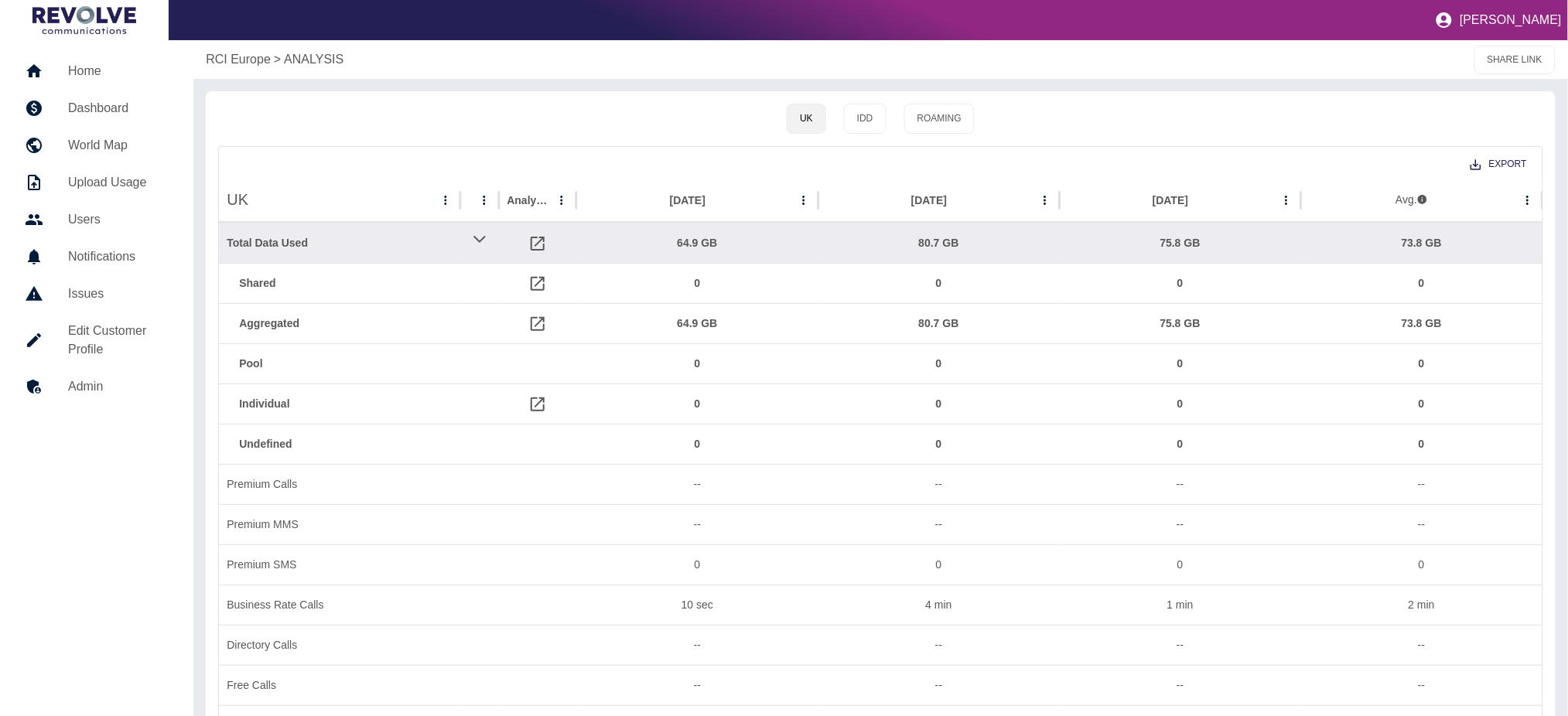
click at [241, 56] on p "RCI Europe" at bounding box center [238, 59] width 65 height 18
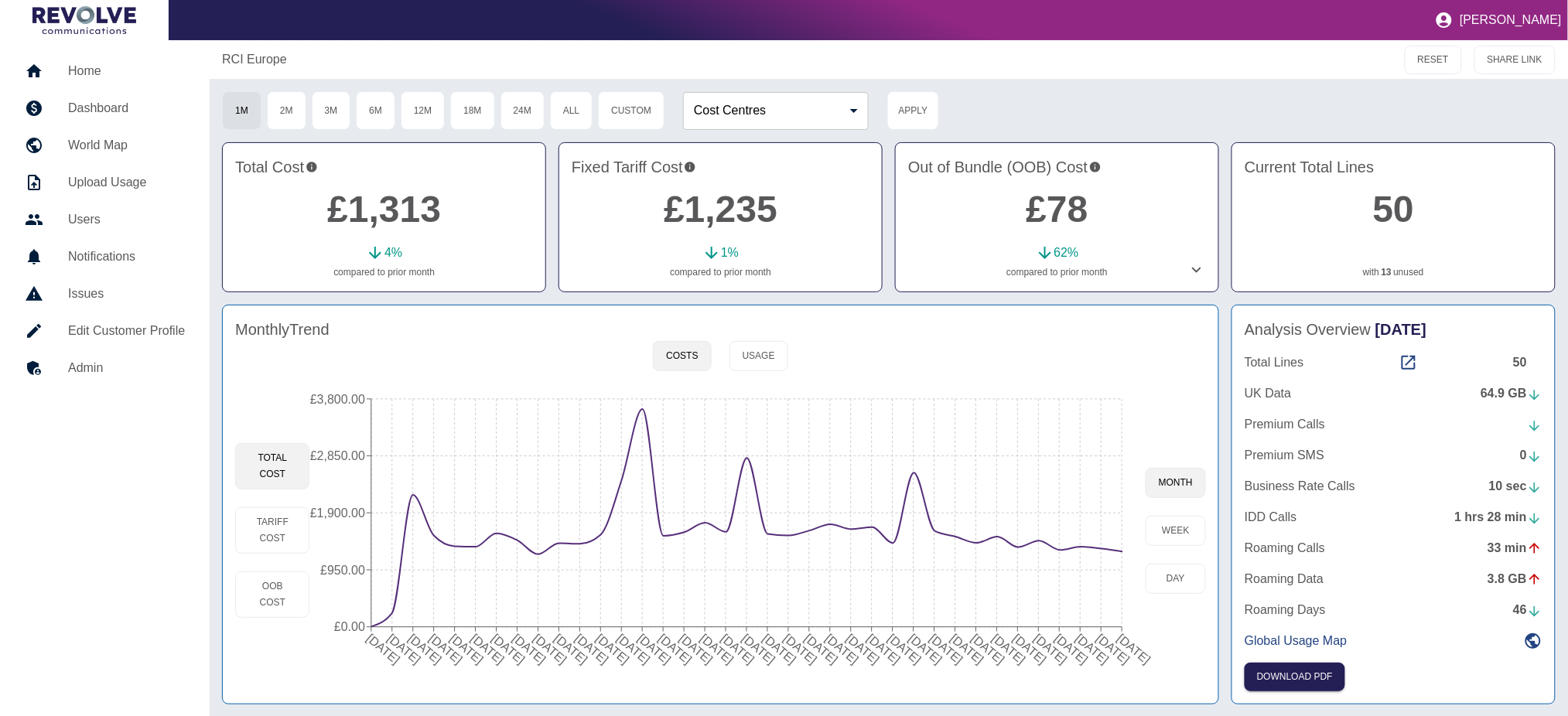
click at [1418, 367] on div "Total Lines 50" at bounding box center [1393, 363] width 298 height 18
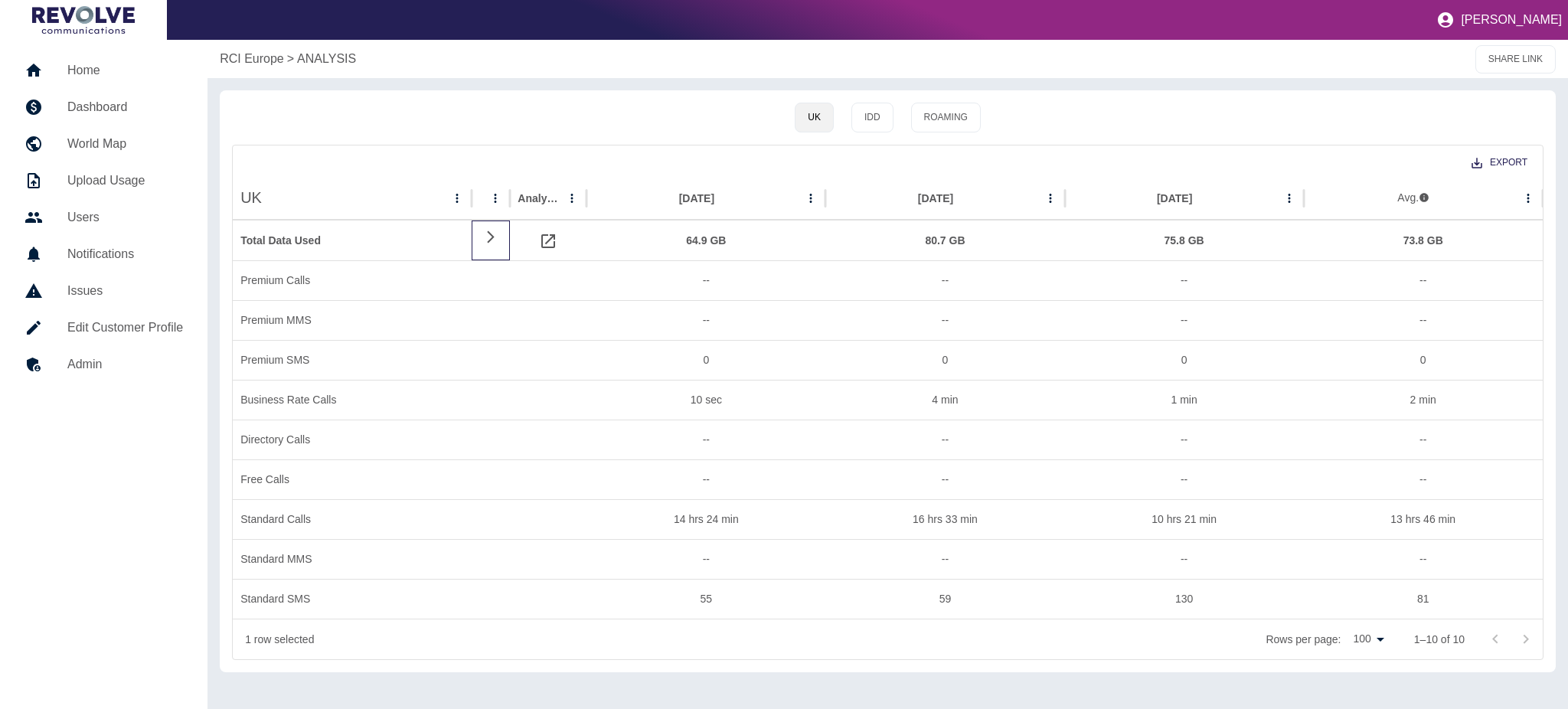
click at [487, 236] on icon at bounding box center [491, 237] width 18 height 14
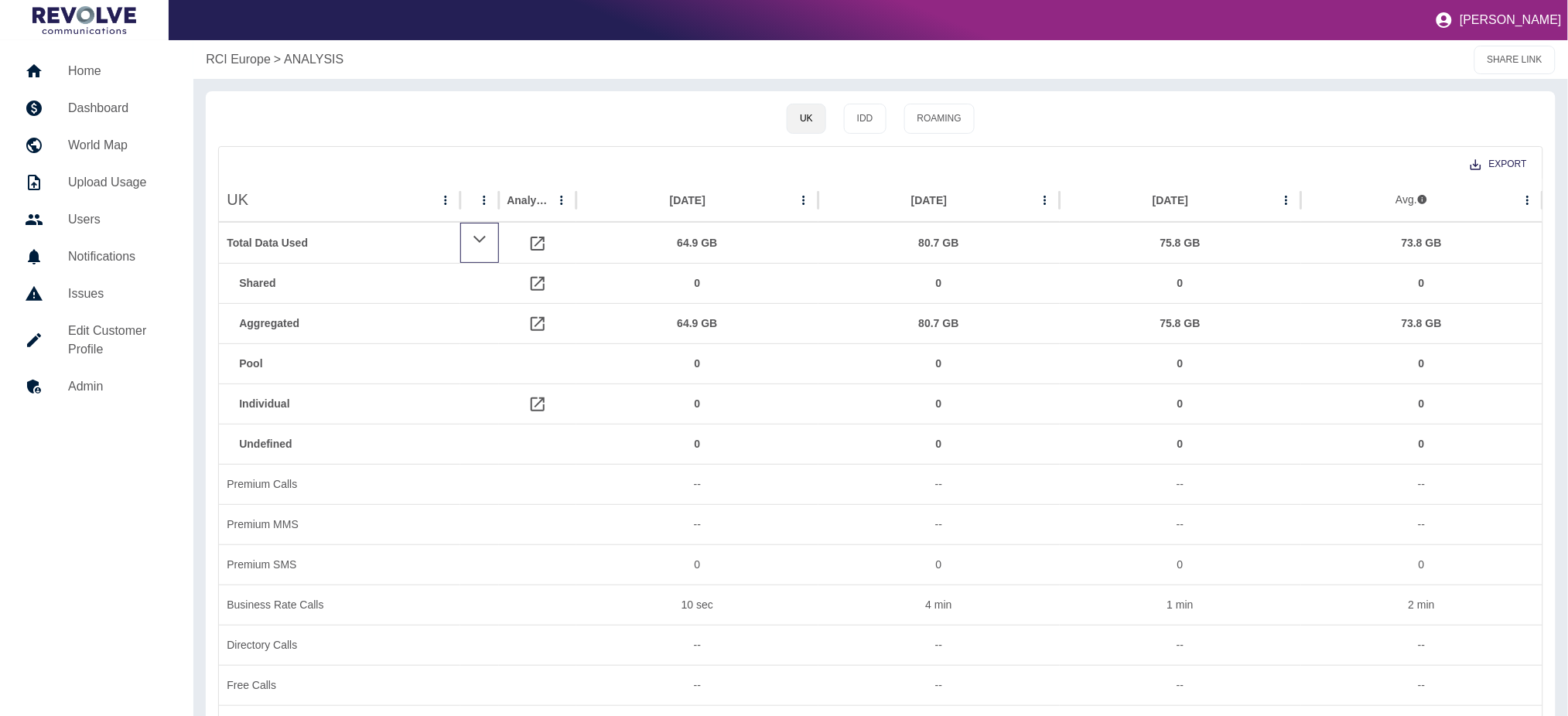
click at [487, 242] on icon at bounding box center [480, 239] width 15 height 18
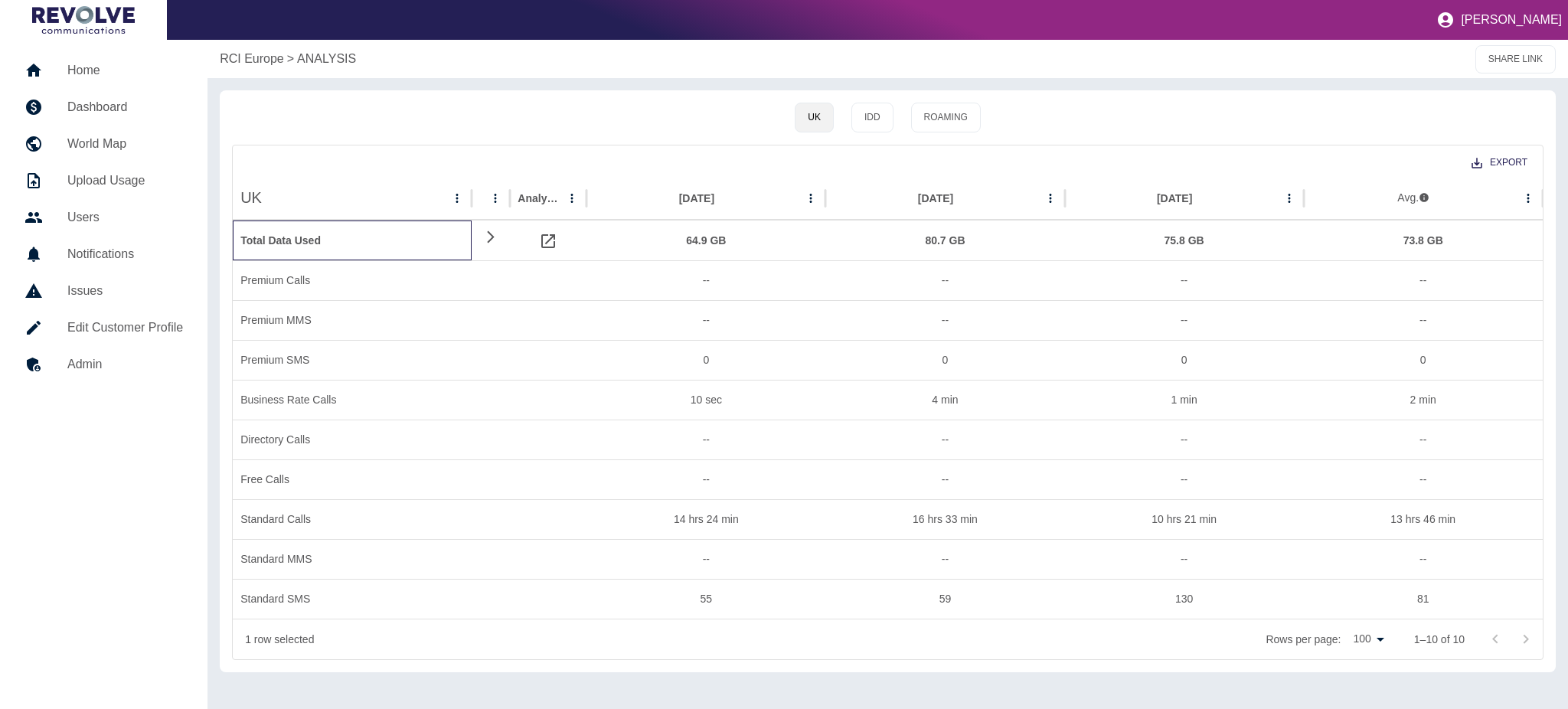
click at [292, 238] on div "Total Data Used" at bounding box center [353, 240] width 224 height 39
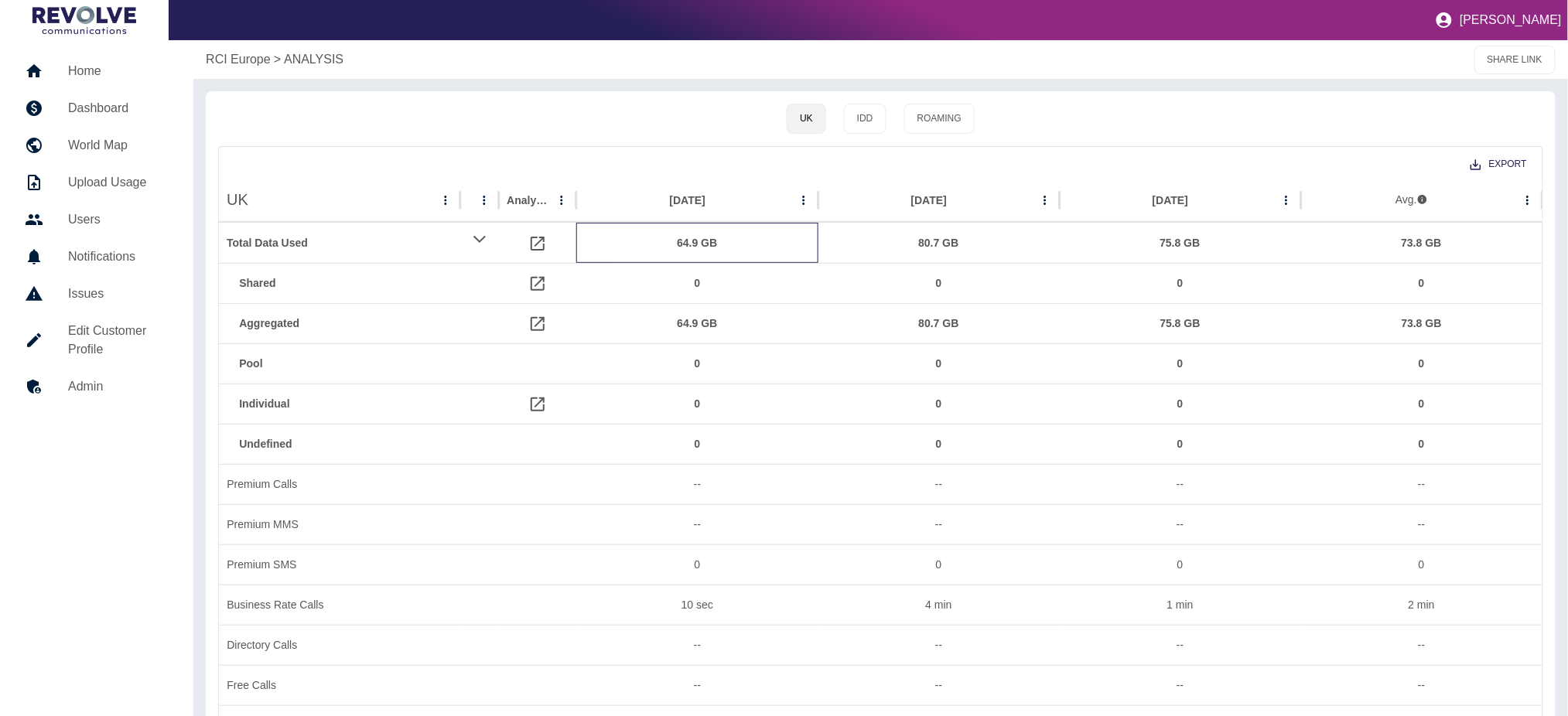
click at [691, 234] on div "64.9 GB" at bounding box center [697, 242] width 226 height 39
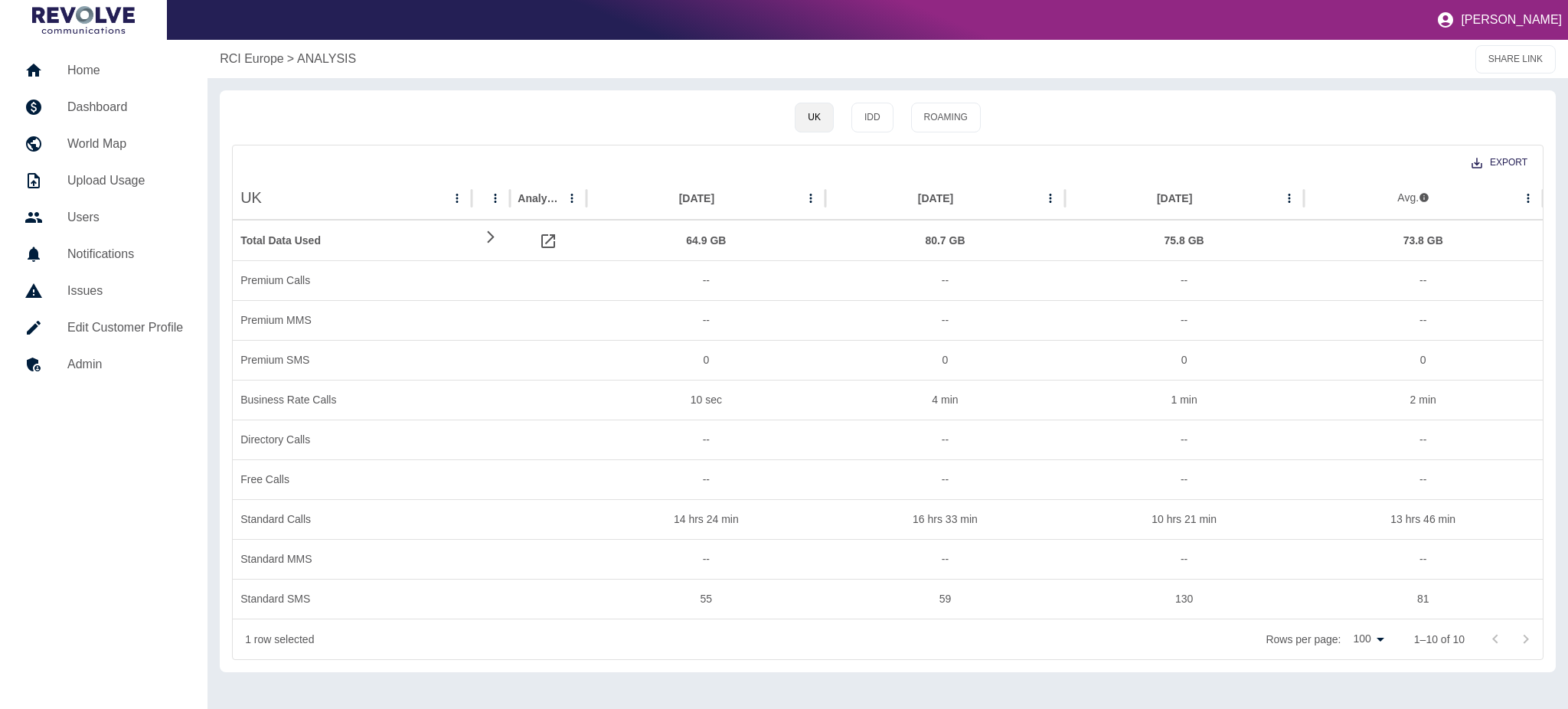
click at [106, 105] on h5 "Dashboard" at bounding box center [125, 107] width 115 height 18
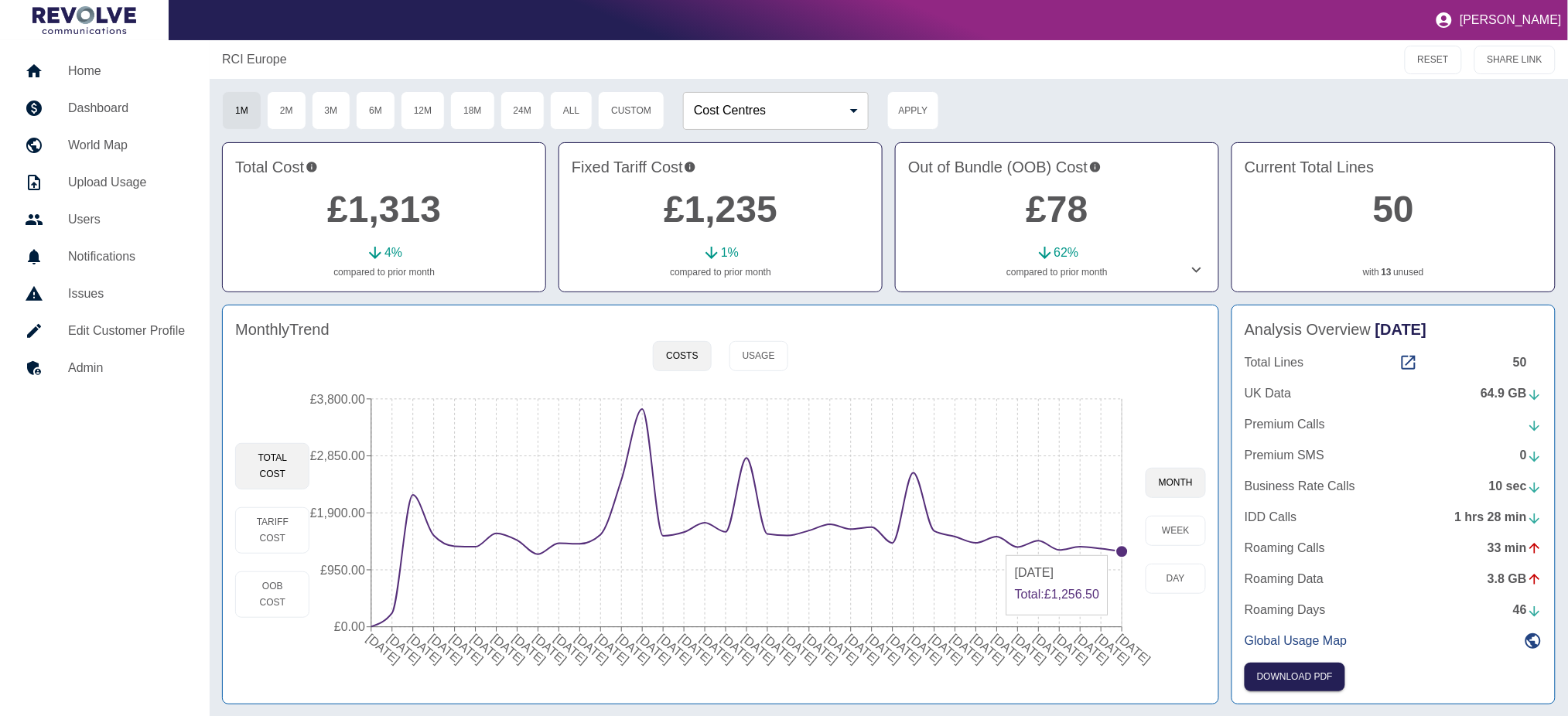
click at [1121, 549] on circle at bounding box center [1122, 552] width 13 height 13
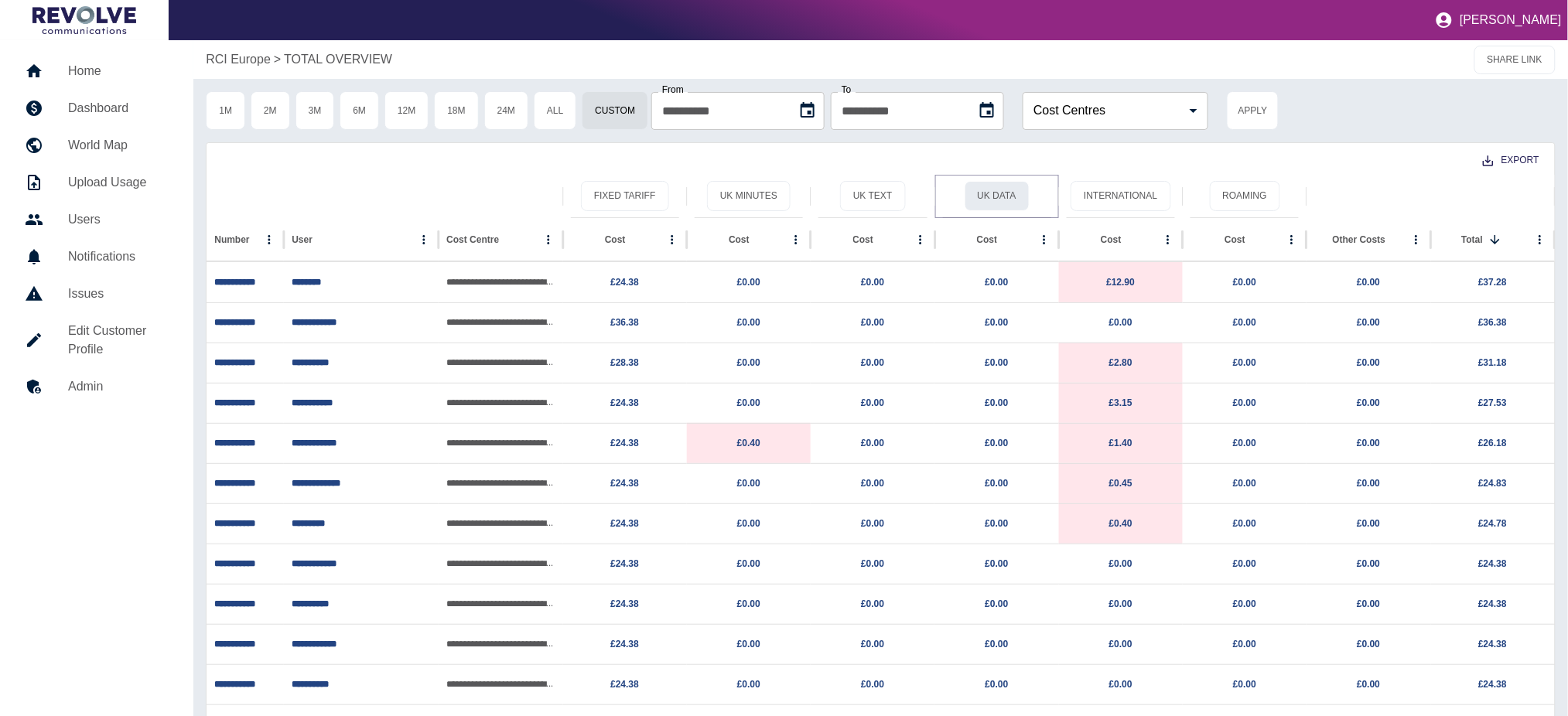
click at [999, 189] on button "UK Data" at bounding box center [997, 196] width 65 height 30
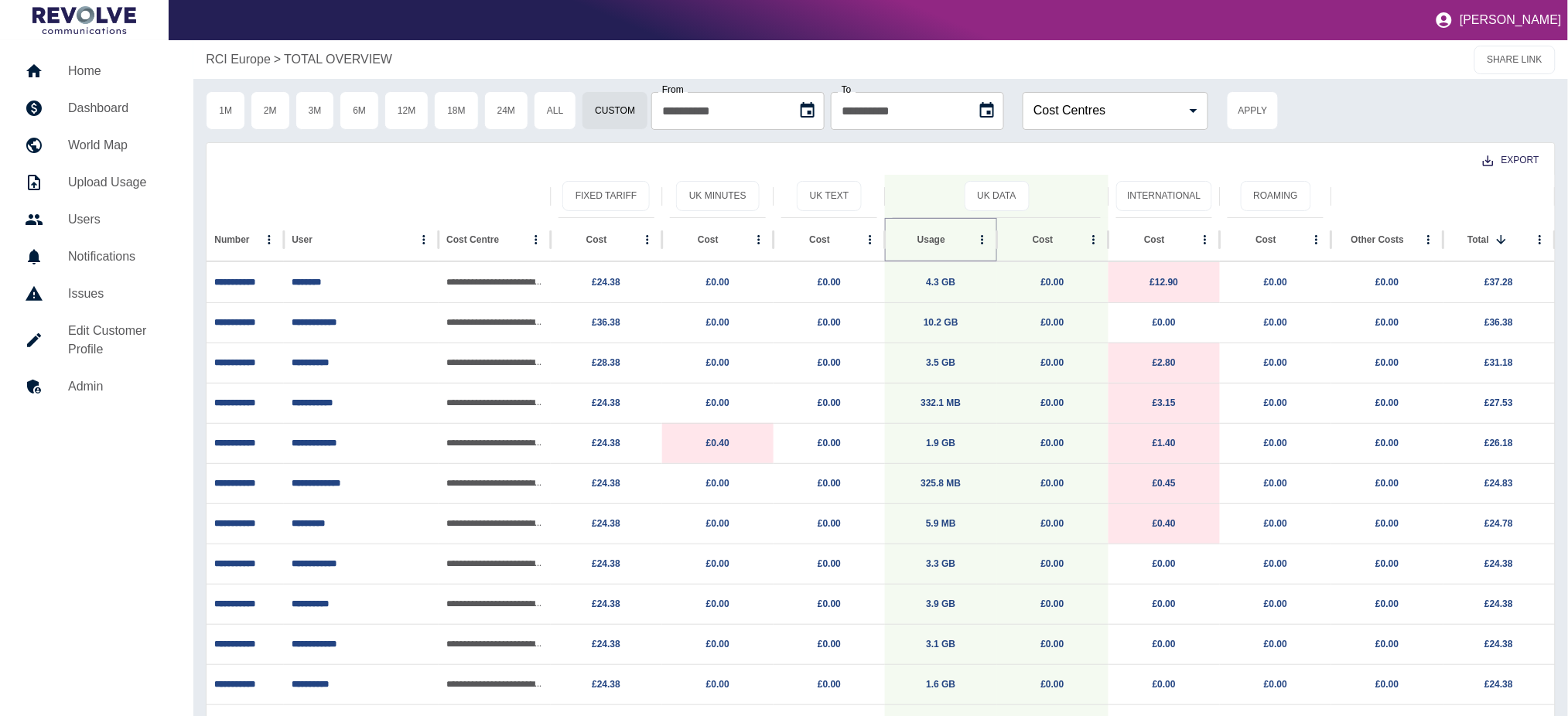
click at [957, 235] on button "Sort" at bounding box center [958, 240] width 22 height 22
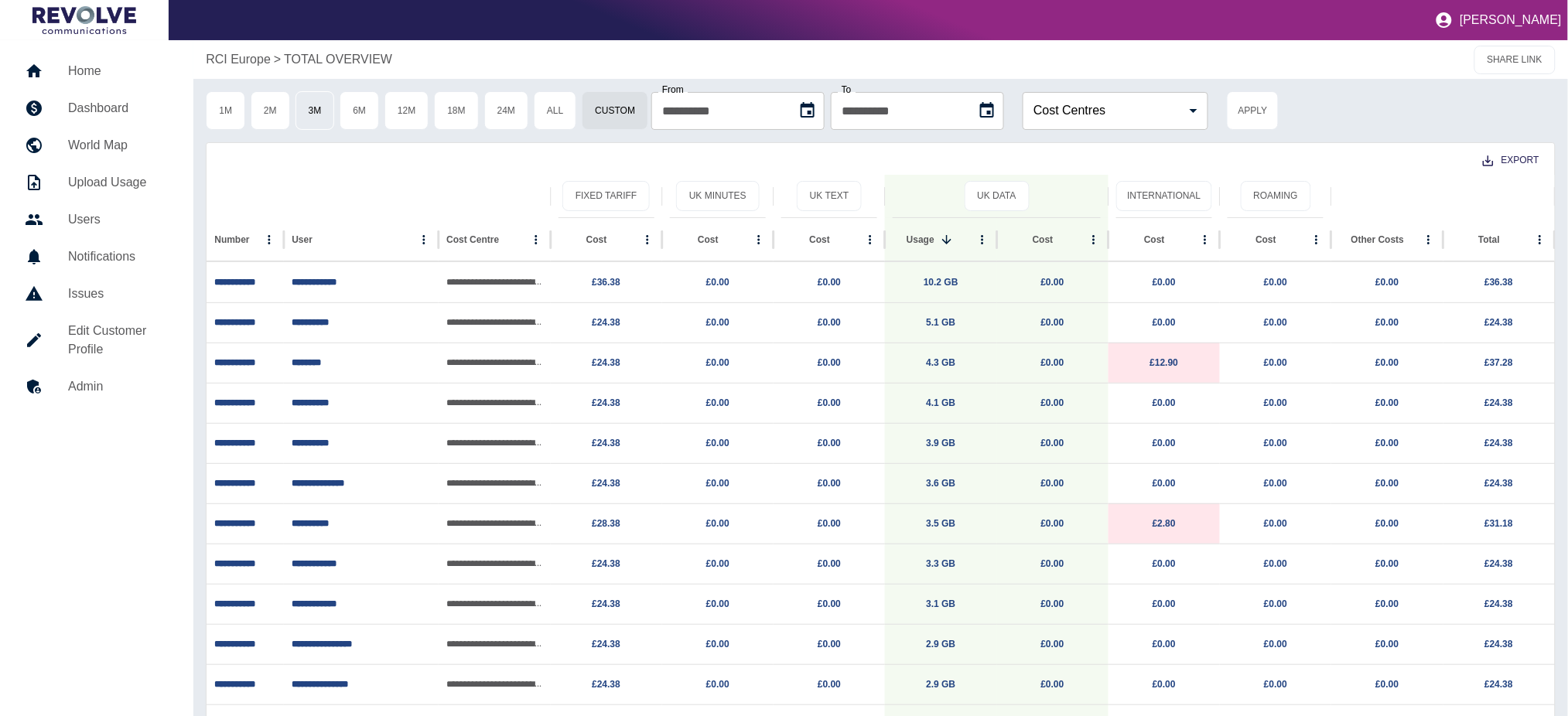
click at [304, 110] on button "3M" at bounding box center [314, 110] width 39 height 38
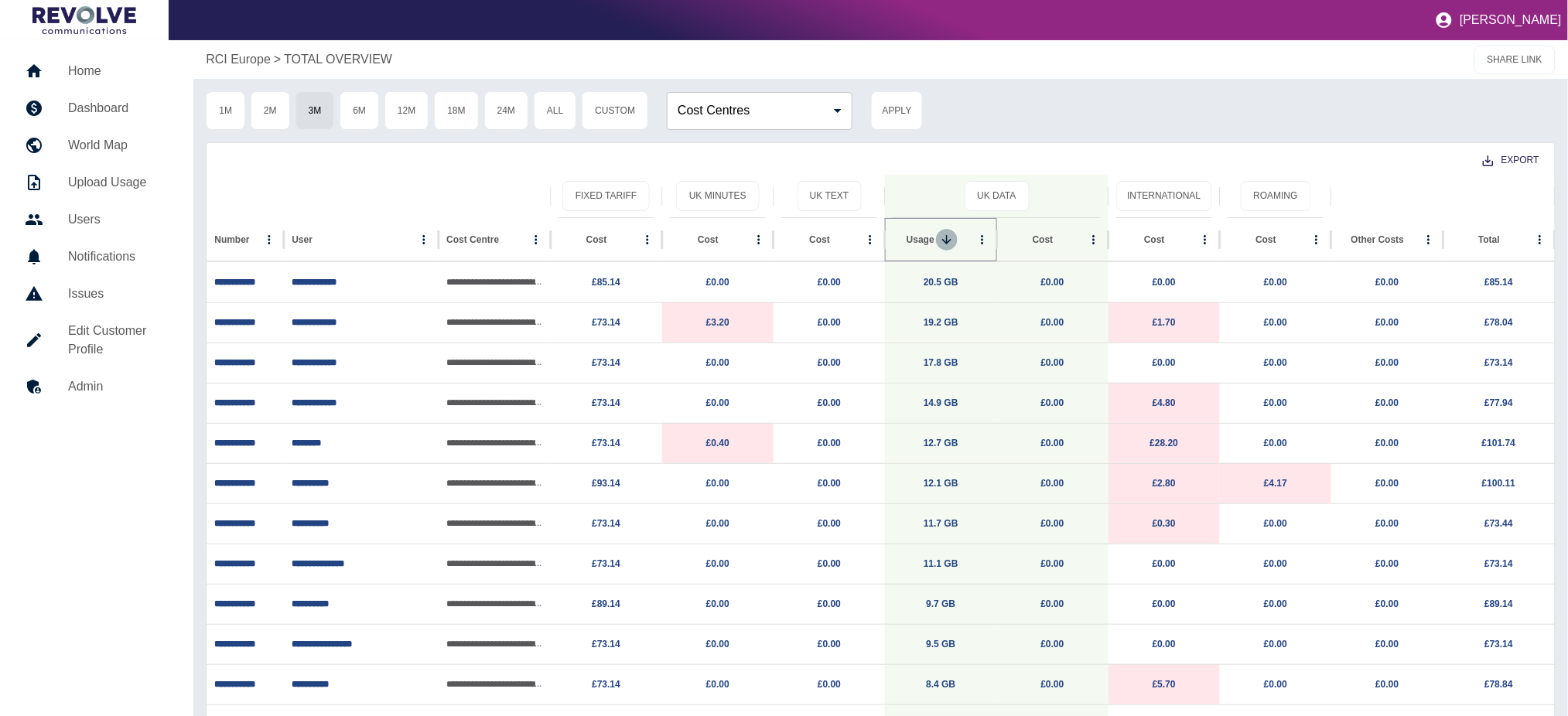
click at [944, 240] on icon "Sort" at bounding box center [947, 240] width 14 height 14
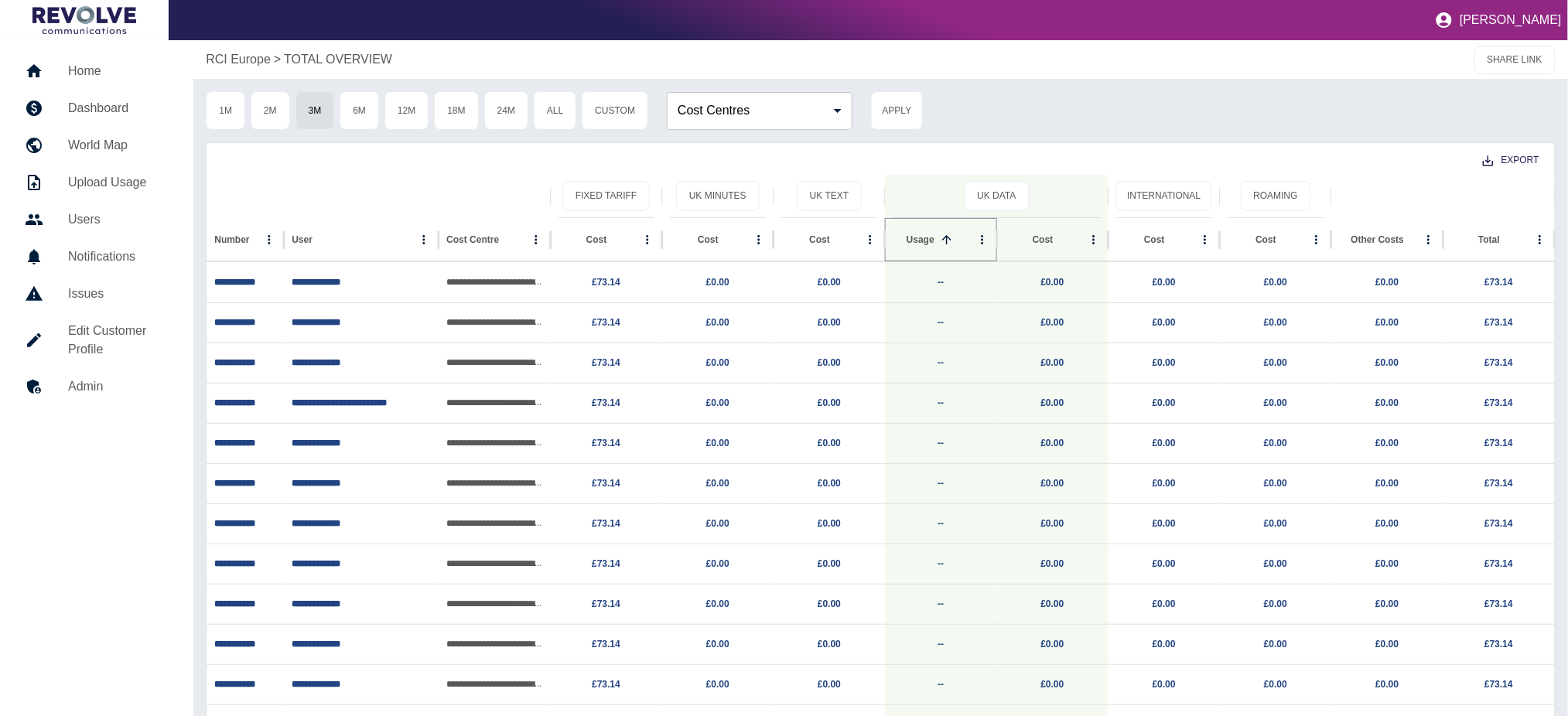
click at [944, 240] on icon "Sort" at bounding box center [947, 240] width 14 height 14
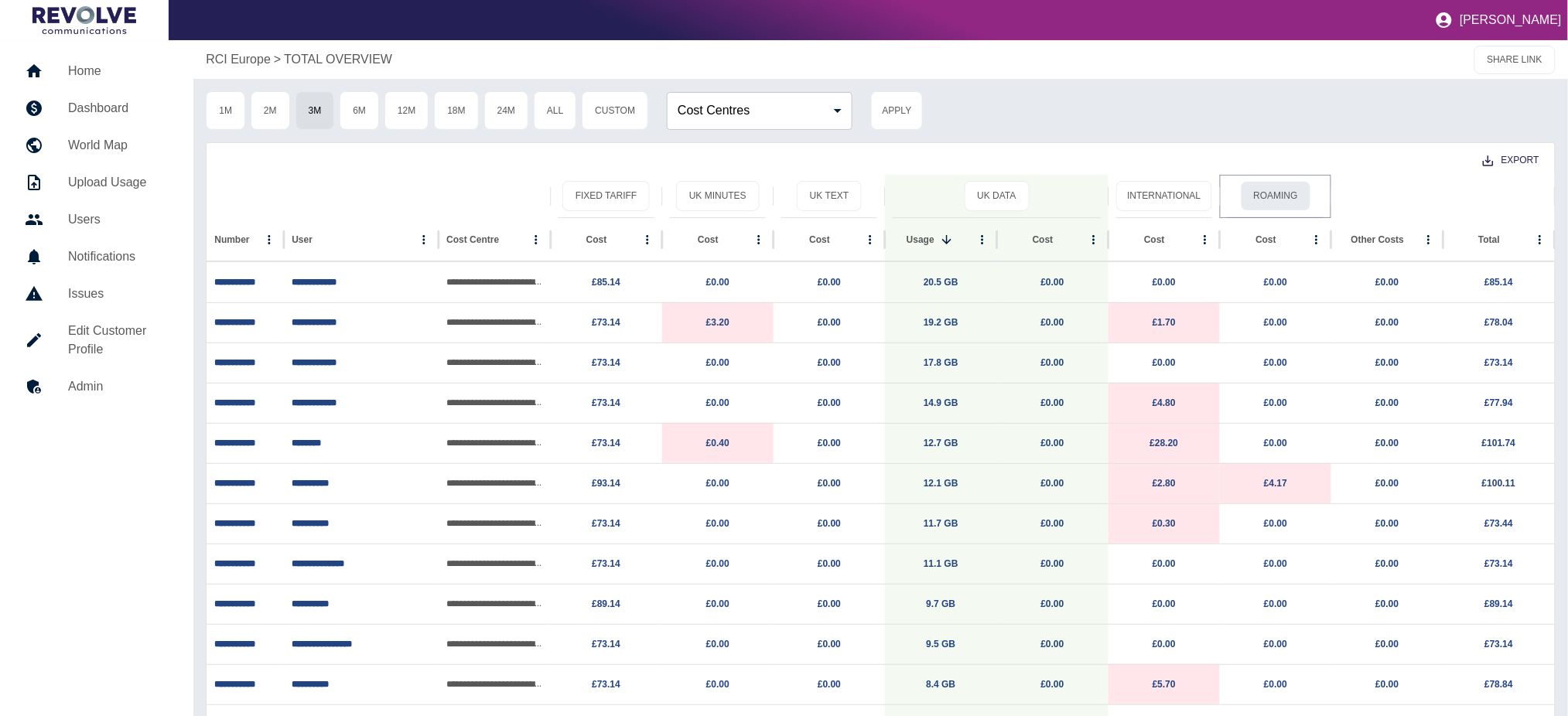
click at [1282, 193] on button "Roaming" at bounding box center [1276, 196] width 70 height 30
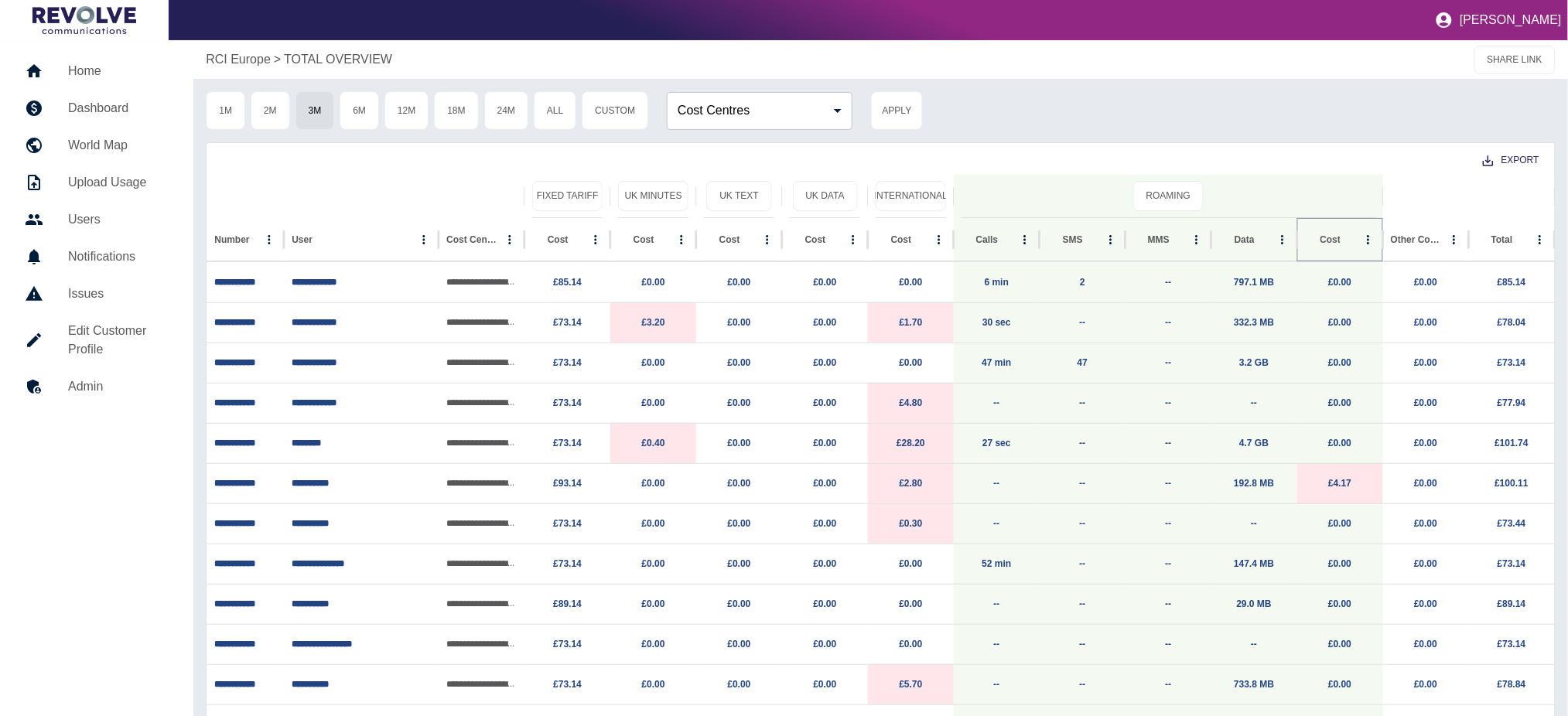
click at [1360, 236] on button "Cost column menu" at bounding box center [1368, 240] width 22 height 22
click at [1356, 233] on div "Cost" at bounding box center [1332, 239] width 53 height 43
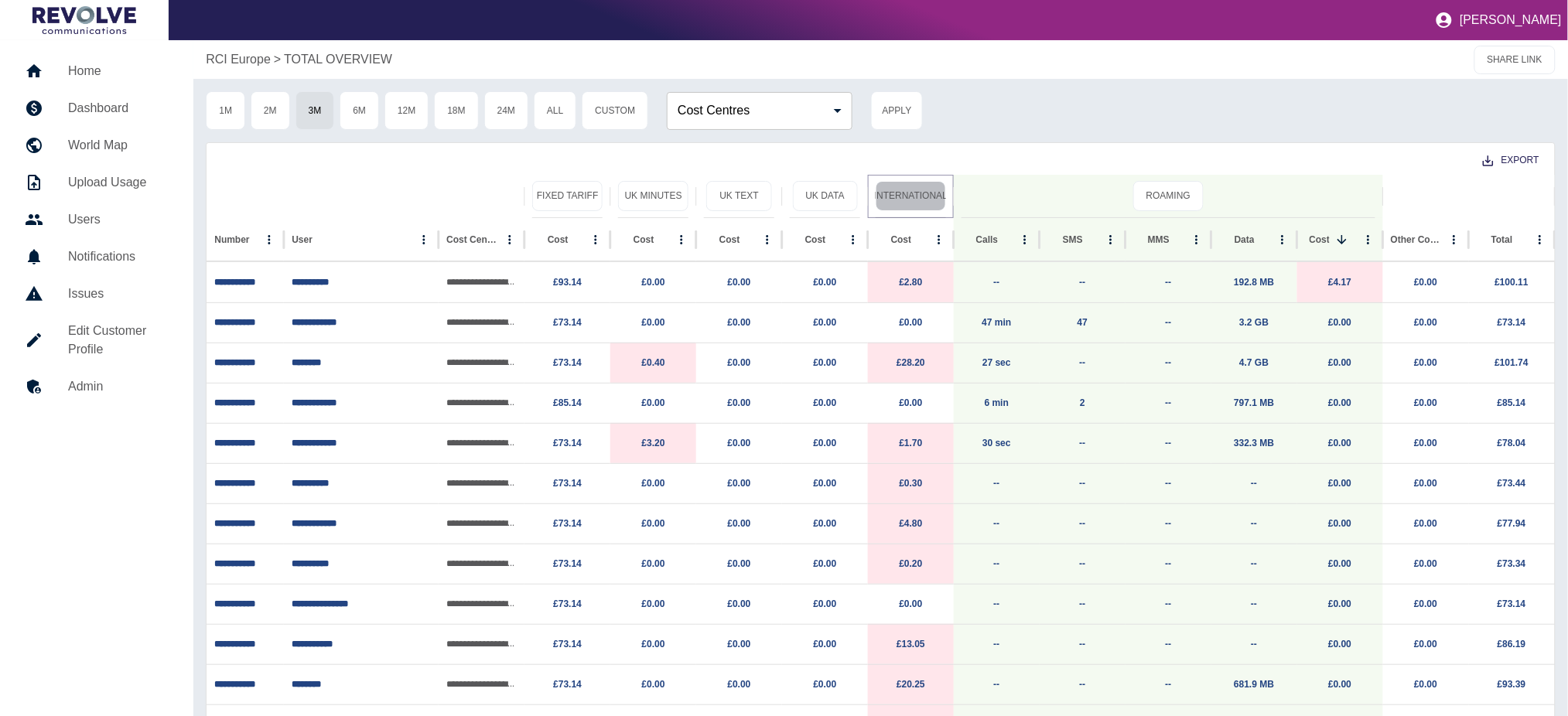
click at [900, 208] on button "International" at bounding box center [910, 196] width 70 height 30
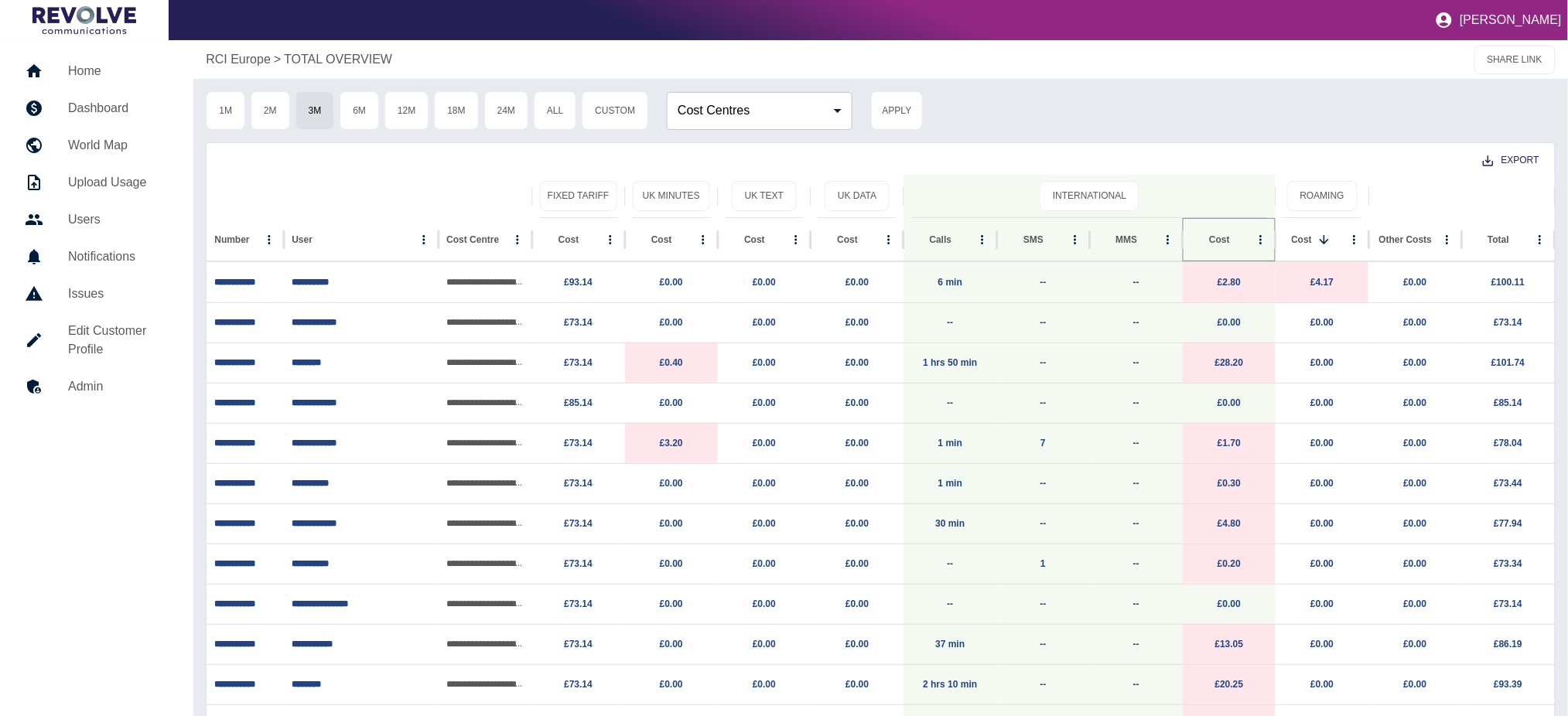
click at [1238, 241] on icon "Sort" at bounding box center [1242, 240] width 14 height 14
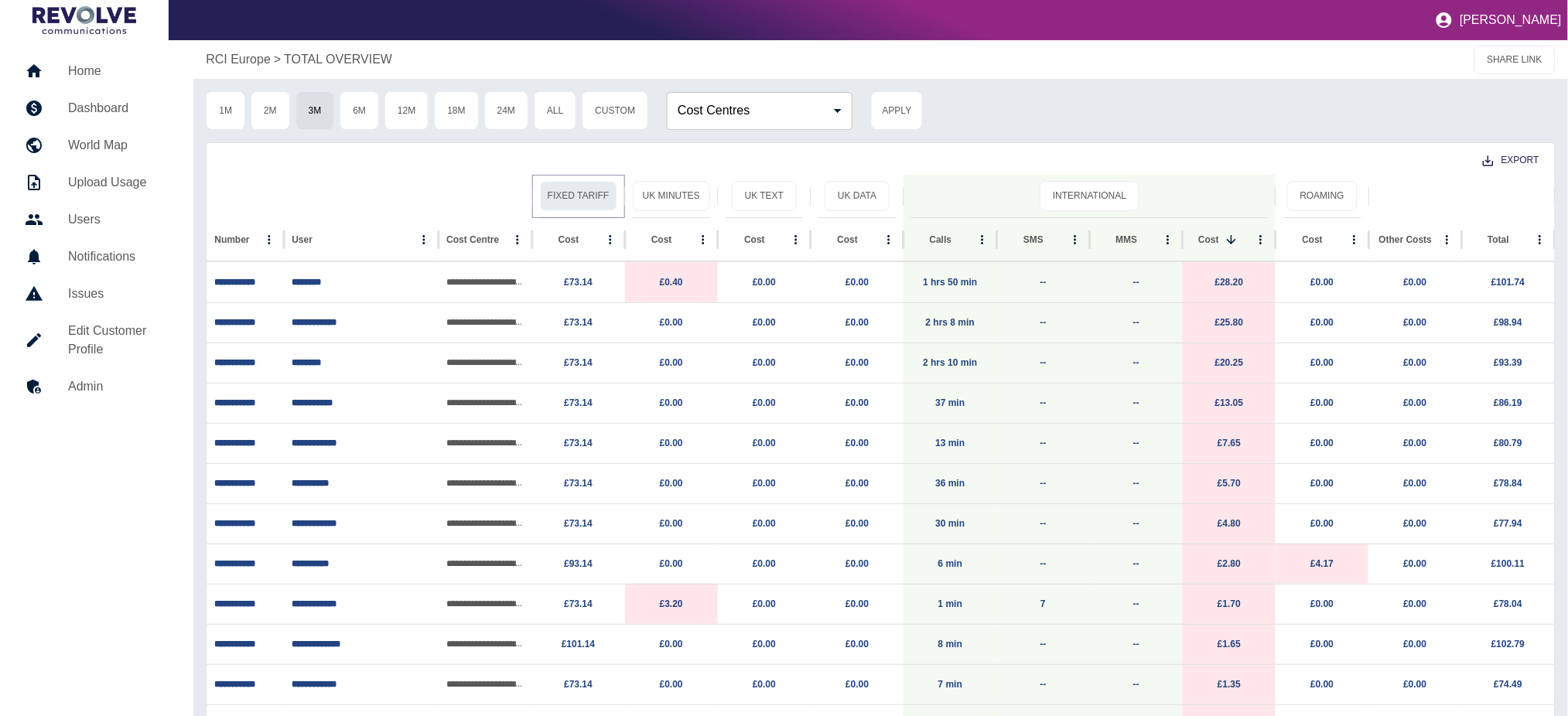
click at [603, 199] on button "Fixed Tariff" at bounding box center [579, 196] width 77 height 30
